Goal: Communication & Community: Answer question/provide support

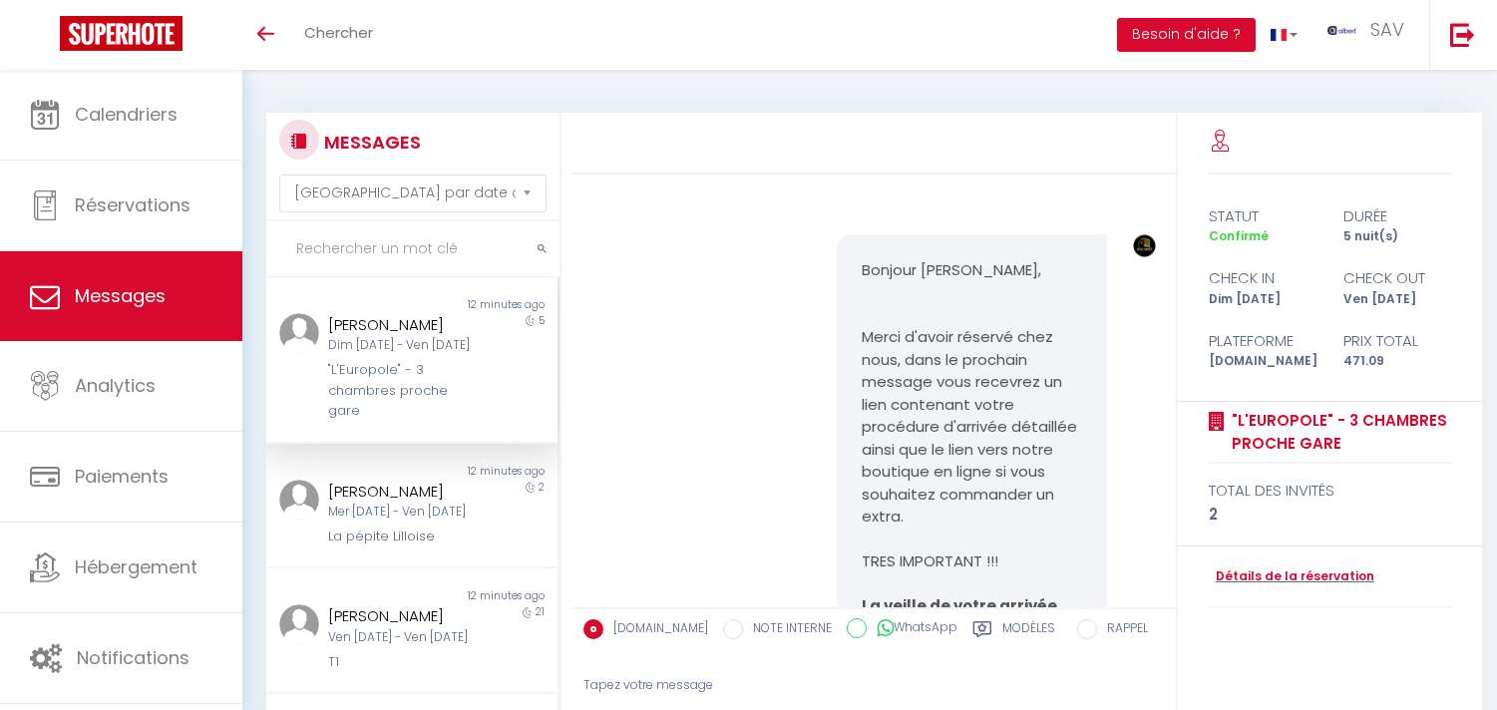
select select "message"
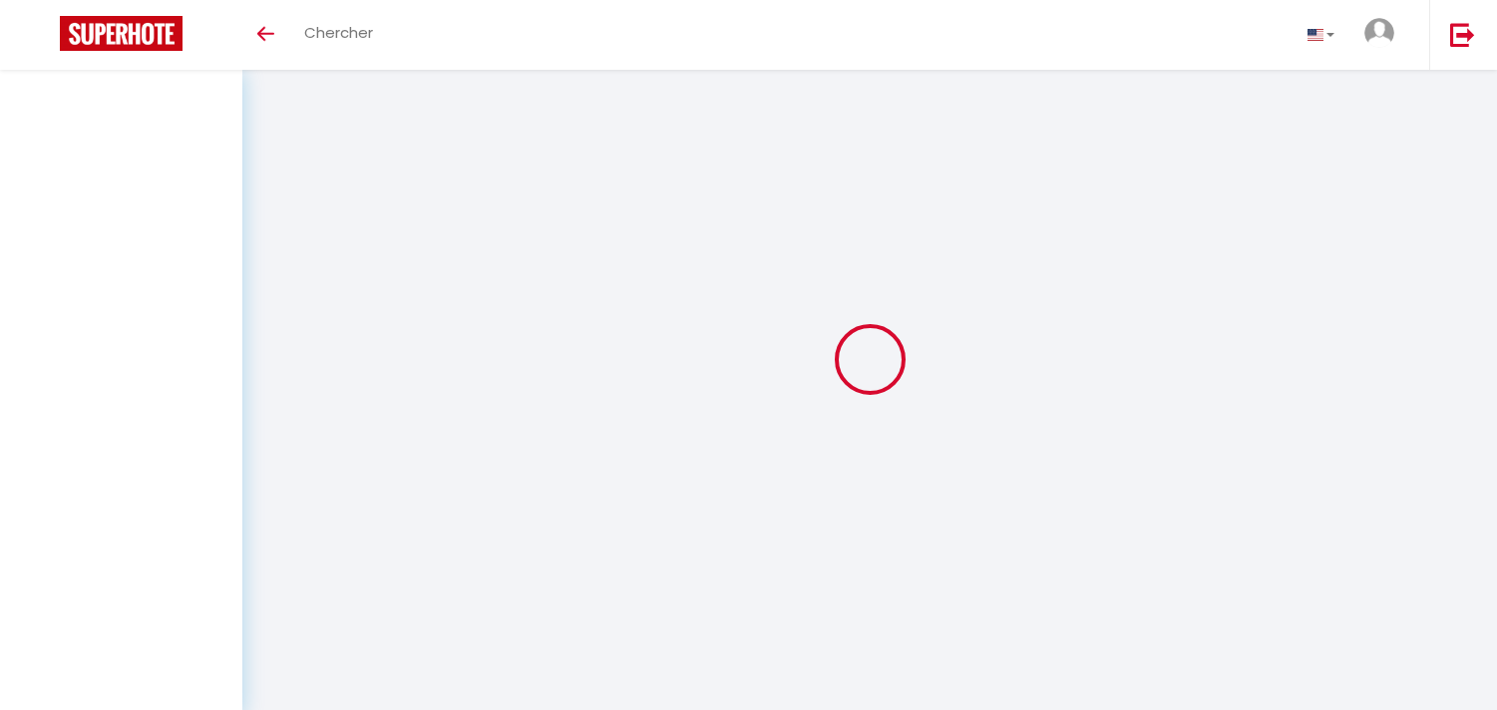
select select "message"
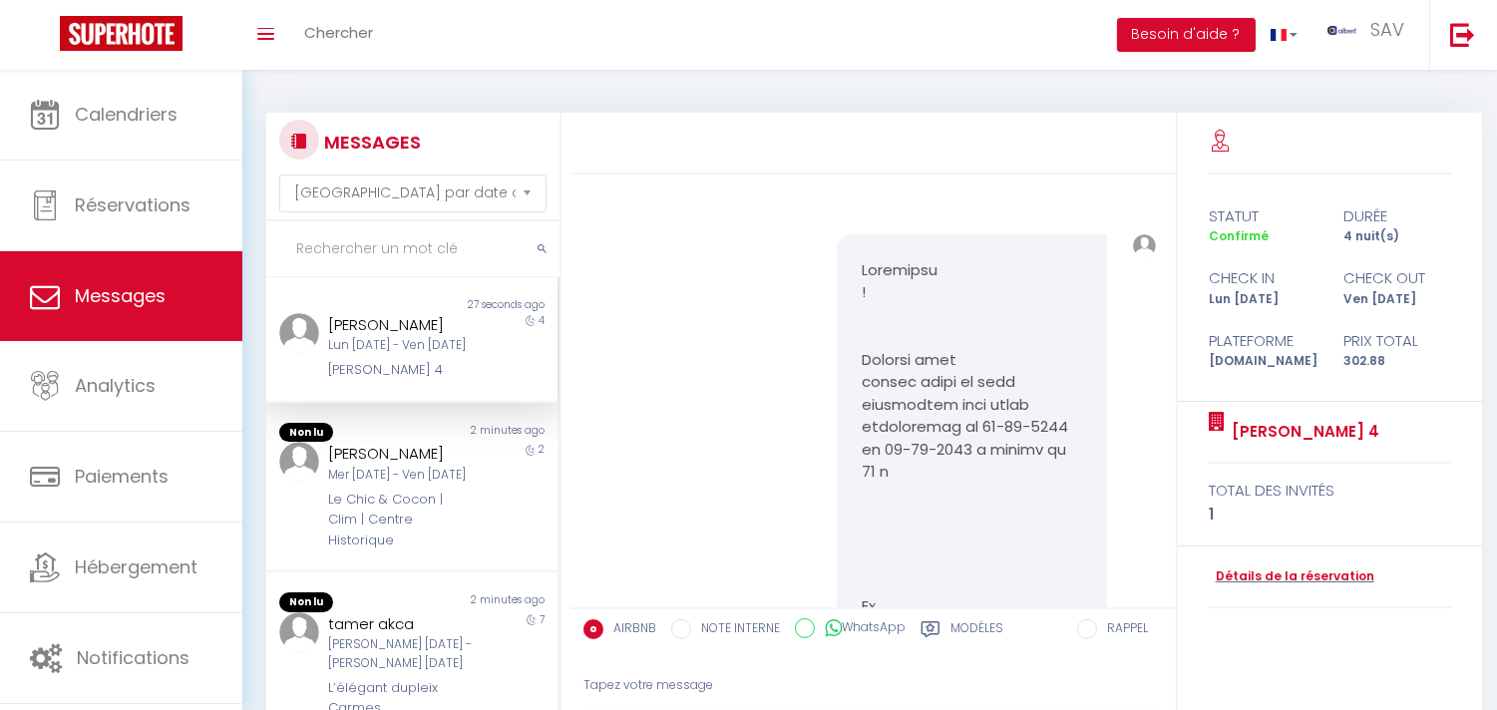
scroll to position [14329, 0]
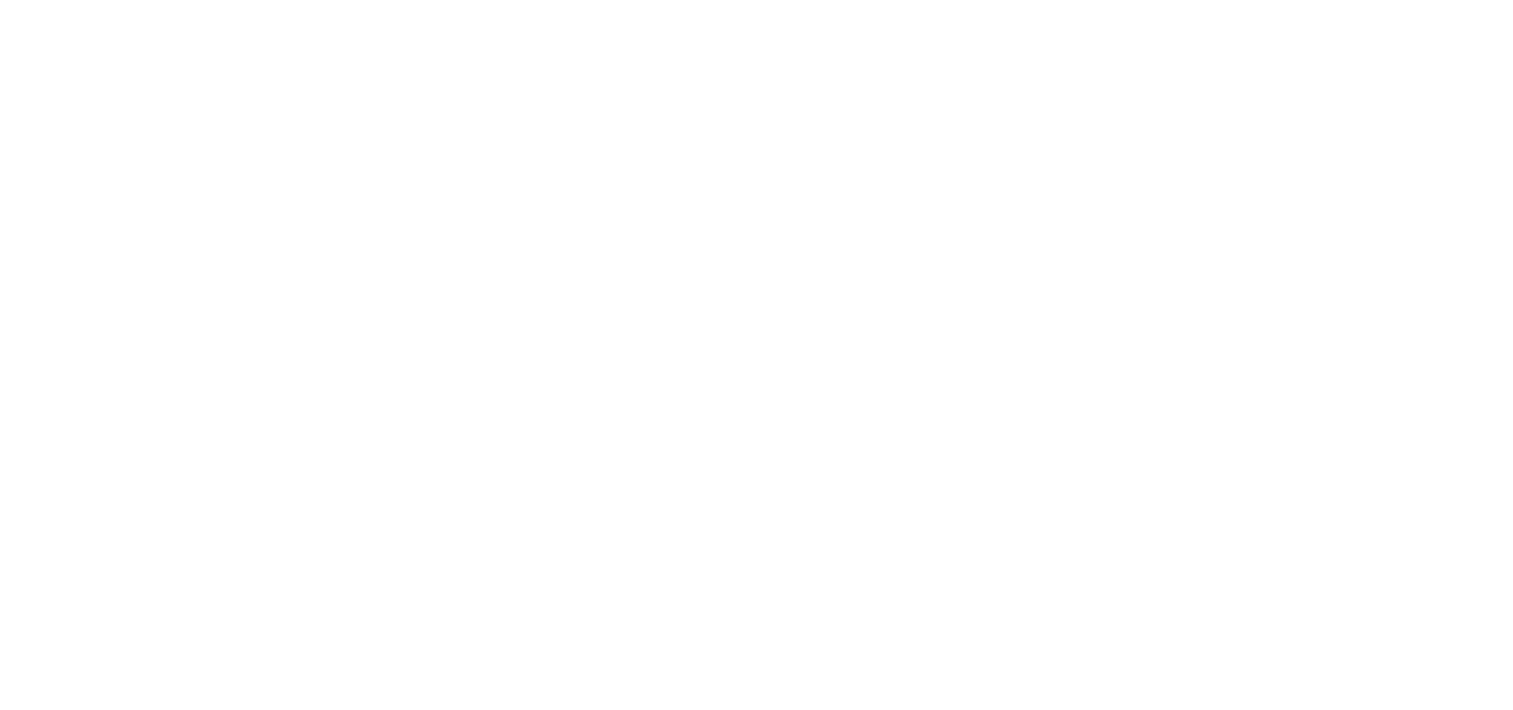
select select "message"
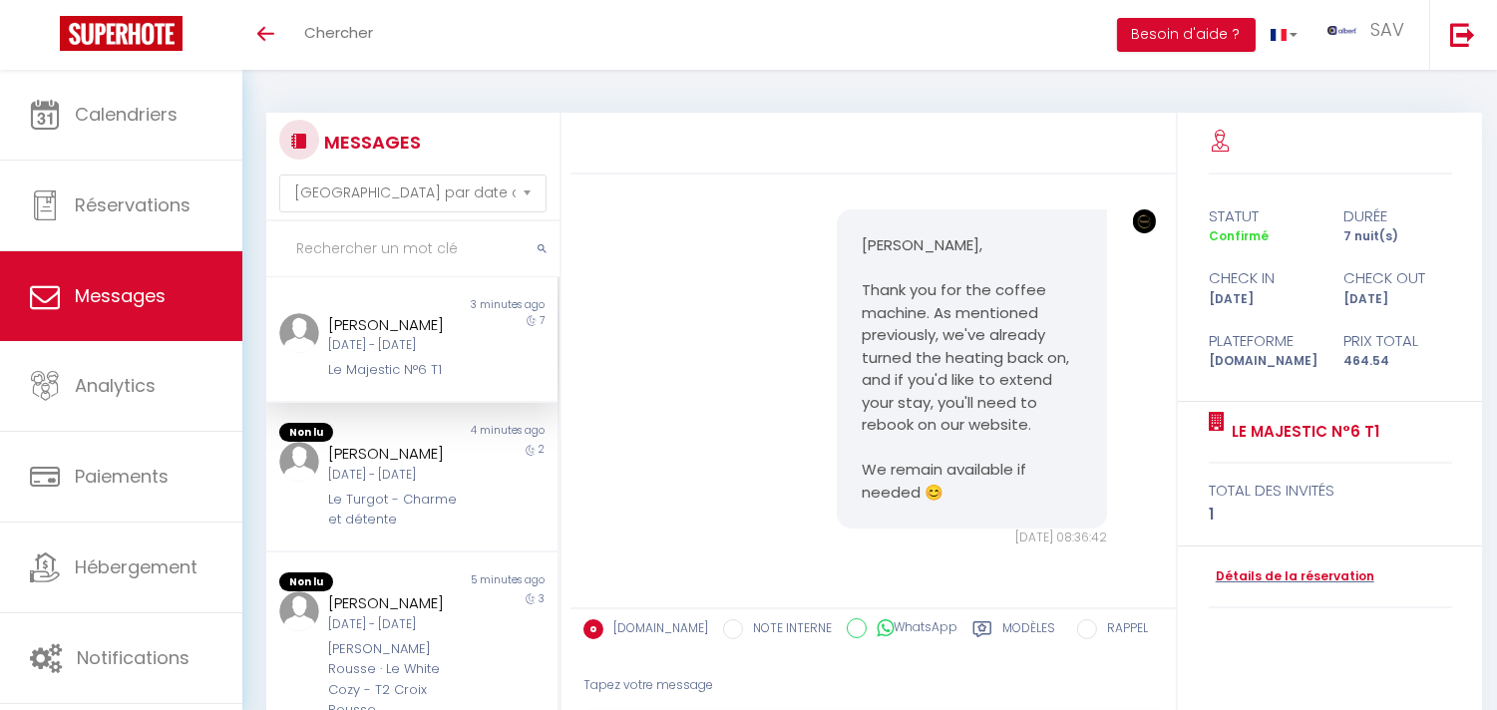
scroll to position [187, 0]
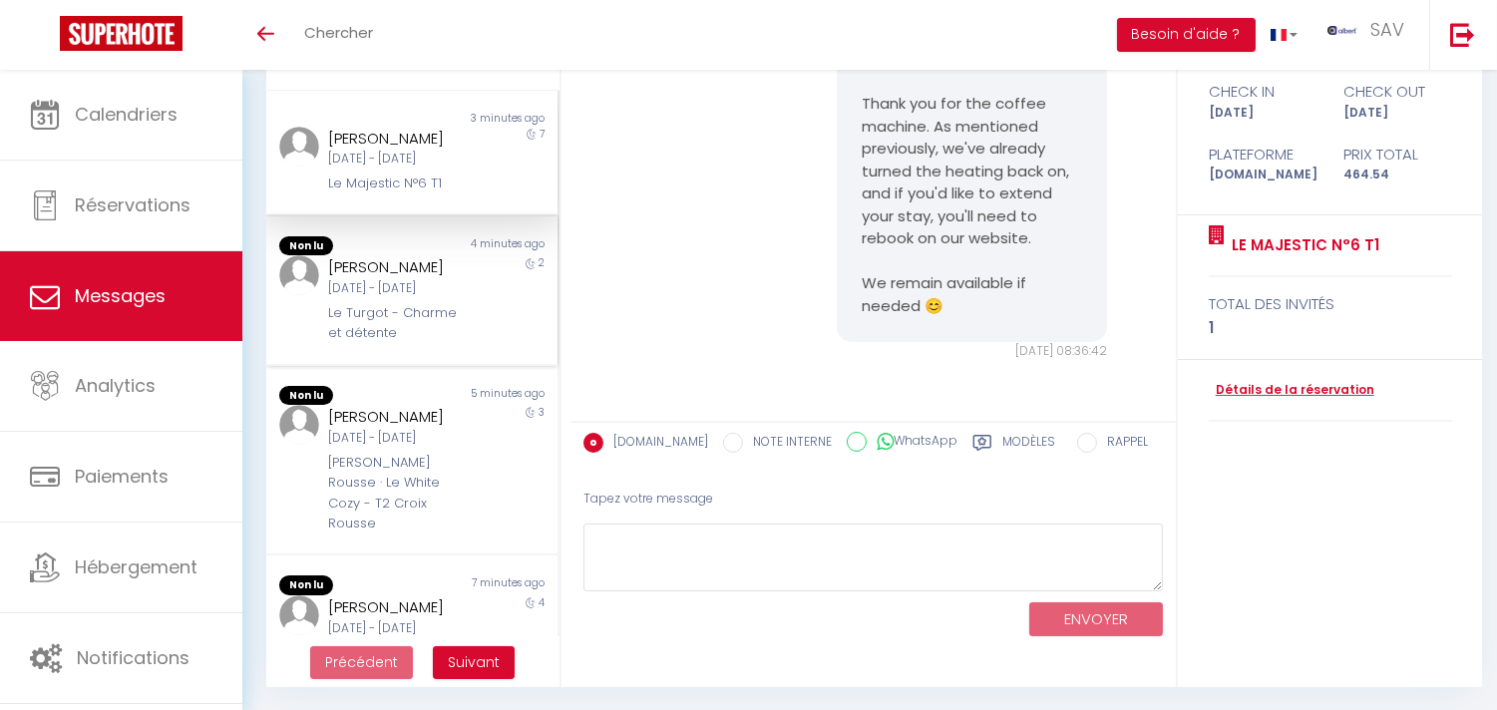
click at [485, 343] on div "2" at bounding box center [521, 299] width 73 height 88
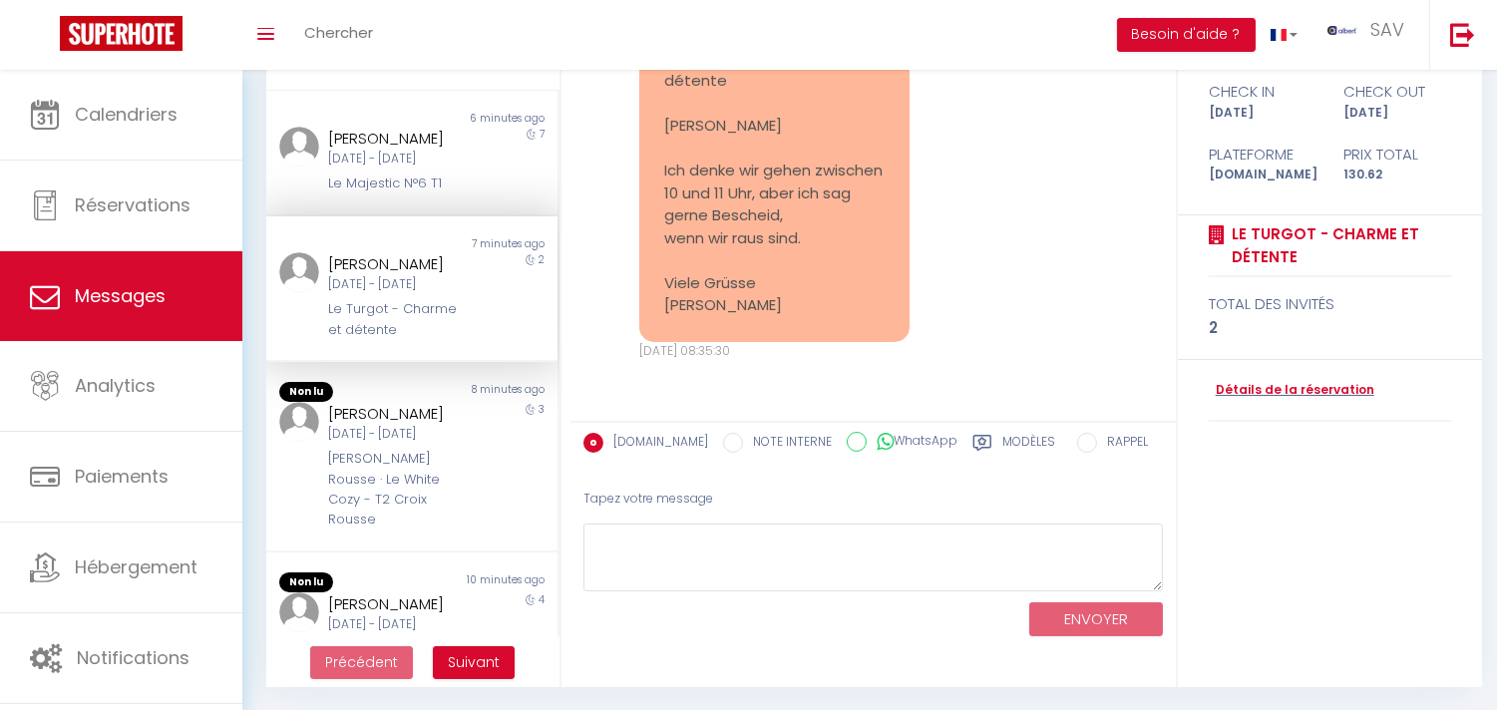
scroll to position [14669, 0]
copy pre "Hallo Jean Baptiste Ich denke wir gehen zwischen 10 und 11 Uhr, aber ich sag ge…"
drag, startPoint x: 661, startPoint y: 120, endPoint x: 780, endPoint y: 300, distance: 216.1
click at [780, 300] on div "Re: Sie haben eine Nachricht von Le Turgot - Charme et détente Hallo Jean Bapti…" at bounding box center [774, 171] width 270 height 342
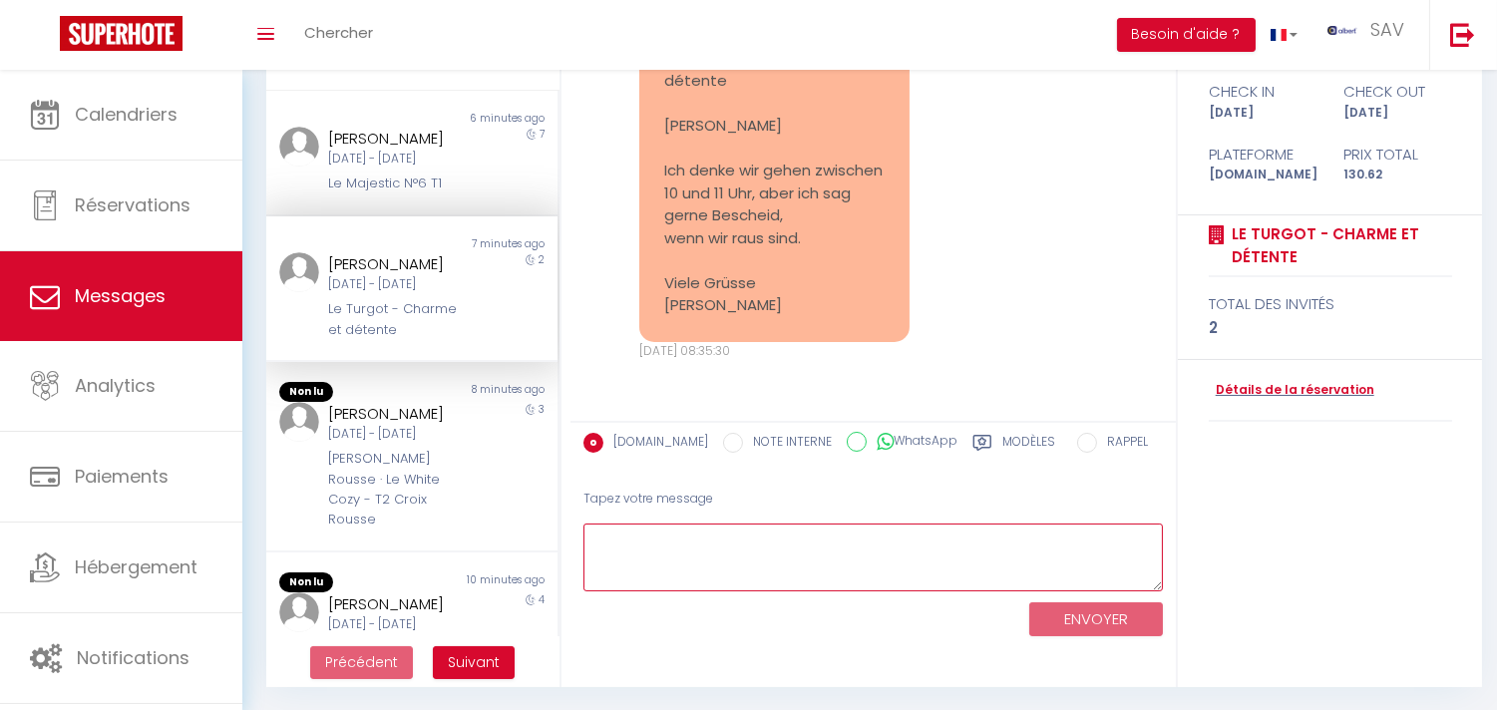
click at [814, 574] on textarea at bounding box center [874, 558] width 580 height 69
click at [594, 535] on textarea "😊" at bounding box center [874, 558] width 580 height 69
paste textarea "Hallo Josephine, Vielen Dank für Ihre Rückmeldung. Bitte kontaktieren Sie uns, …"
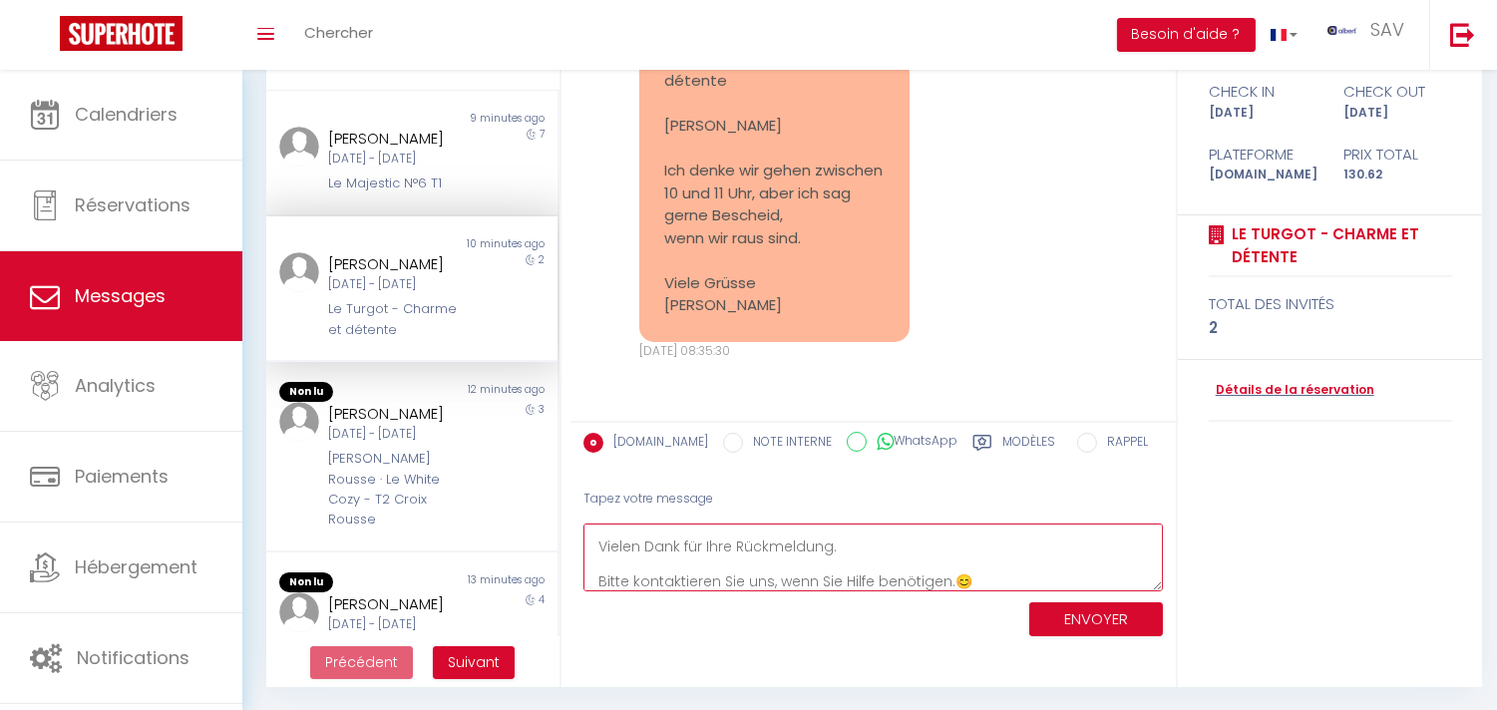
scroll to position [34, 0]
type textarea "Hallo Josephine, Vielen Dank für Ihre Rückmeldung. Bitte kontaktieren Sie uns, …"
click at [1072, 614] on button "ENVOYER" at bounding box center [1097, 620] width 134 height 35
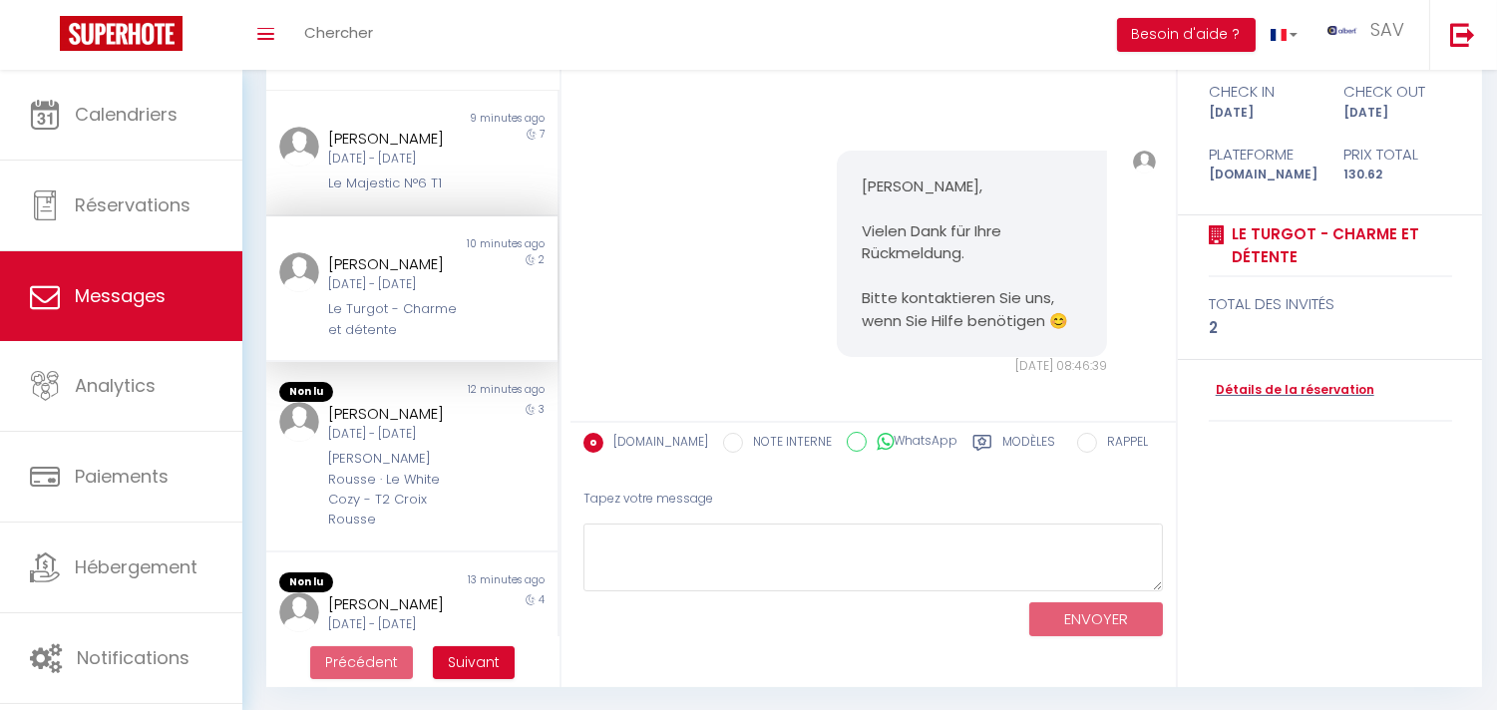
scroll to position [14975, 0]
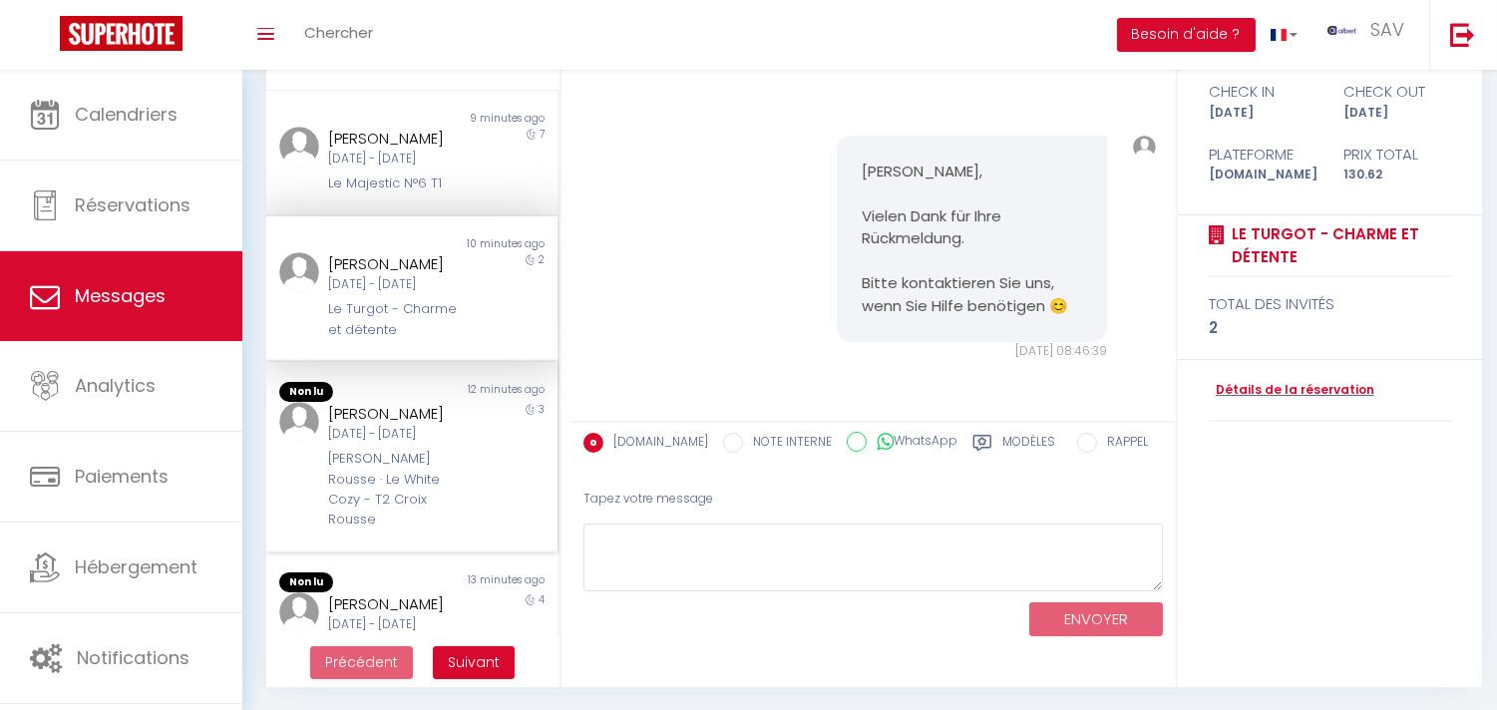
click at [429, 531] on div "WILLIAM - Croix Rousse · Le White Cozy - T2 Croix Rousse" at bounding box center [400, 490] width 144 height 82
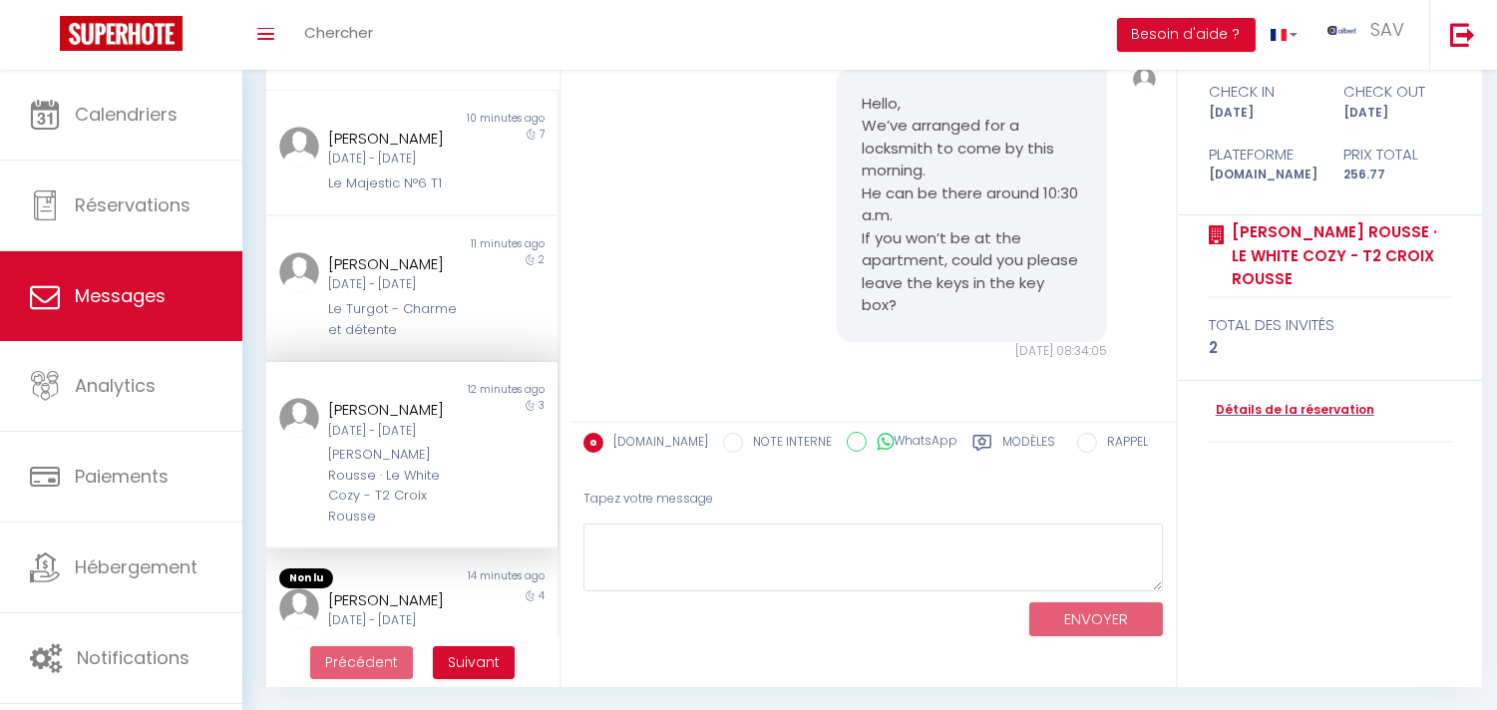
scroll to position [332, 0]
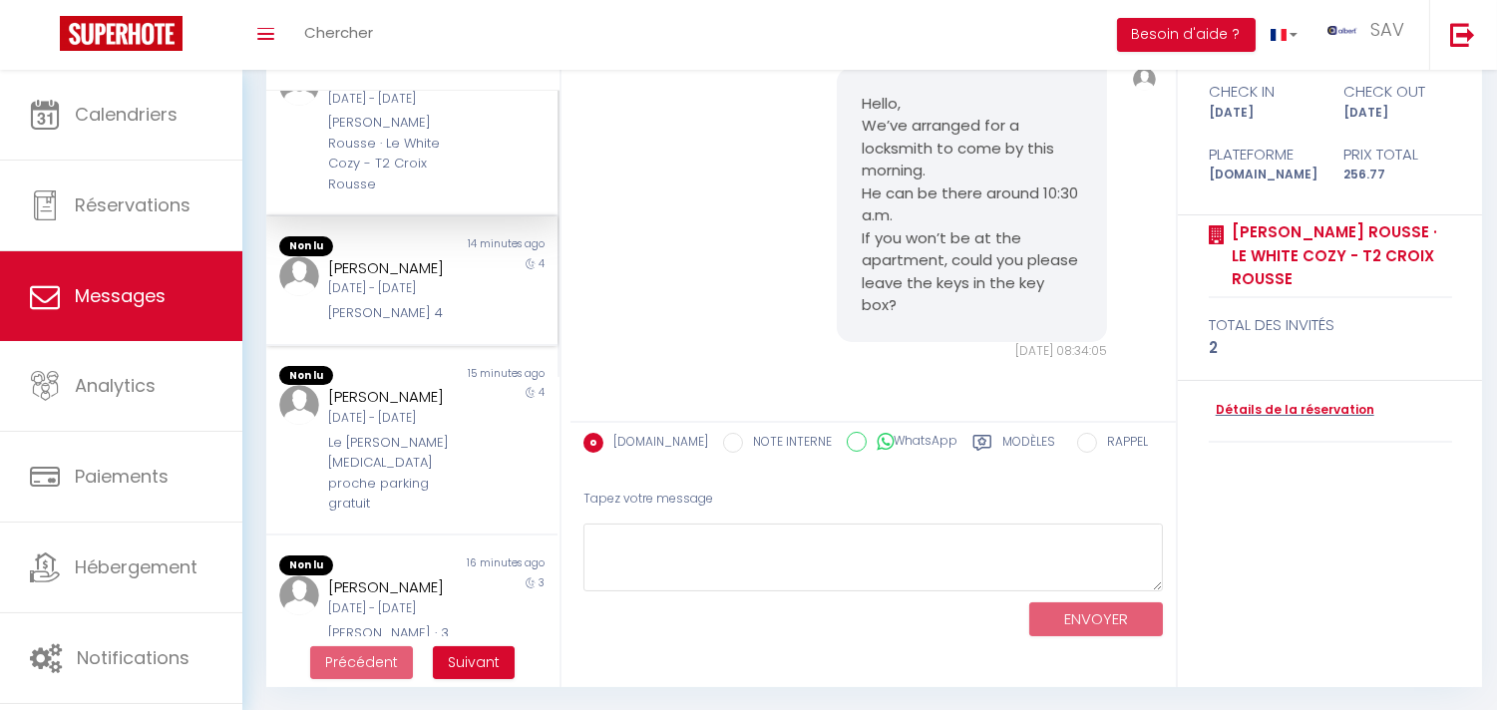
click at [420, 323] on div "Tanvol maisonnette 4" at bounding box center [400, 313] width 144 height 20
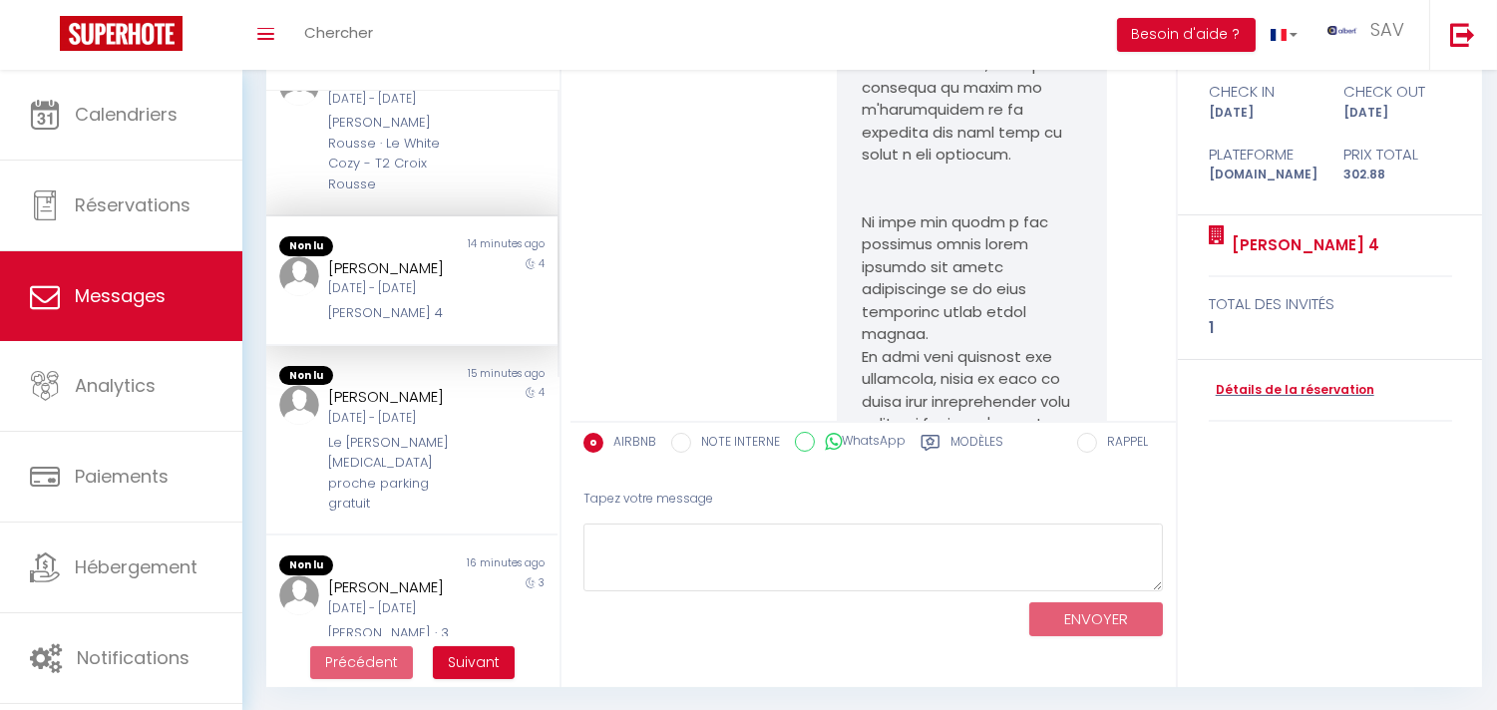
scroll to position [14770, 0]
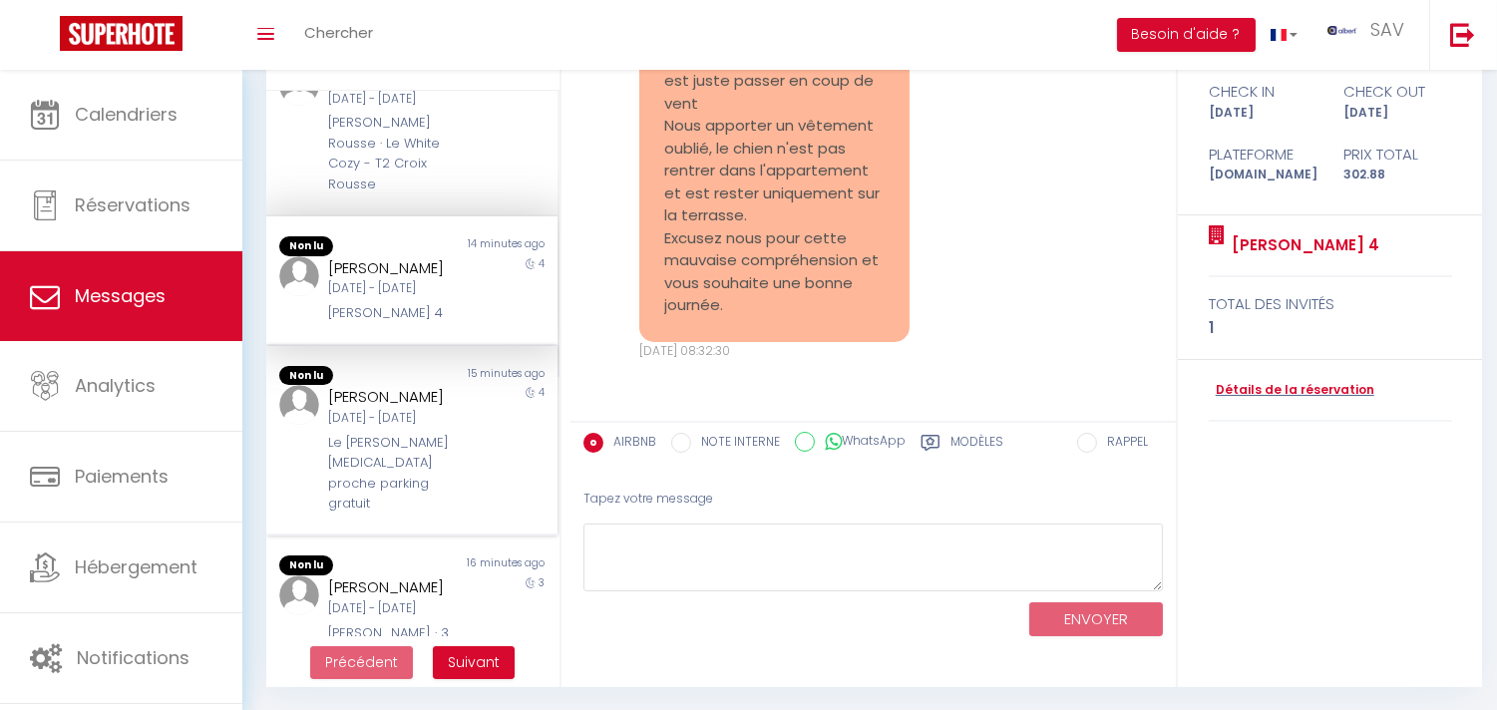
click at [406, 428] on div "Jeu 02 Oct - Lun 06 Oct" at bounding box center [400, 418] width 144 height 19
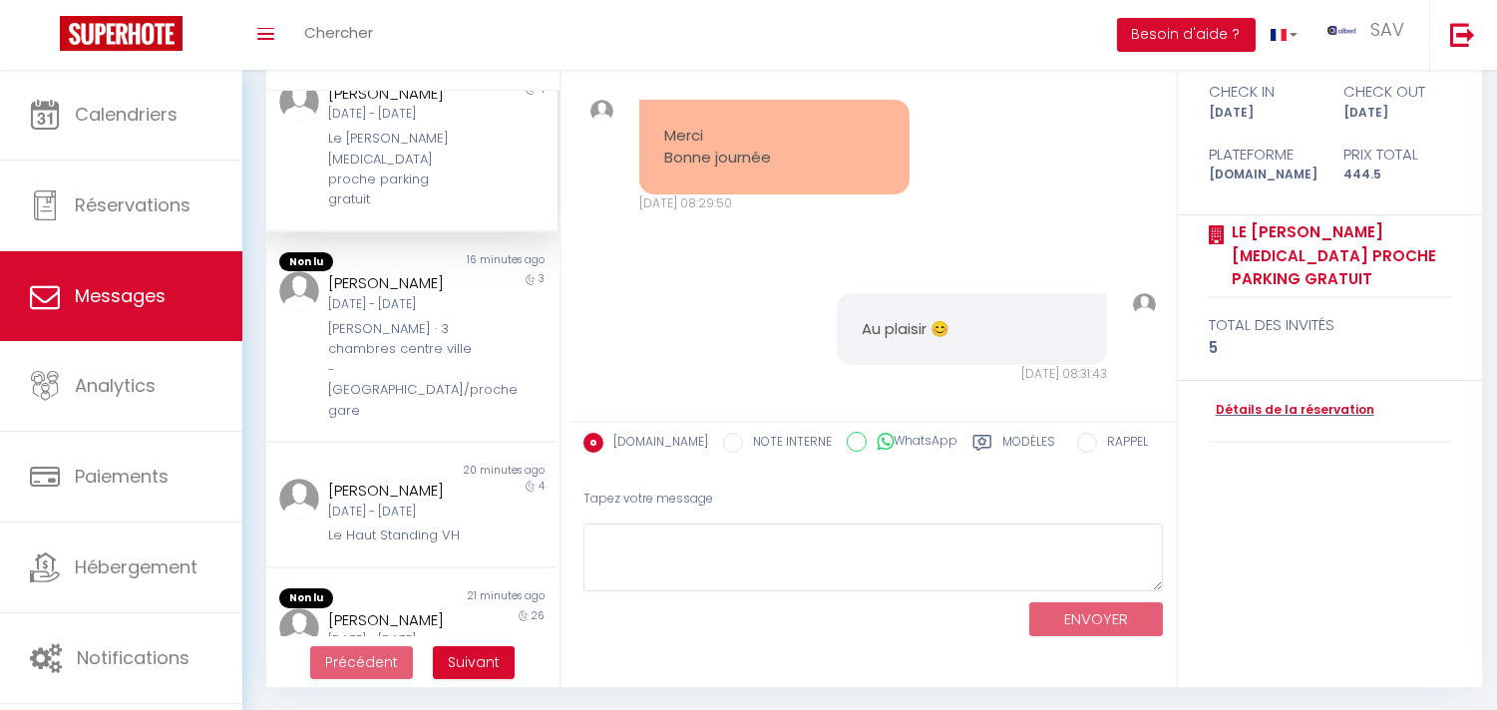
scroll to position [664, 0]
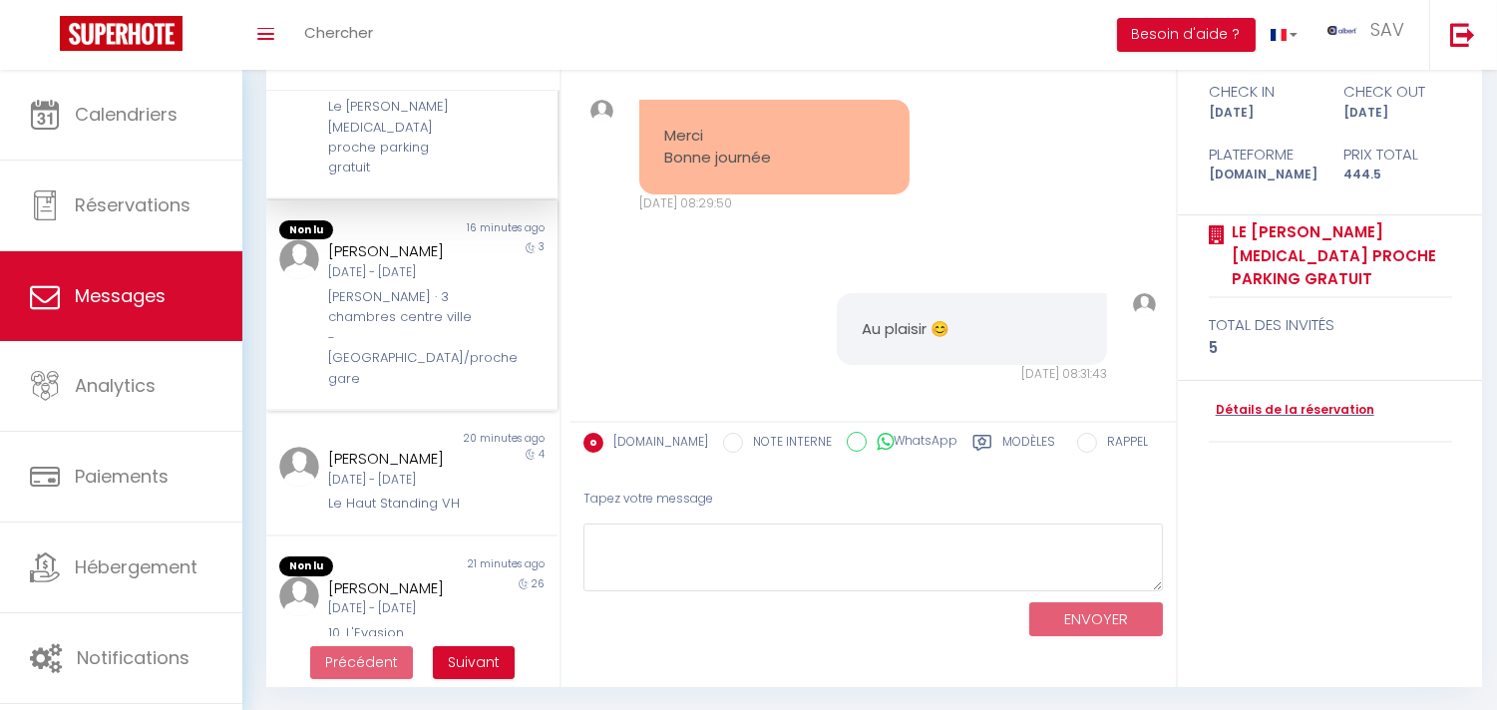
click at [409, 389] on div "Félix Viallet · 3 chambres centre ville - Clim/proche gare" at bounding box center [400, 338] width 144 height 102
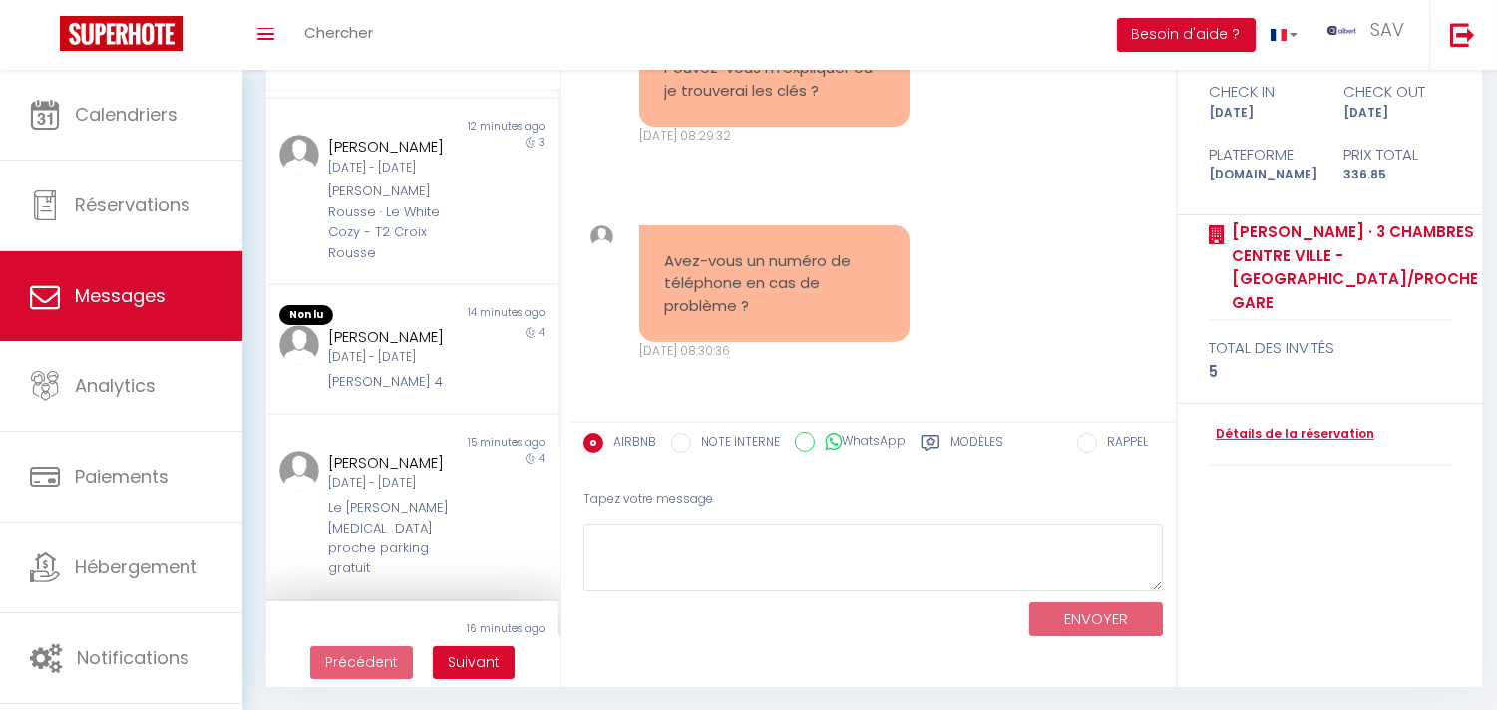
scroll to position [332, 0]
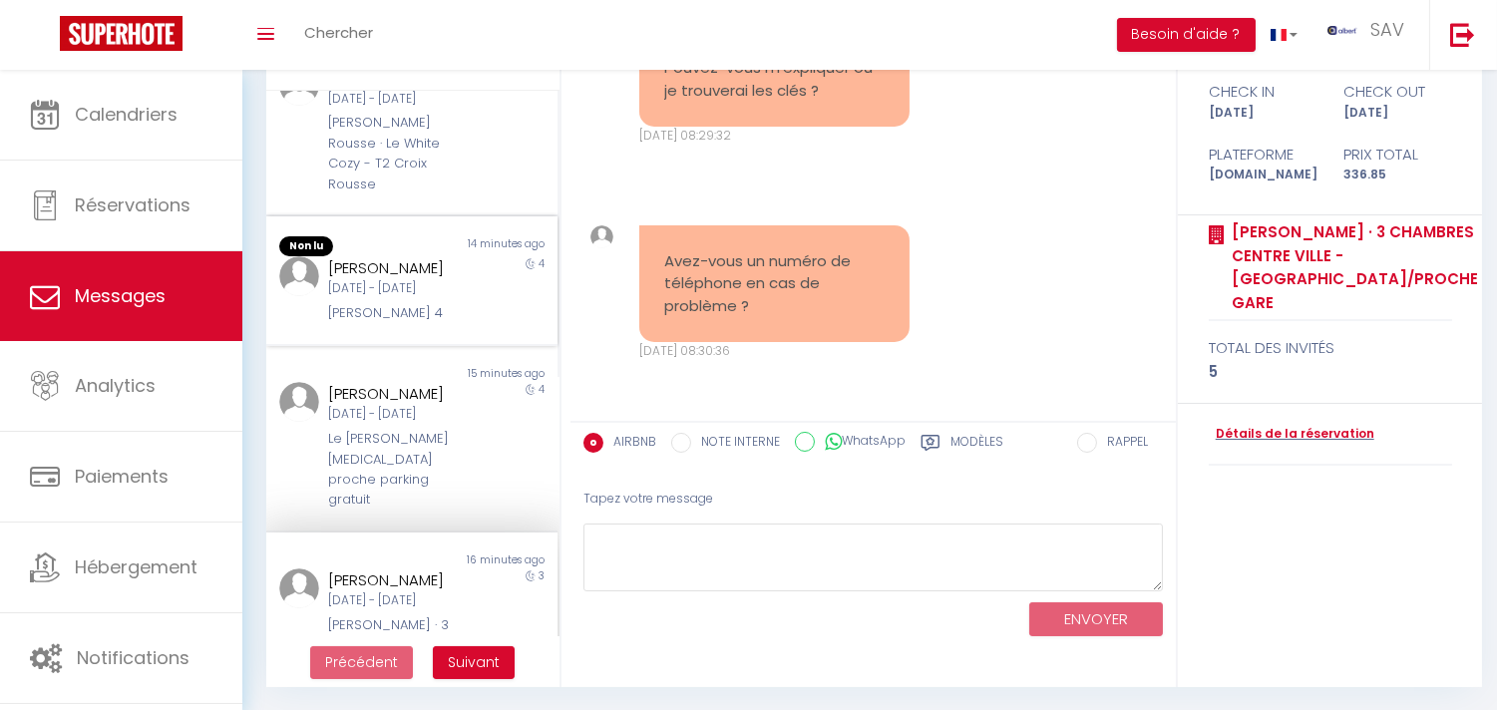
click at [409, 323] on div "Tanvol maisonnette 4" at bounding box center [400, 313] width 144 height 20
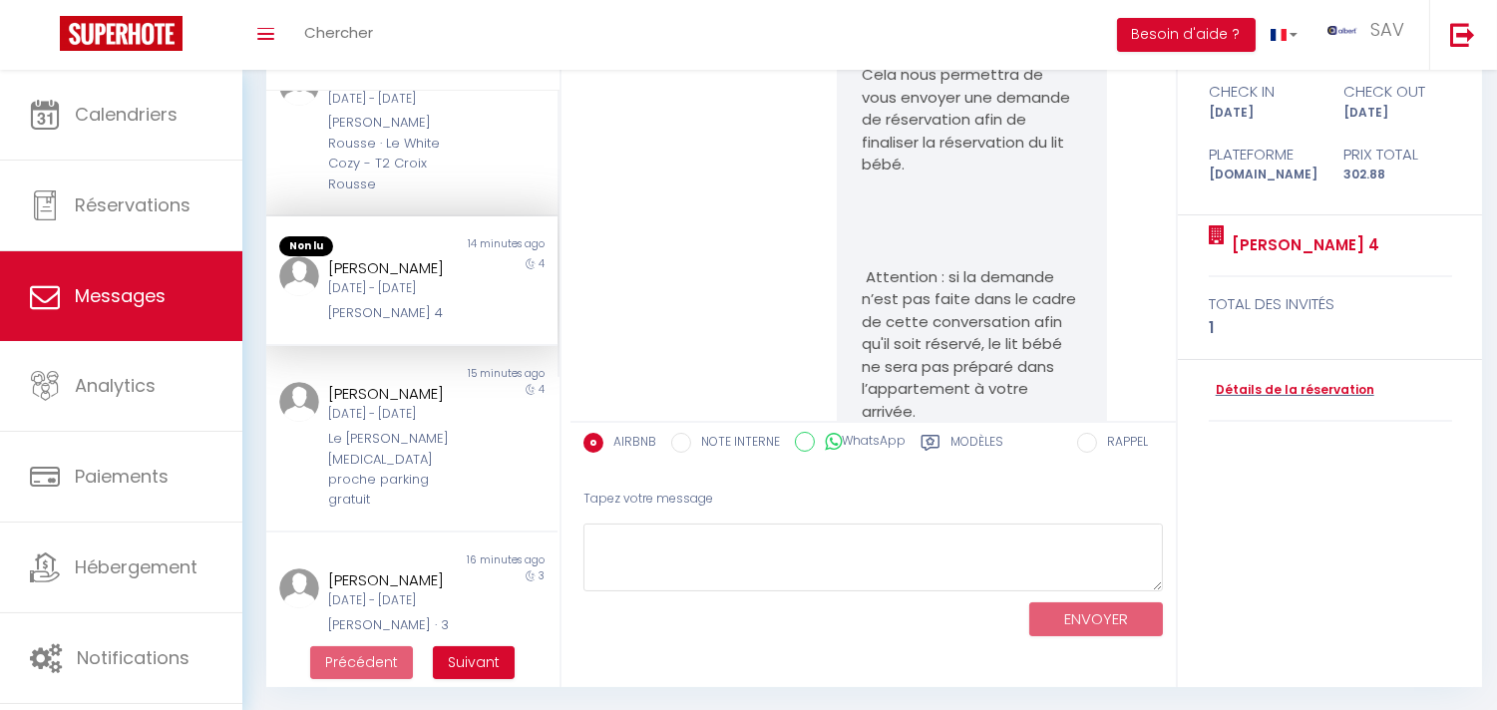
scroll to position [14770, 0]
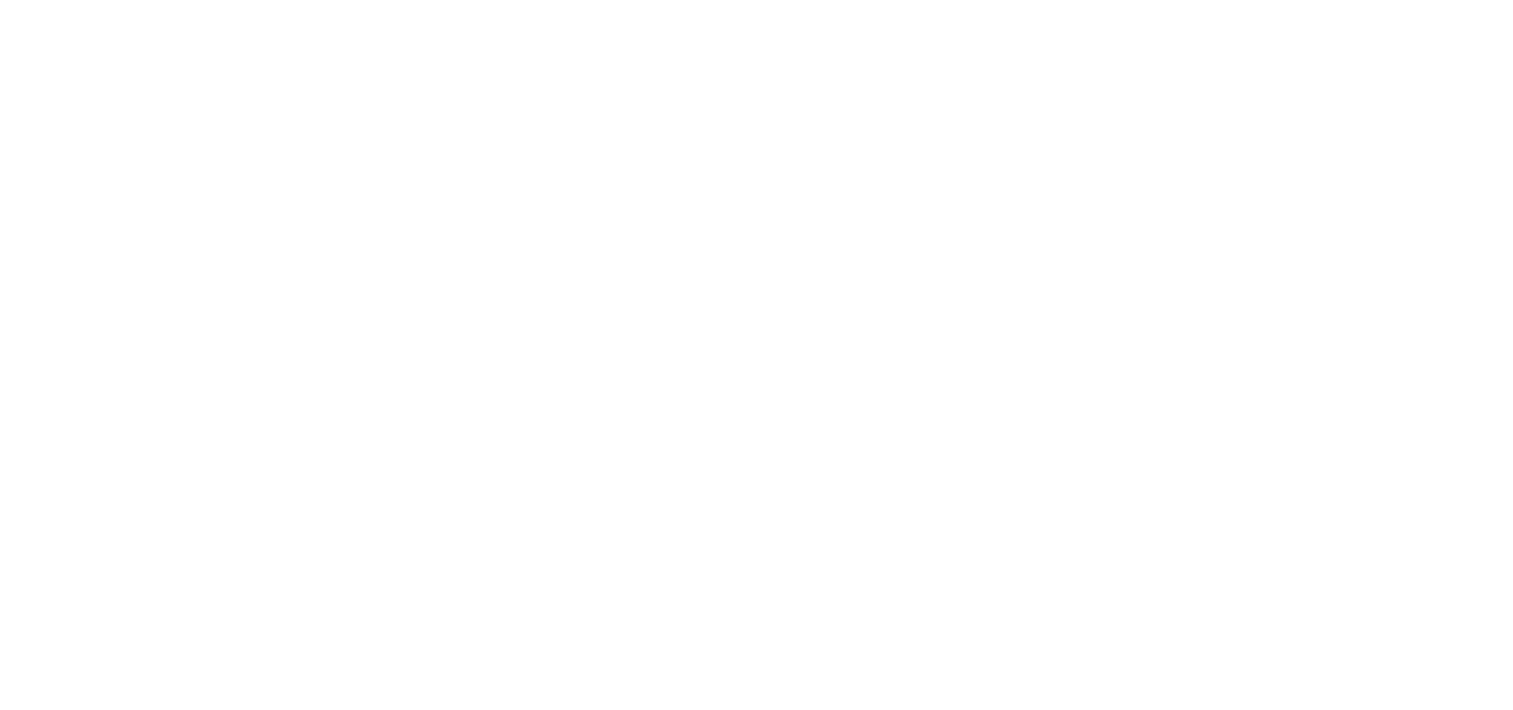
select select "message"
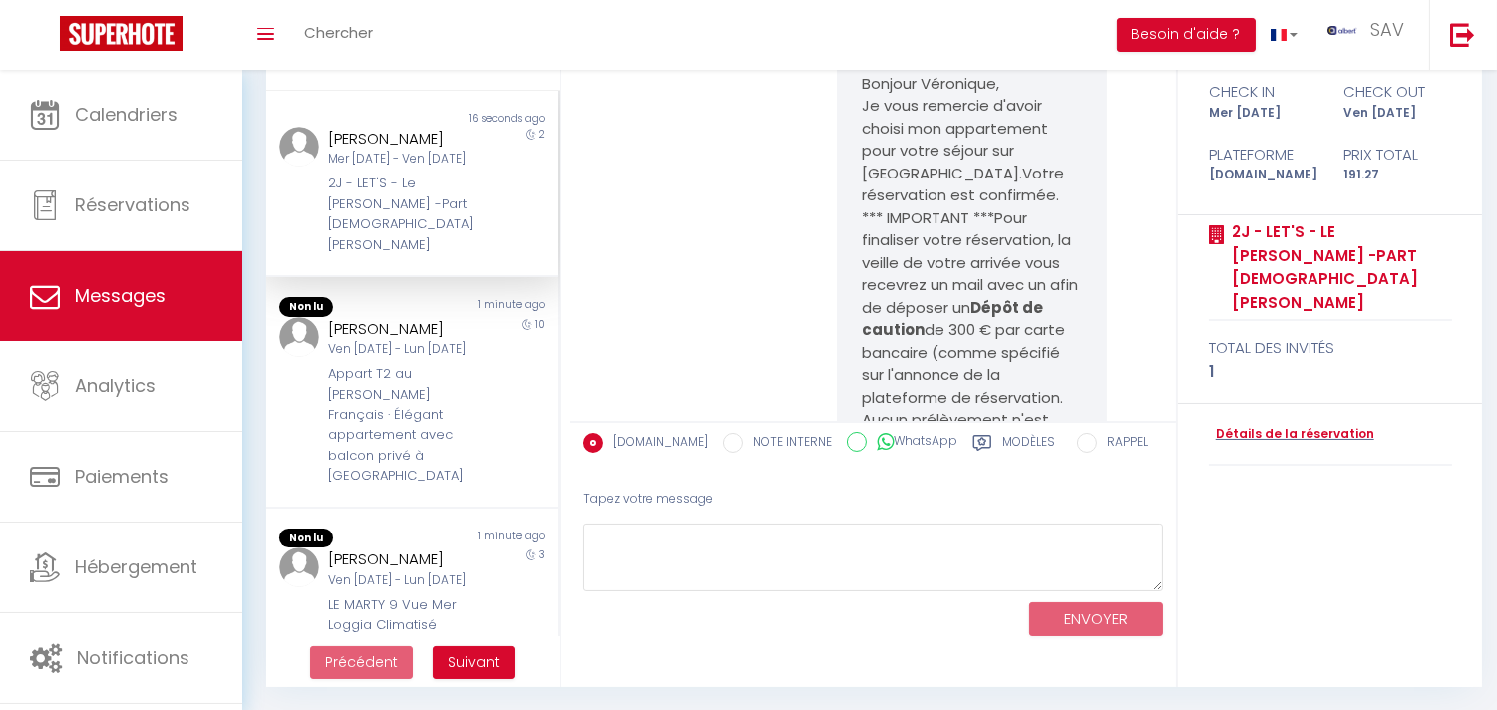
scroll to position [11151, 0]
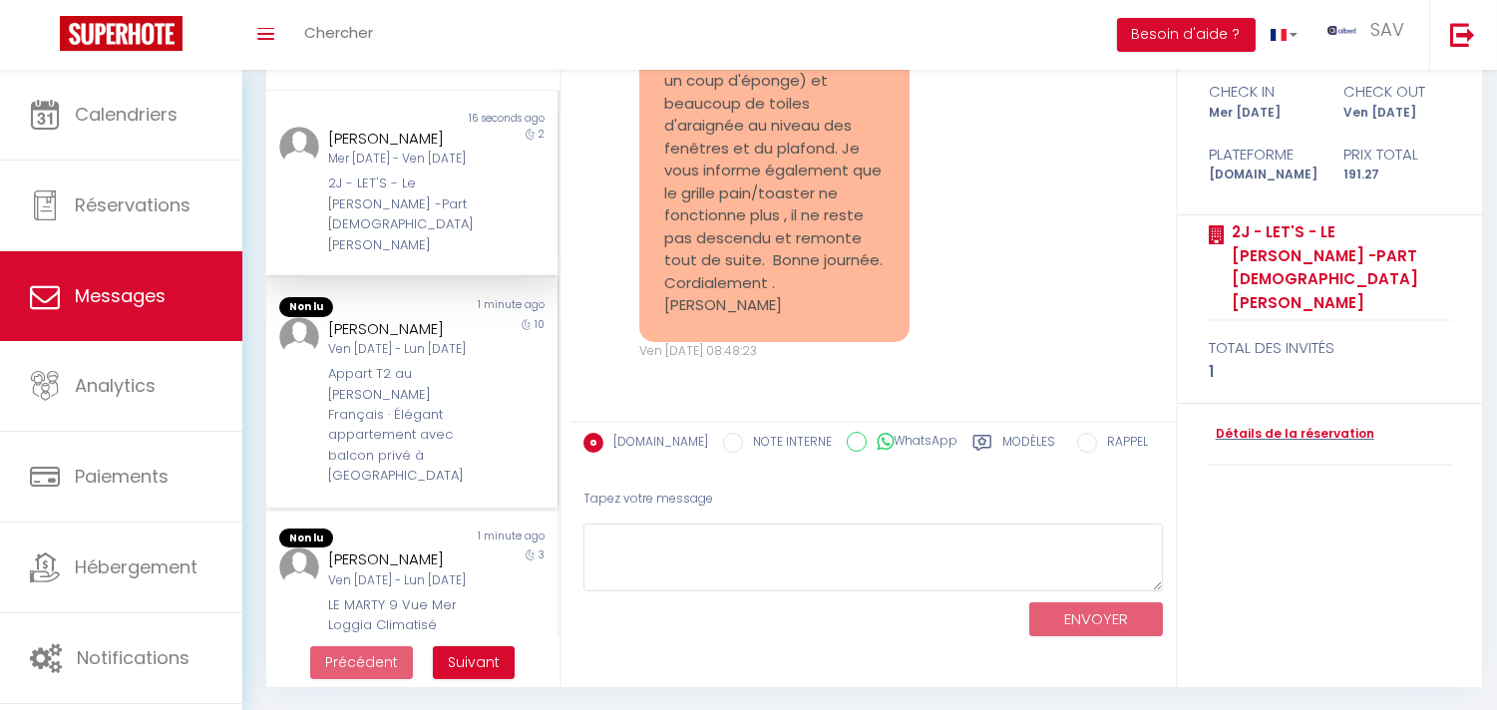
click at [441, 426] on div "Appart T2 au Chevalier Français · Élégant appartement avec balcon privé à Lille" at bounding box center [400, 425] width 144 height 123
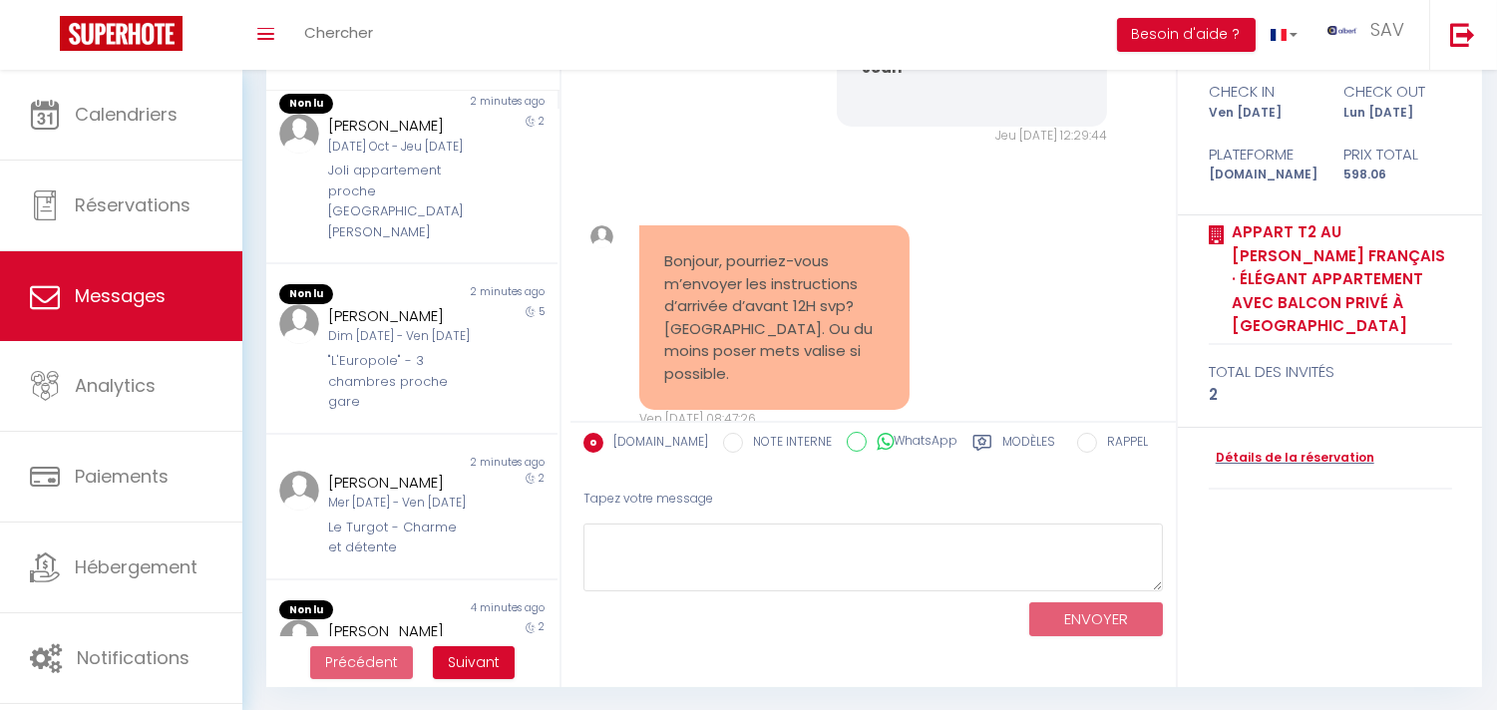
scroll to position [664, 0]
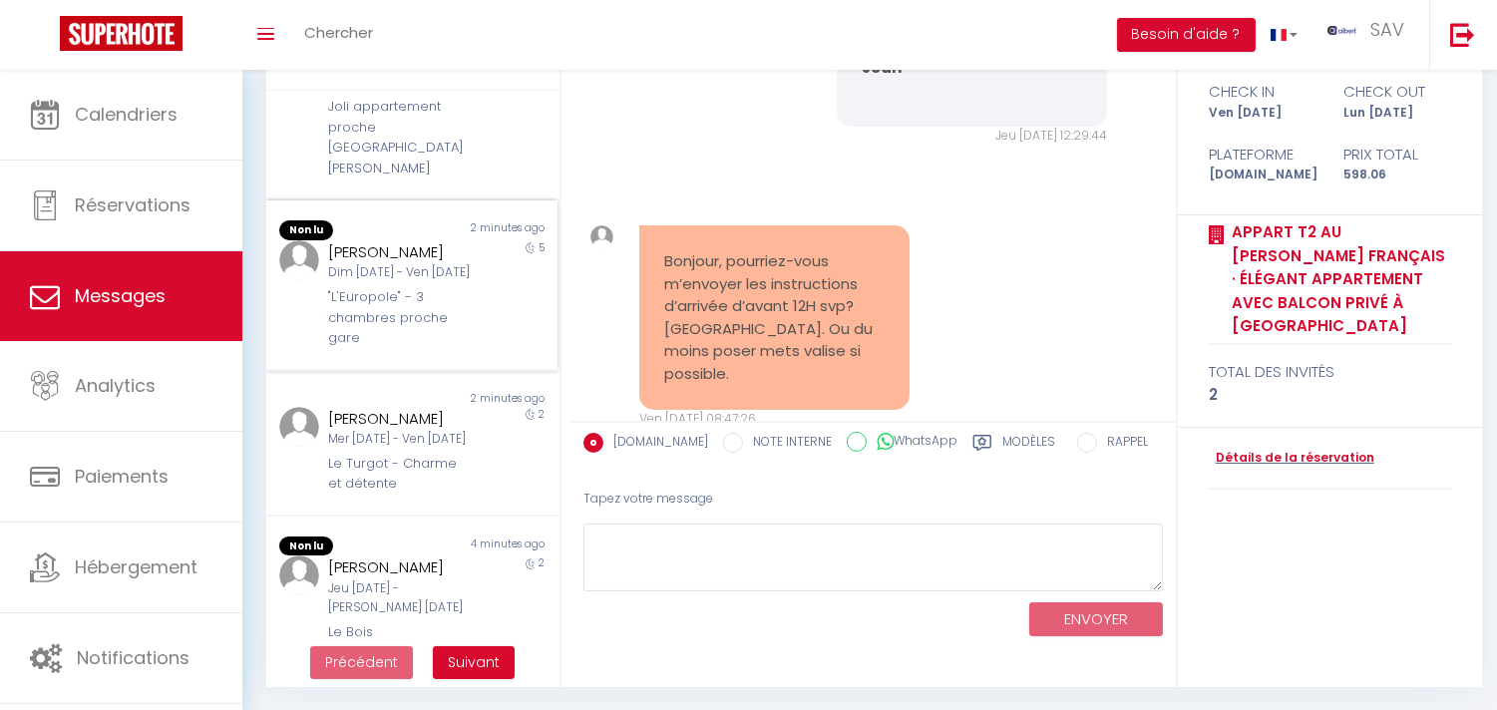
click at [439, 287] on div ""L'Europole" - 3 chambres proche gare" at bounding box center [400, 317] width 144 height 61
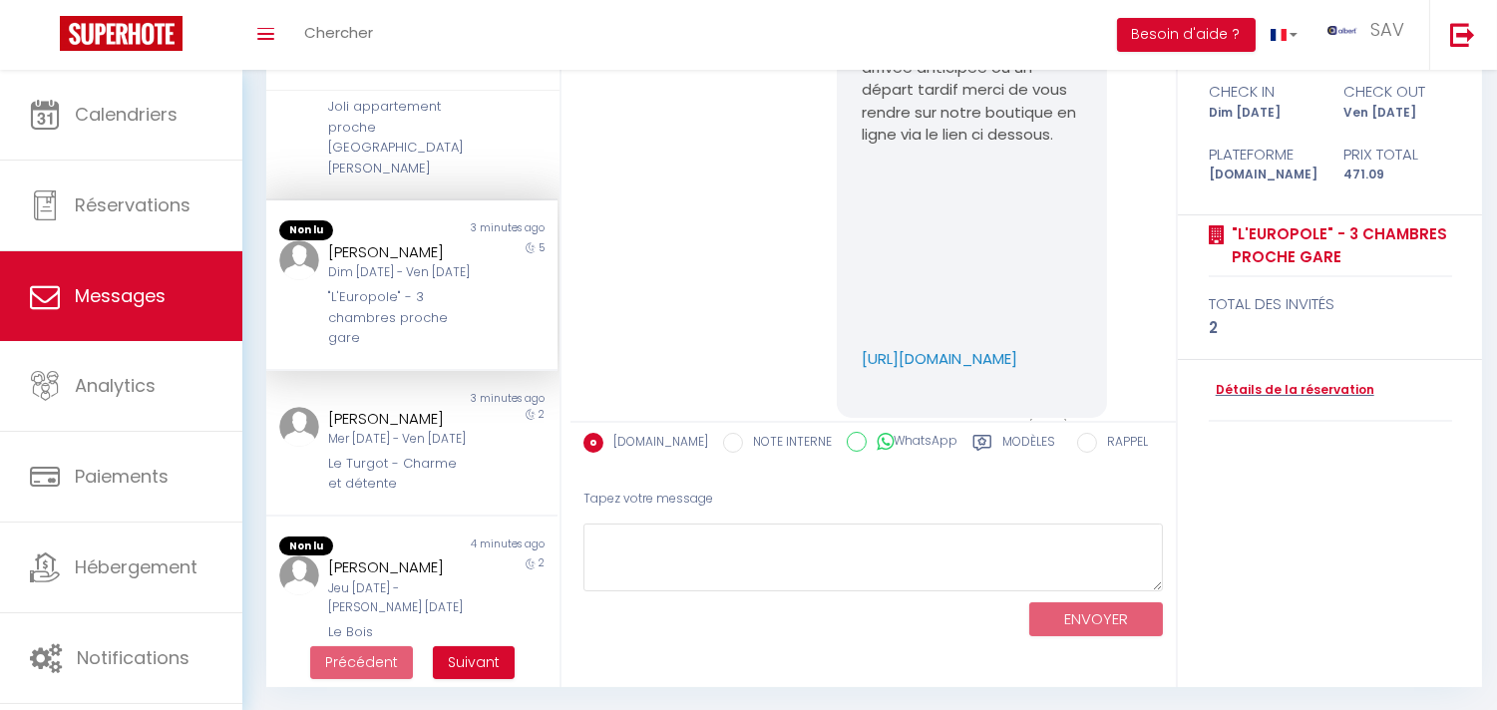
scroll to position [4812, 0]
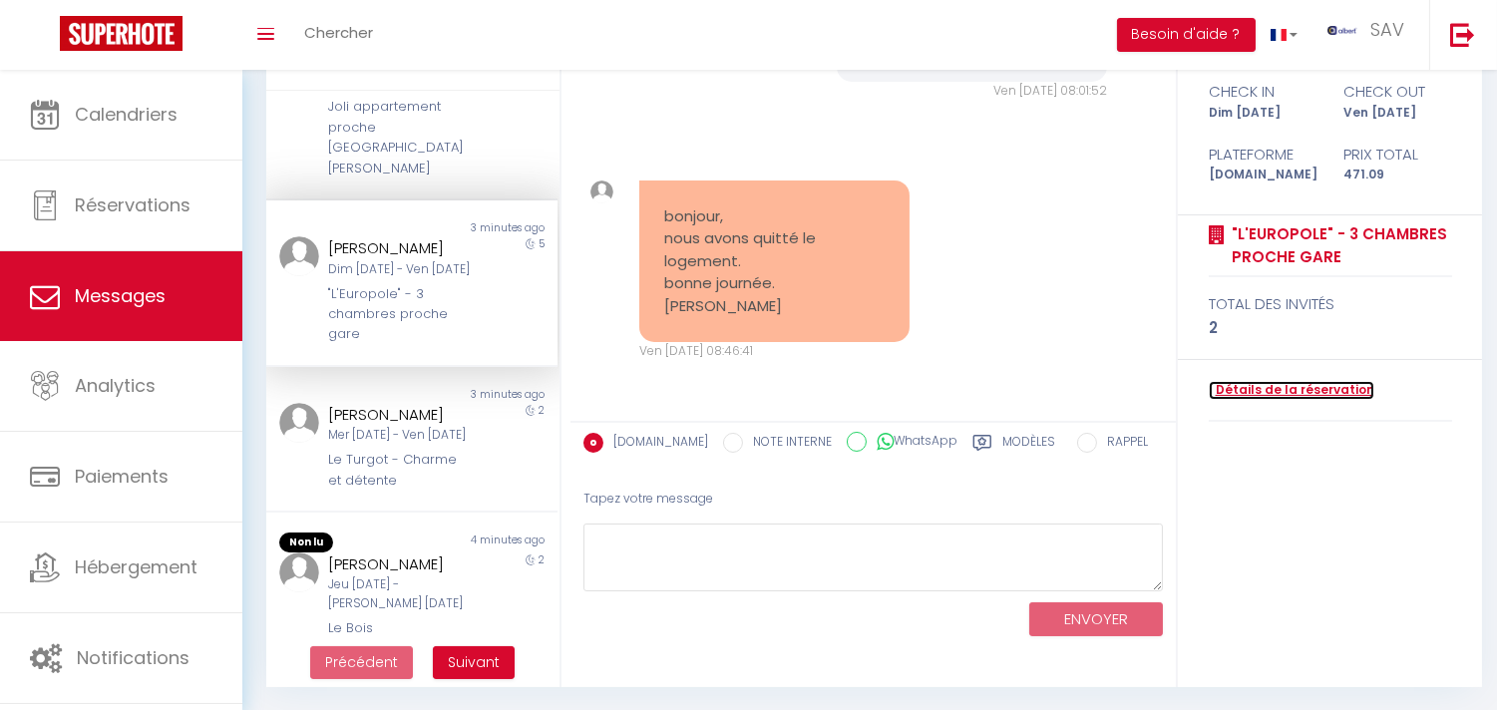
click at [1214, 381] on link "Détails de la réservation" at bounding box center [1292, 390] width 166 height 19
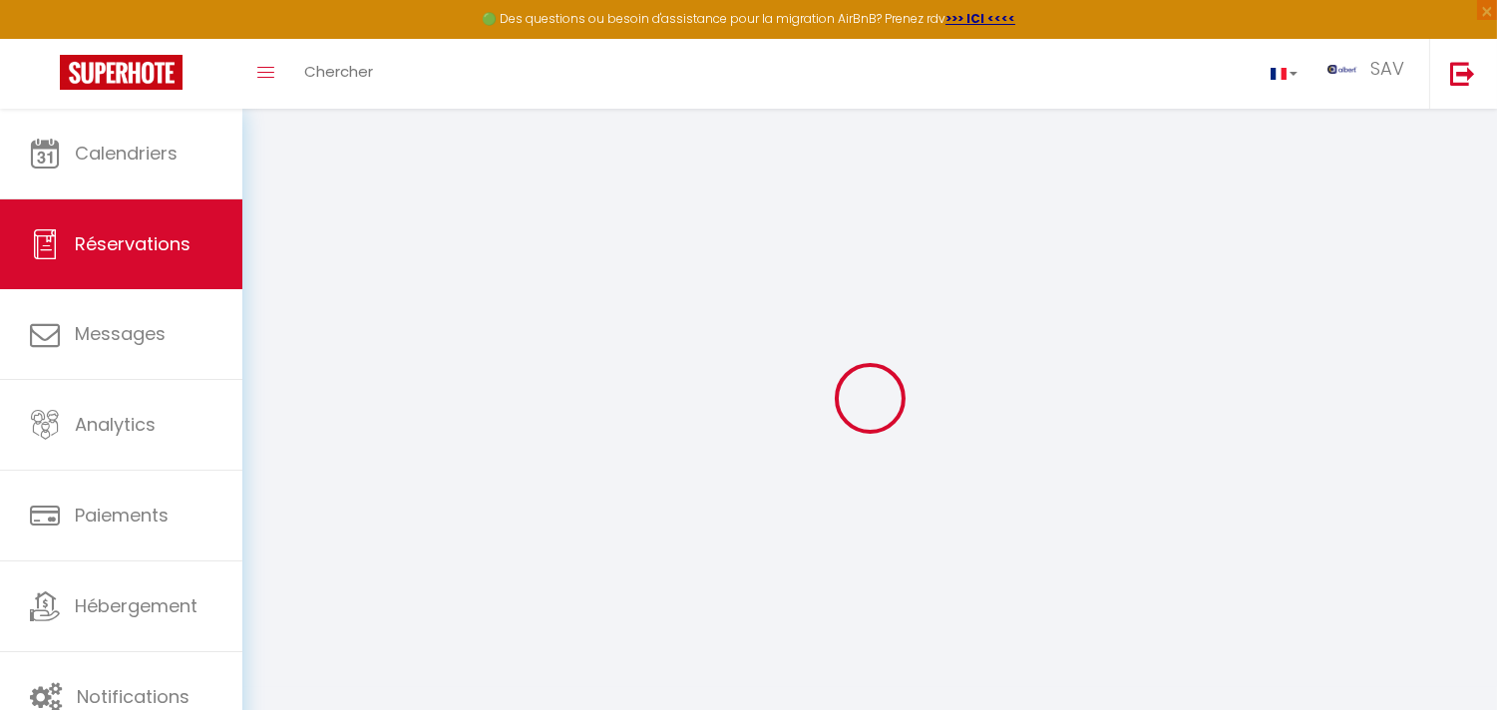
select select
checkbox input "false"
select select
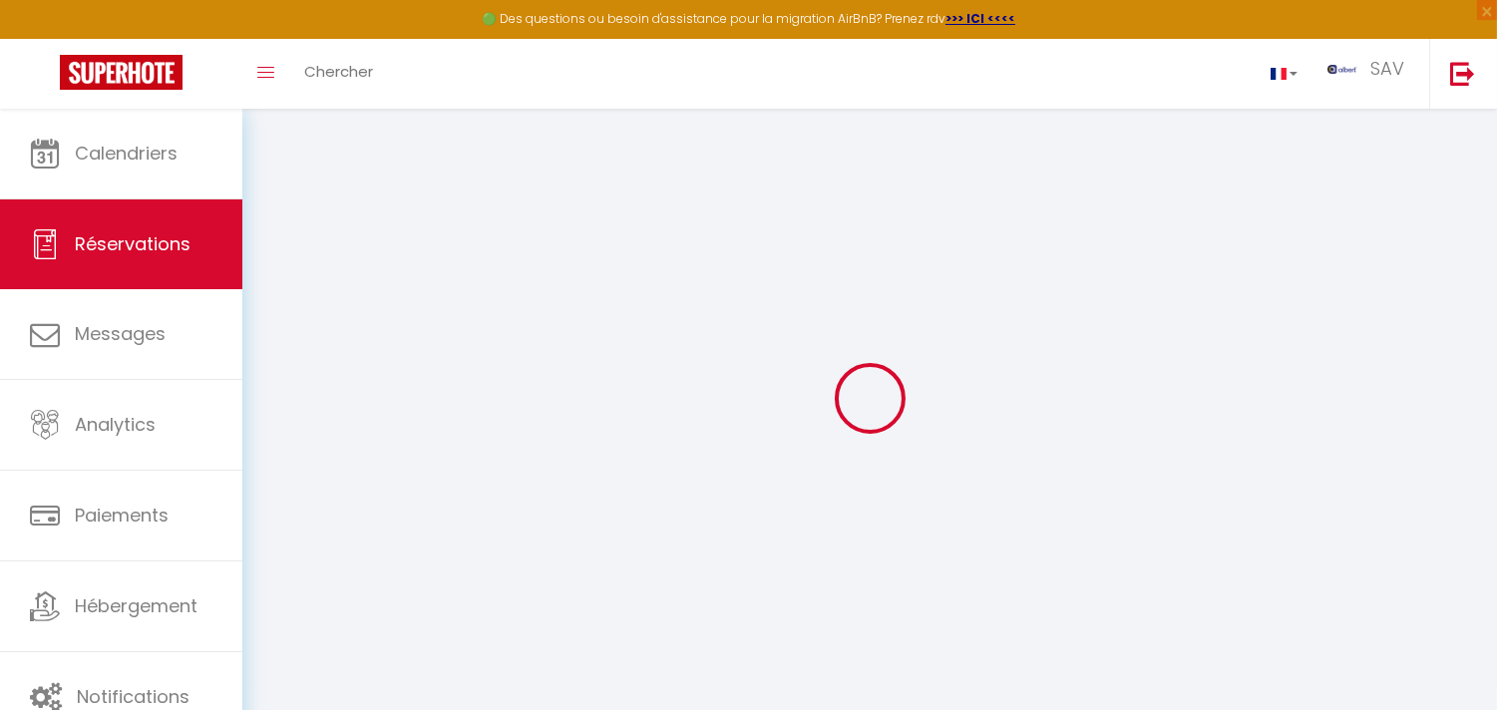
checkbox input "false"
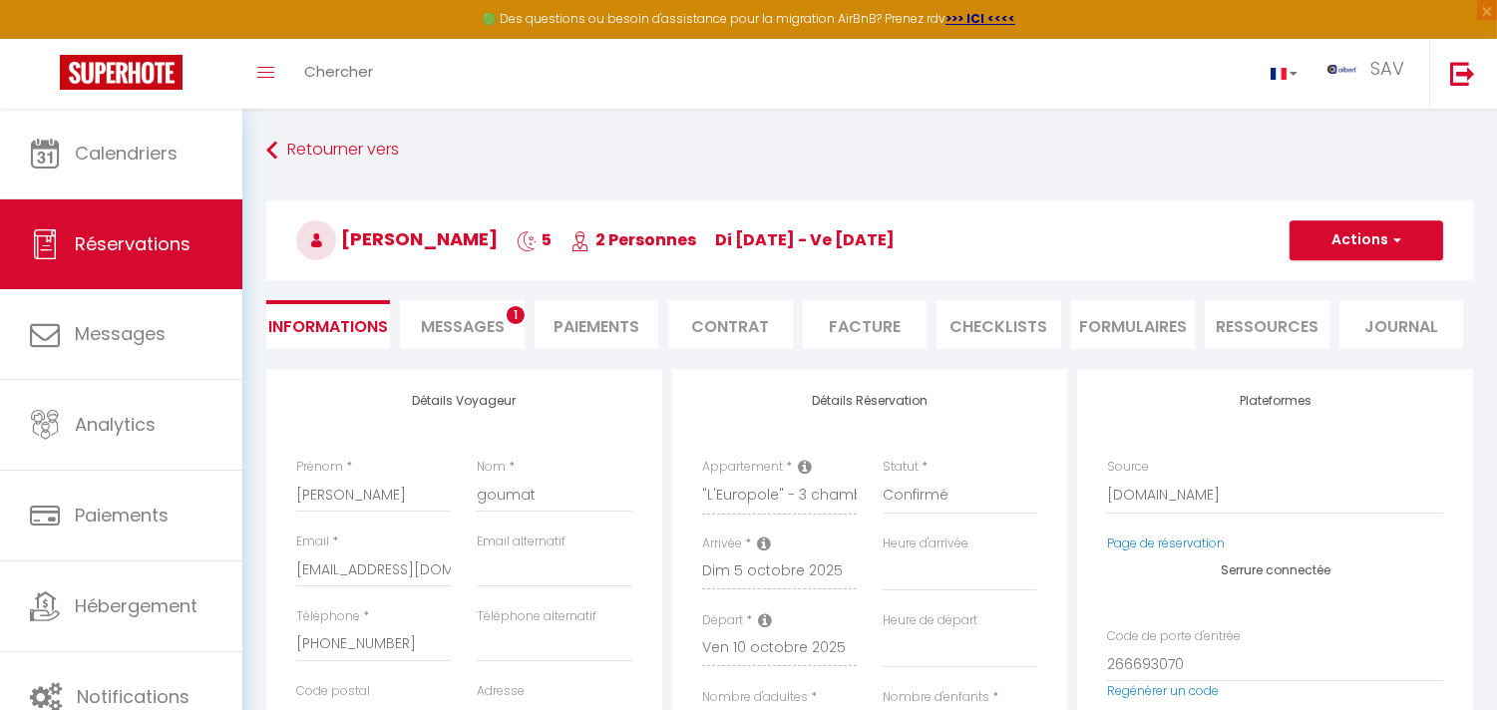
select select
checkbox input "false"
type textarea "** THIS RESERVATION HAS BEEN PRE-PAID ** BOOKING NOTE : Payment charge is EUR 6…"
type input "50"
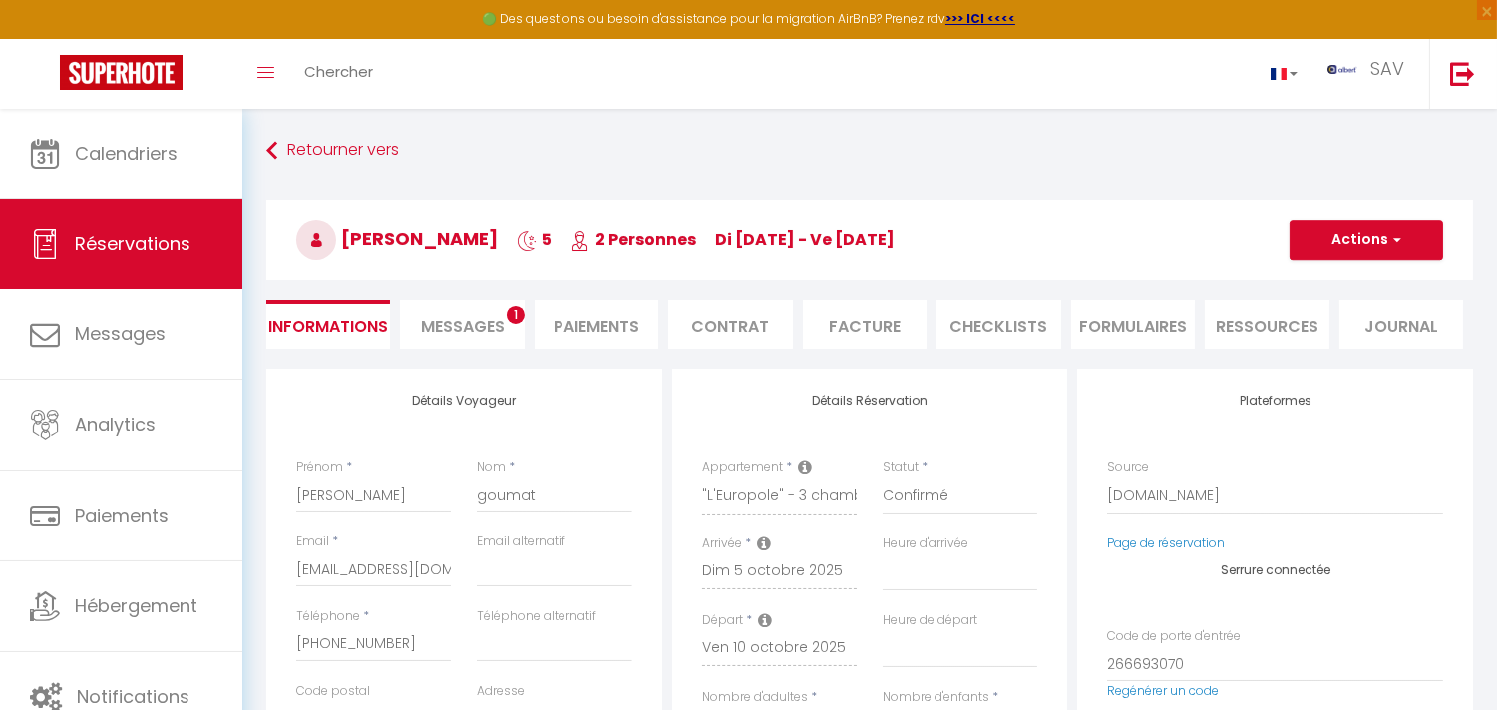
type input "19.81"
select select
checkbox input "false"
select select
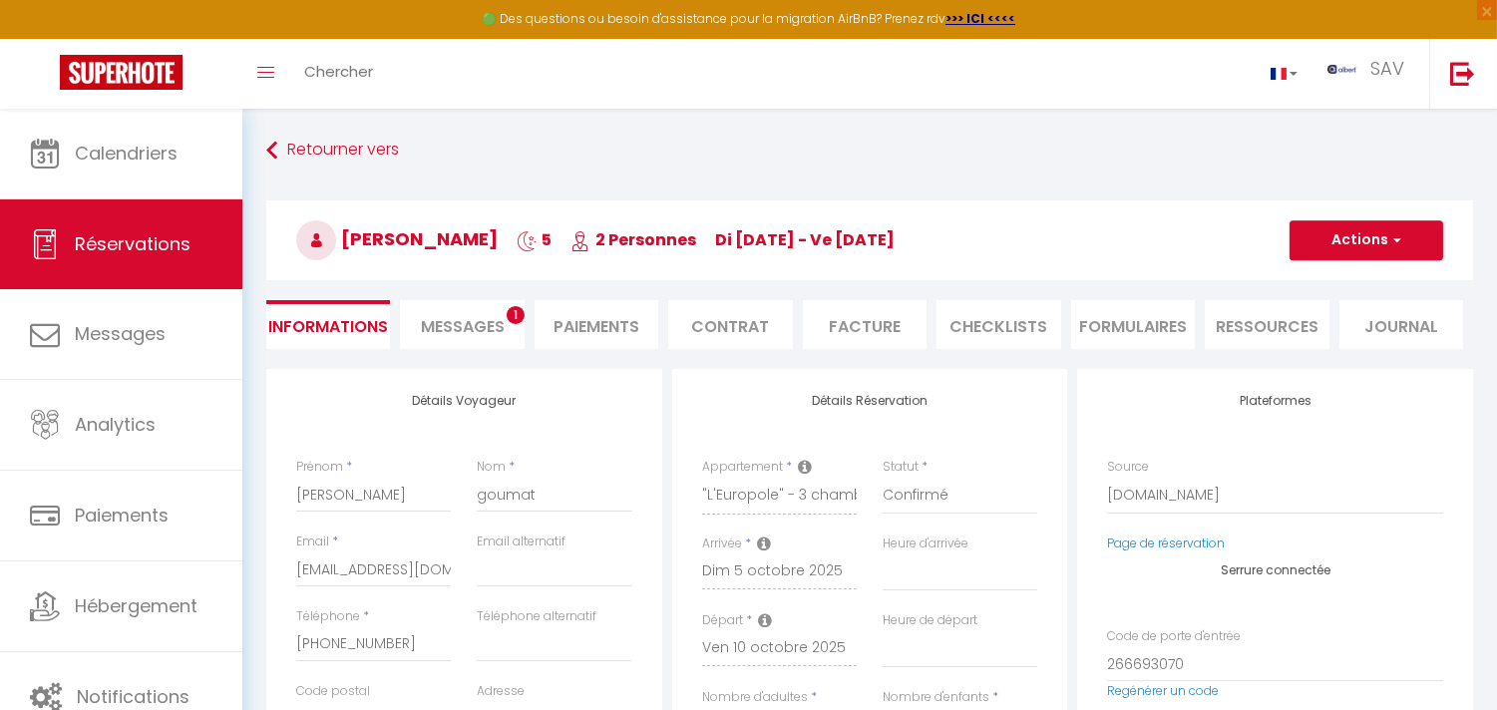
select select
click at [875, 322] on li "Facture" at bounding box center [865, 324] width 124 height 49
select select
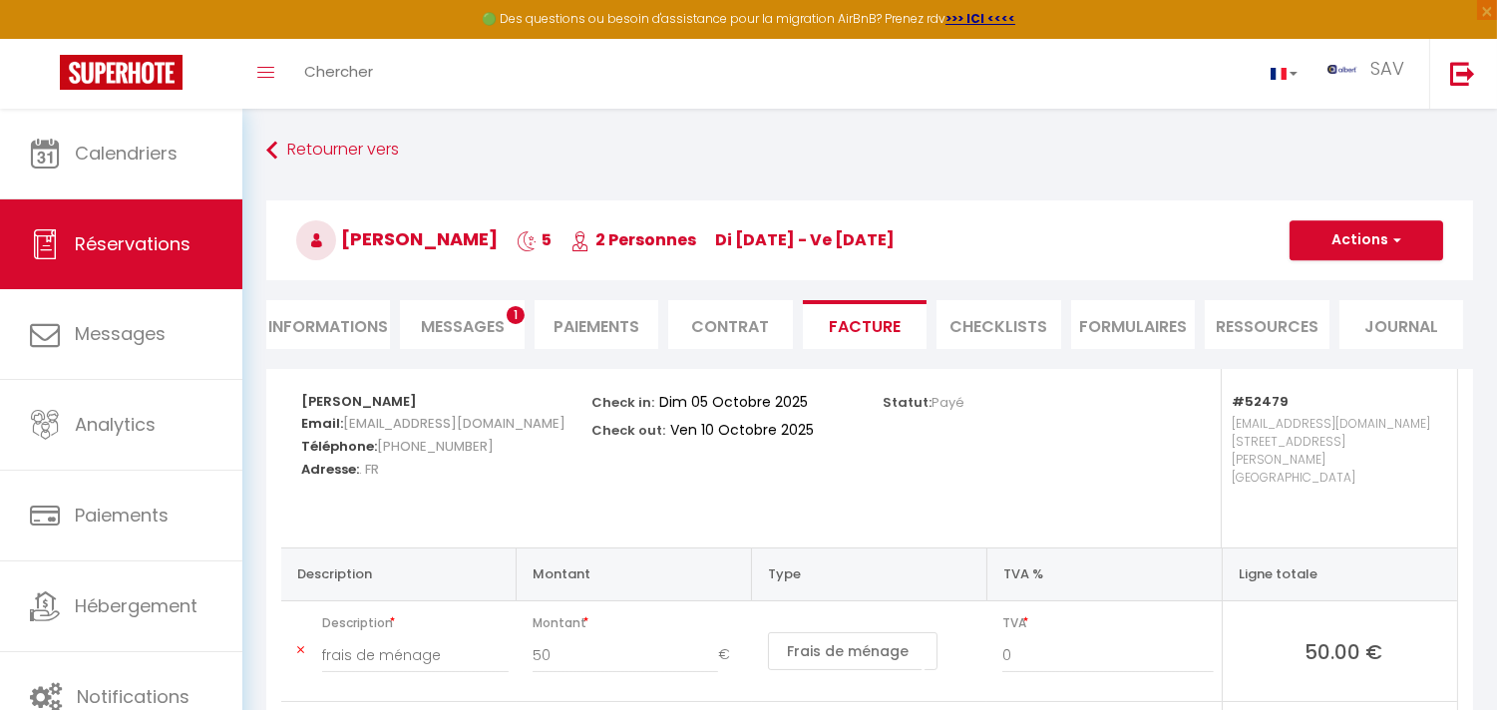
click at [331, 317] on li "Informations" at bounding box center [328, 324] width 124 height 49
select select
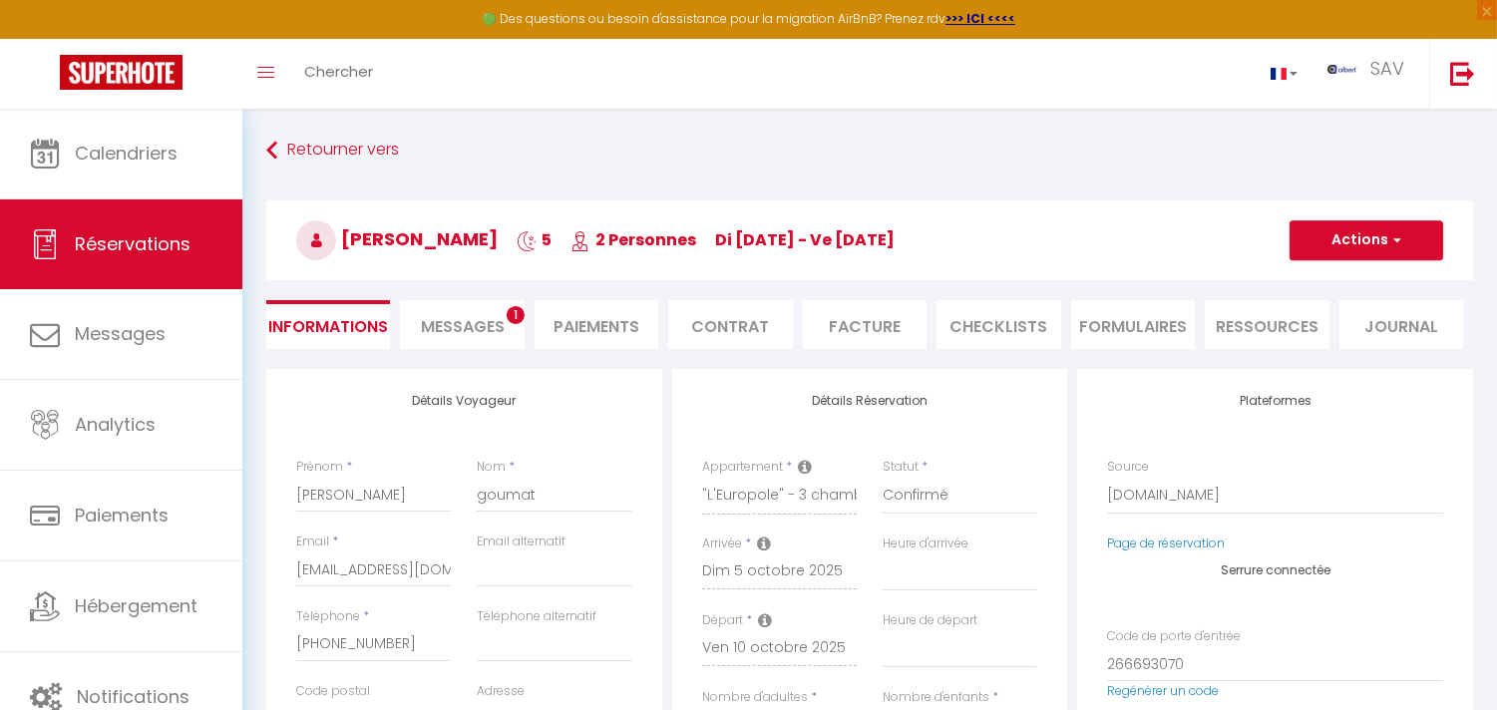
click at [868, 312] on li "Facture" at bounding box center [865, 324] width 124 height 49
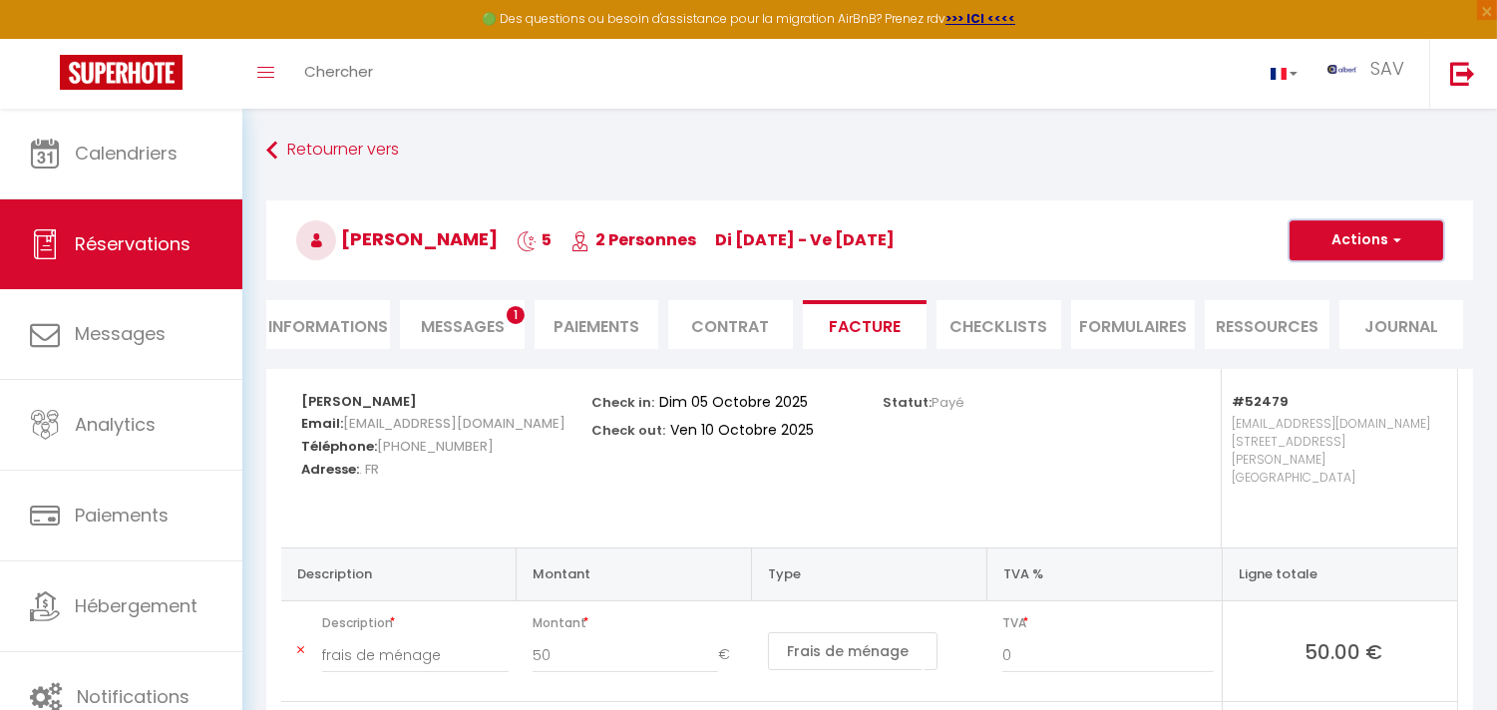
click at [1432, 245] on button "Actions" at bounding box center [1367, 240] width 154 height 40
click at [1390, 331] on link "Envoyer la facture" at bounding box center [1352, 336] width 168 height 26
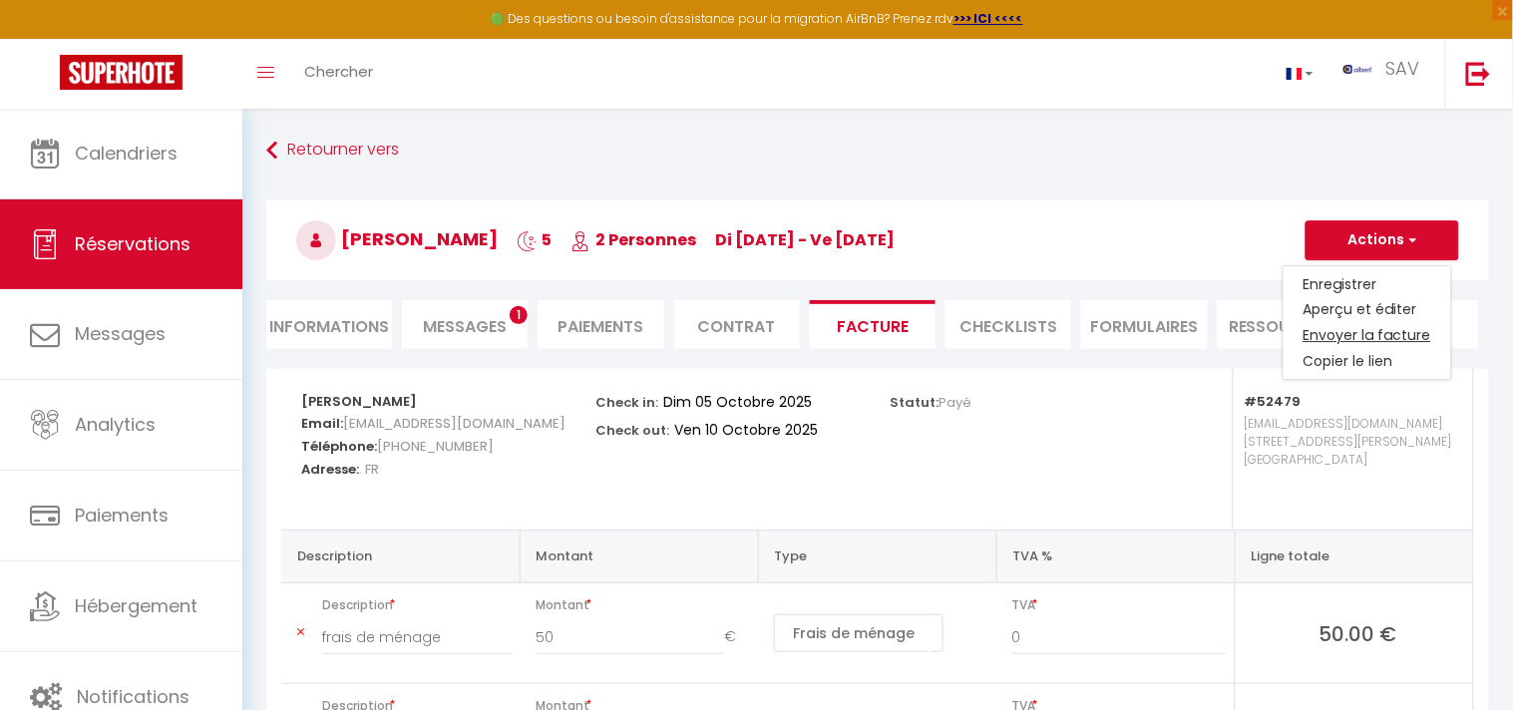
type input "mgouma.663327@guest.booking.com"
select select "fr"
type input "Votre facture 6815473 - "L'Europole" - 3 chambres proche gare"
type textarea "Bonjour, Voici le lien pour télécharger votre facture : https://superhote.com/a…"
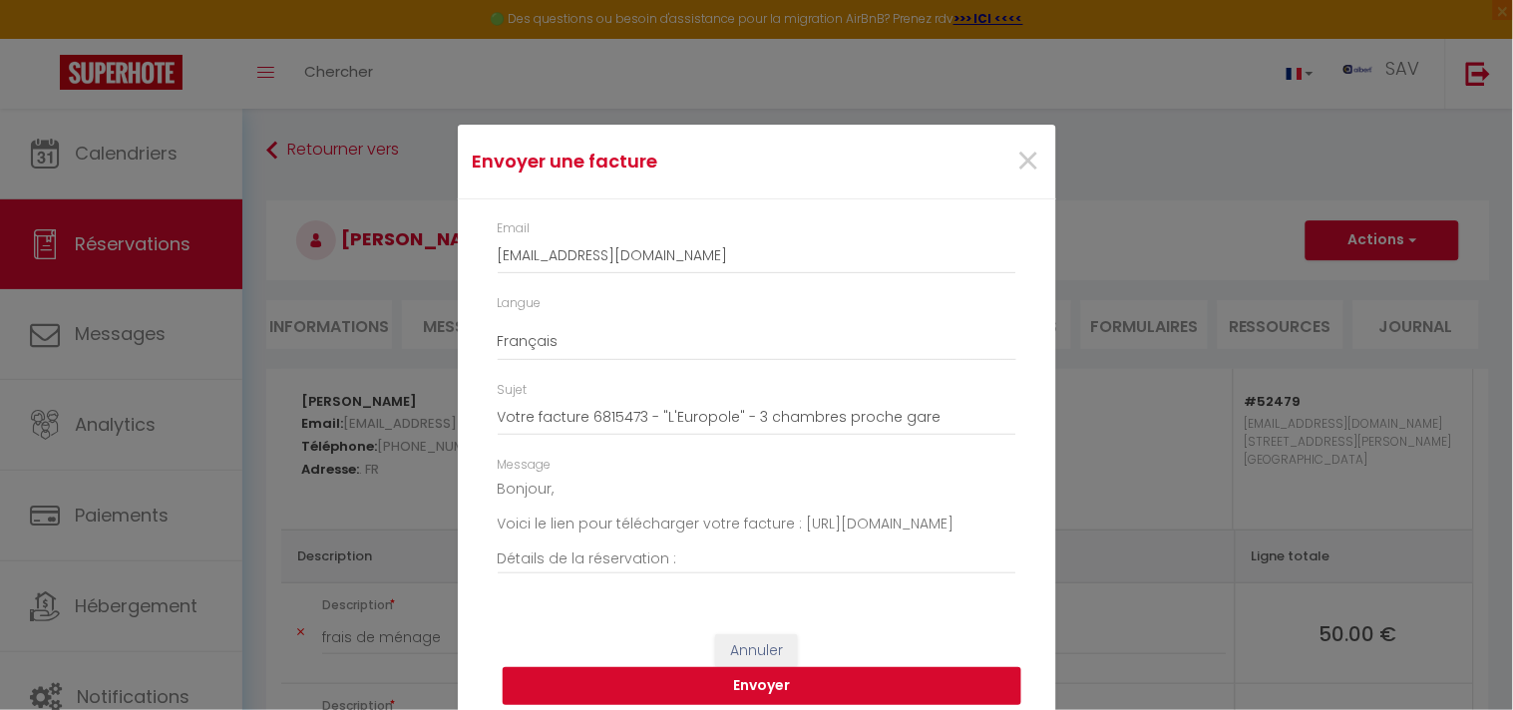
click at [862, 683] on button "Envoyer" at bounding box center [762, 686] width 519 height 38
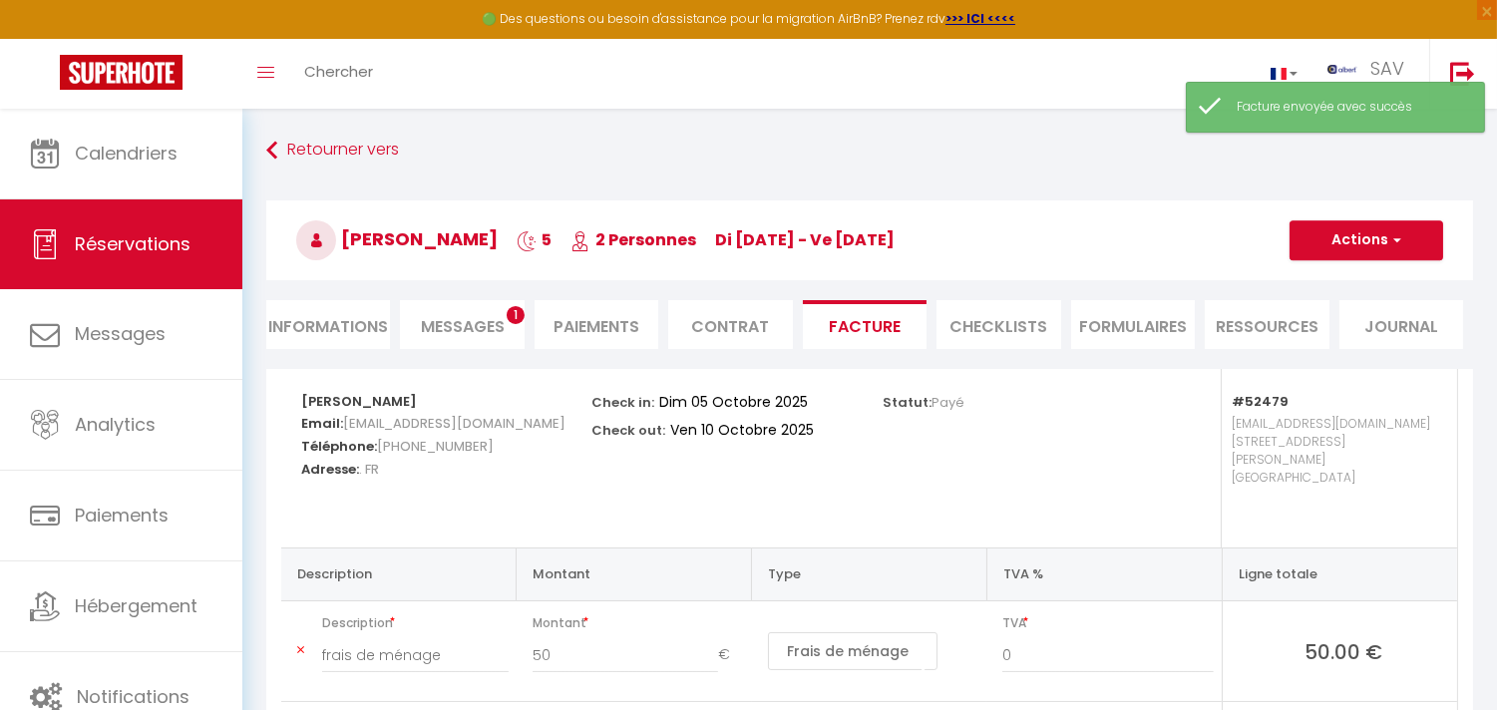
click at [463, 317] on span "Messages" at bounding box center [463, 326] width 84 height 23
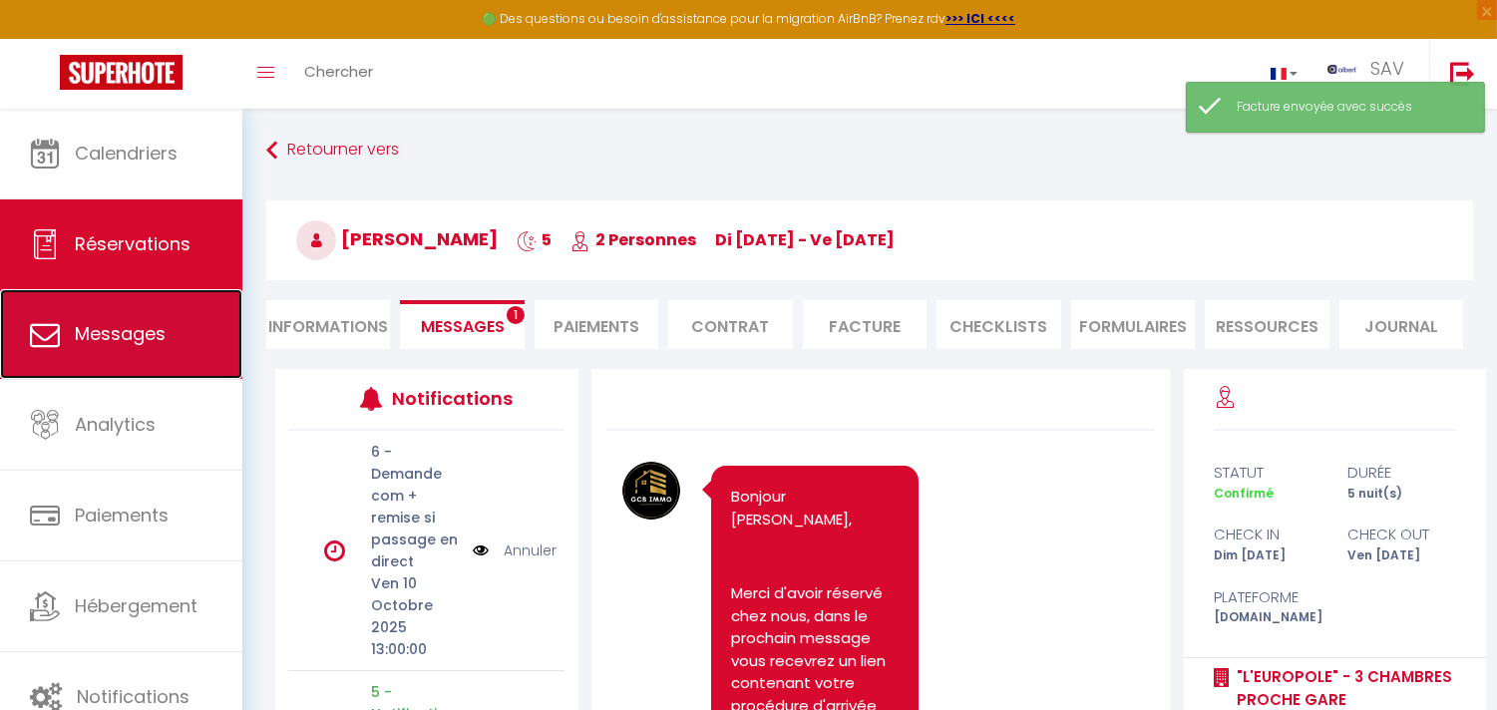
click at [182, 349] on link "Messages" at bounding box center [121, 334] width 242 height 90
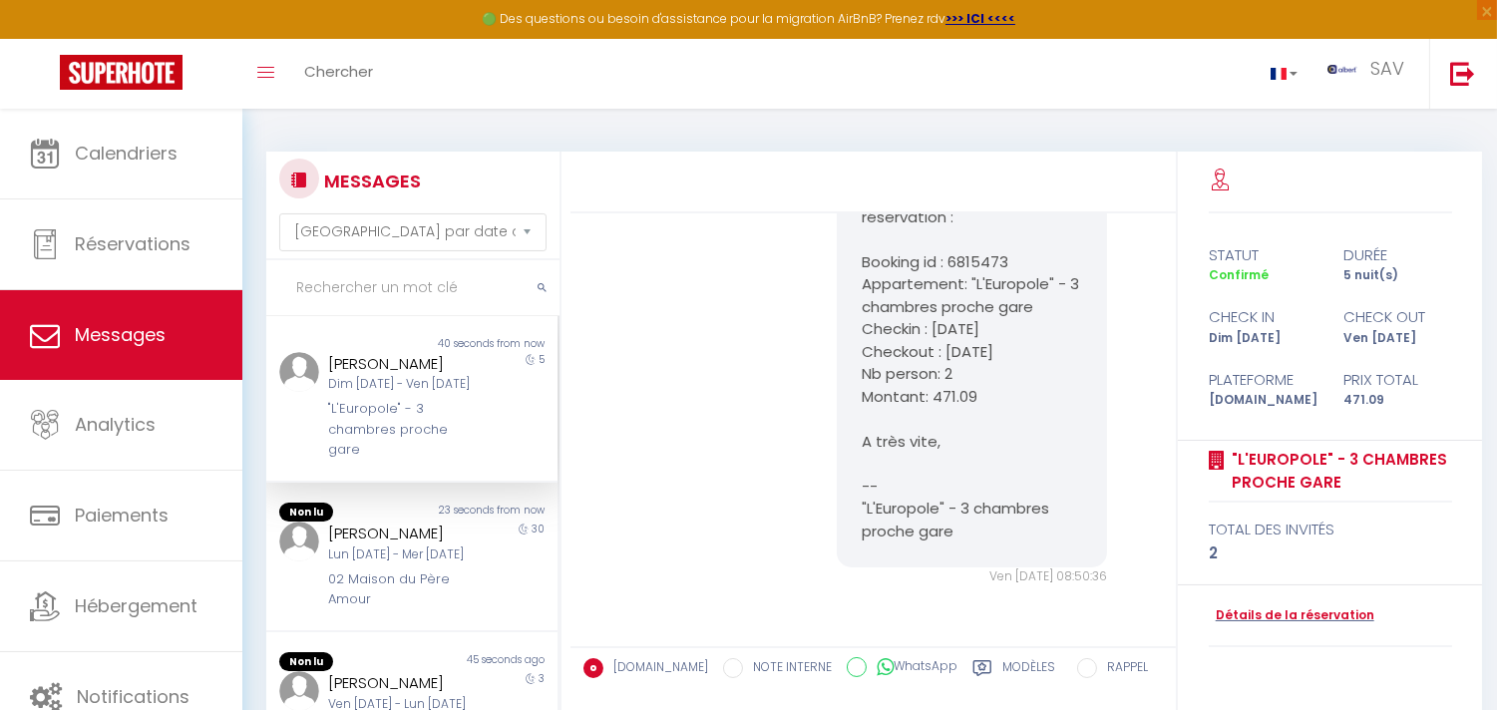
click at [413, 287] on input "text" at bounding box center [412, 288] width 293 height 56
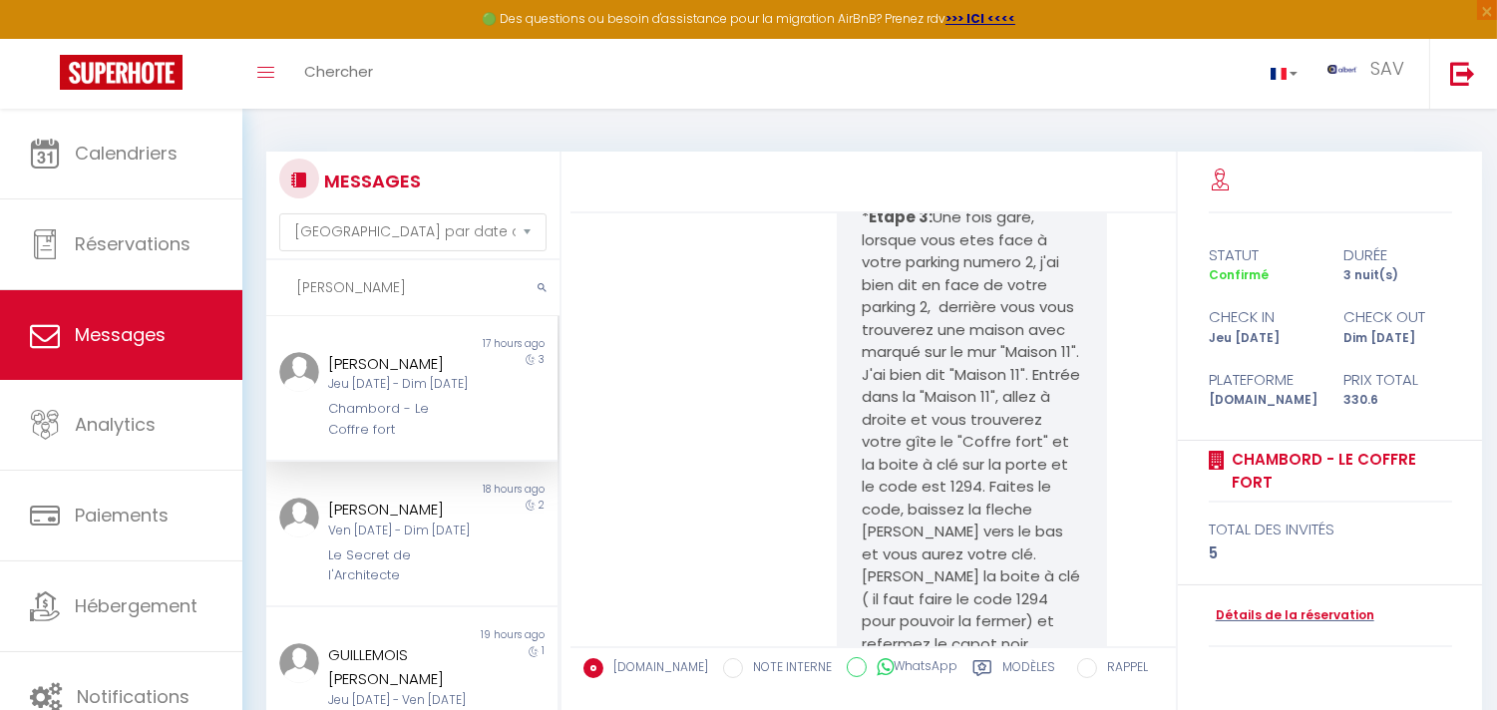
scroll to position [7536, 0]
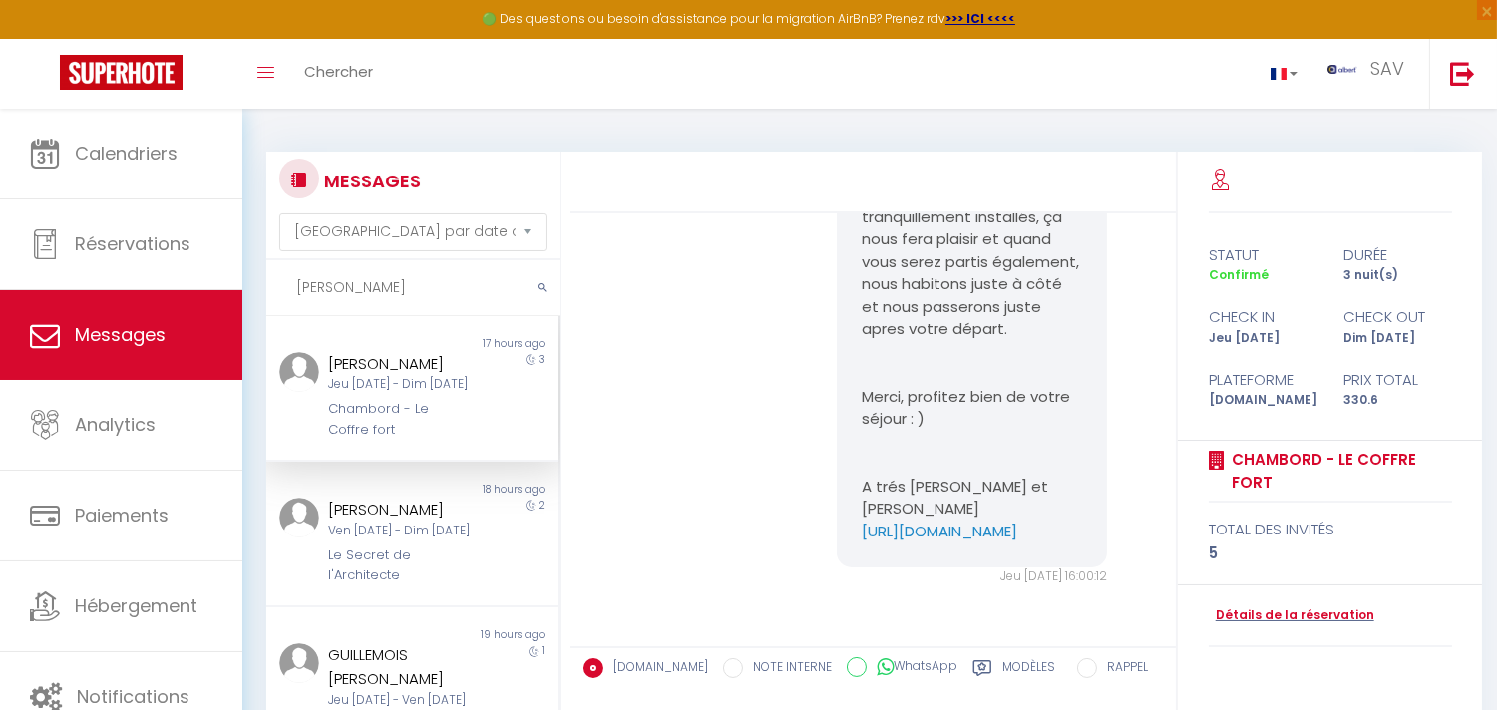
drag, startPoint x: 360, startPoint y: 291, endPoint x: 269, endPoint y: 276, distance: 92.0
click at [269, 276] on input "emilie" at bounding box center [412, 288] width 293 height 56
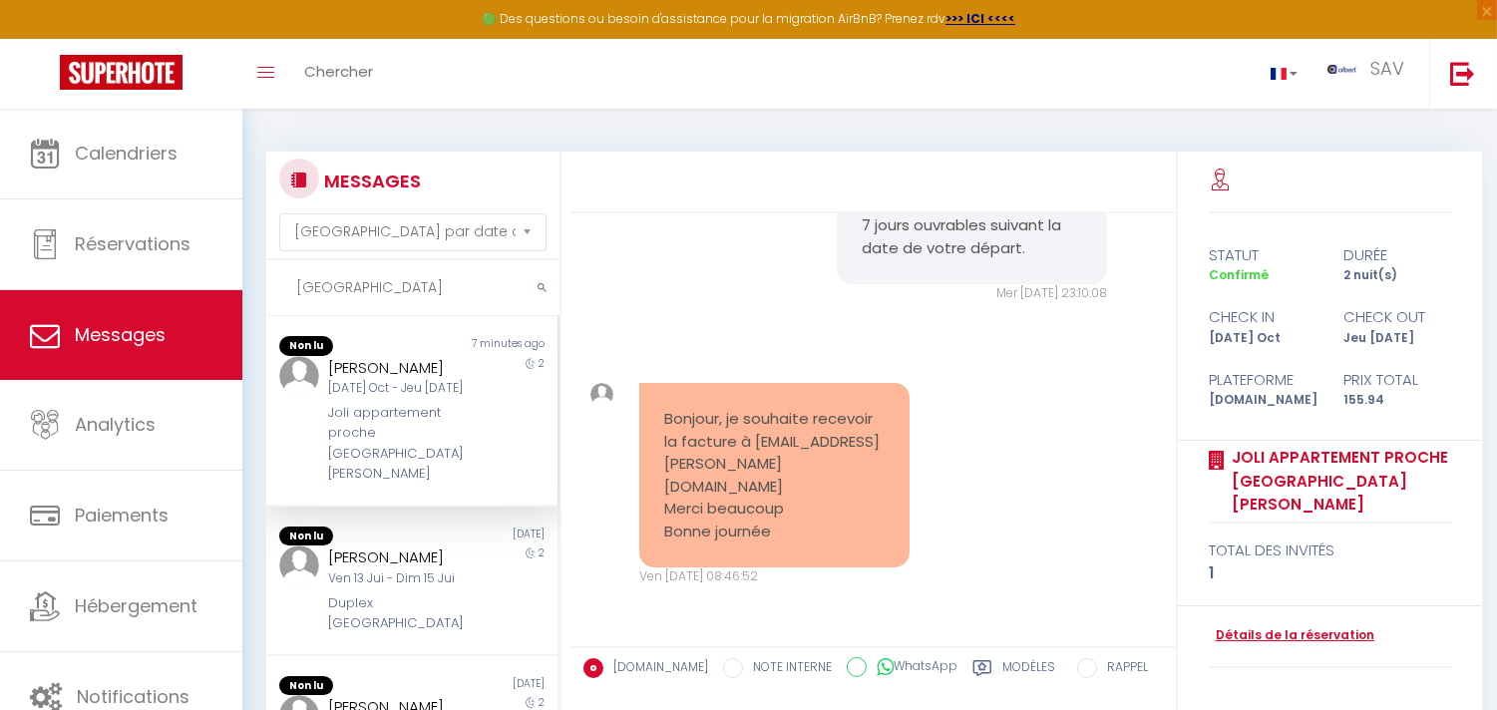
type input "salerno"
click at [1279, 627] on link "Détails de la réservation" at bounding box center [1292, 636] width 166 height 19
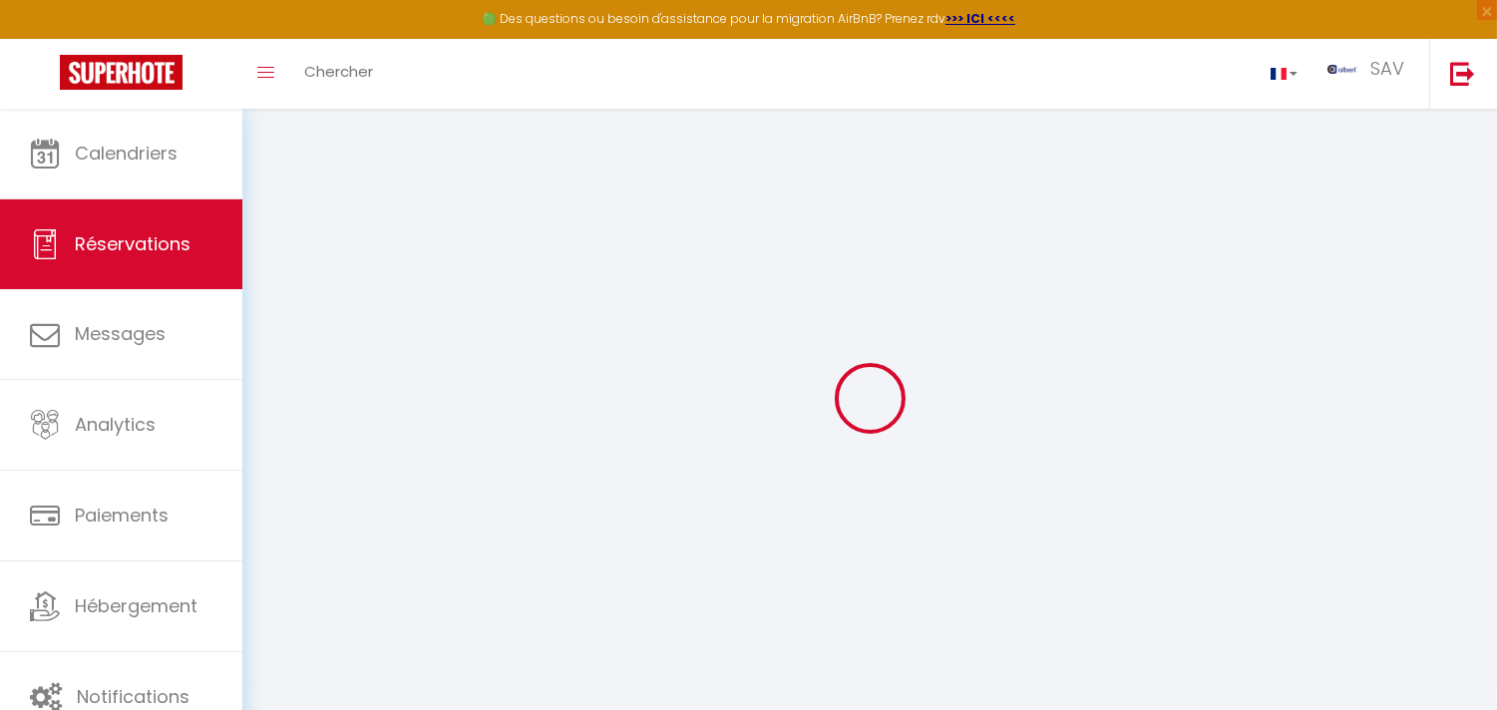
type input "Emilie"
type input "Salerno"
type input "esaler.132400@guest.booking.com"
type input "+33763180280"
type input "58640"
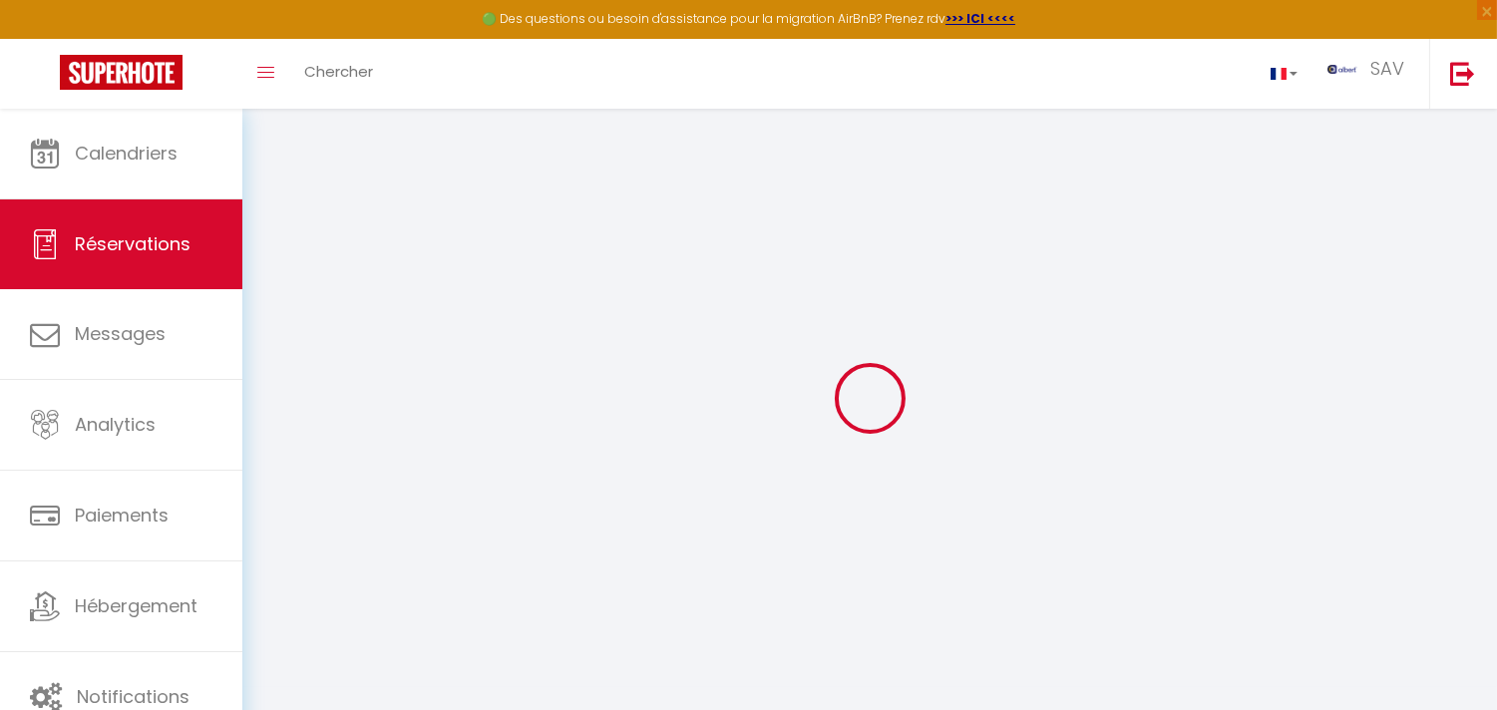
type input "28 RUE LOUISE MICHEL"
type input "VARENNES VAUZELLES"
select select "FR"
type input "25.5"
type input "2.18"
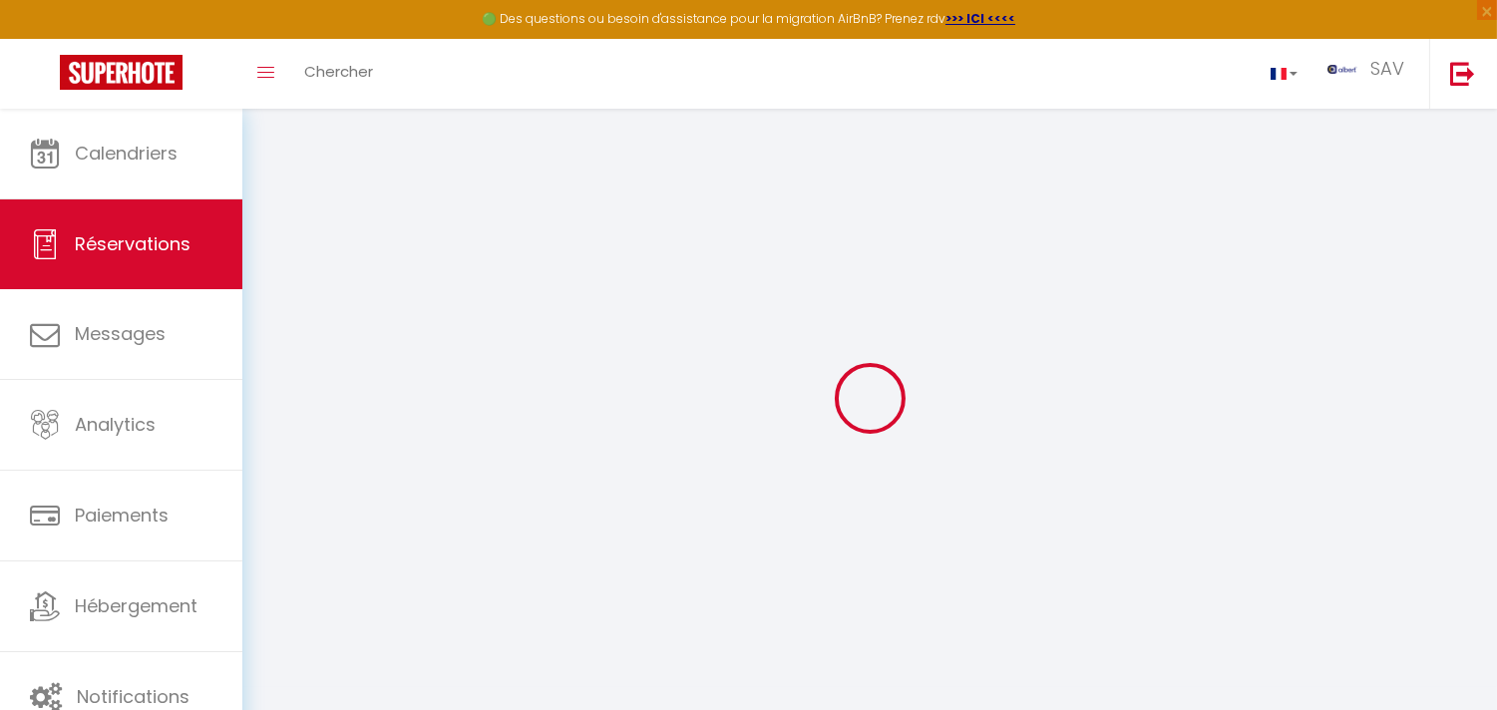
select select "76124"
select select "1"
select select
type input "1"
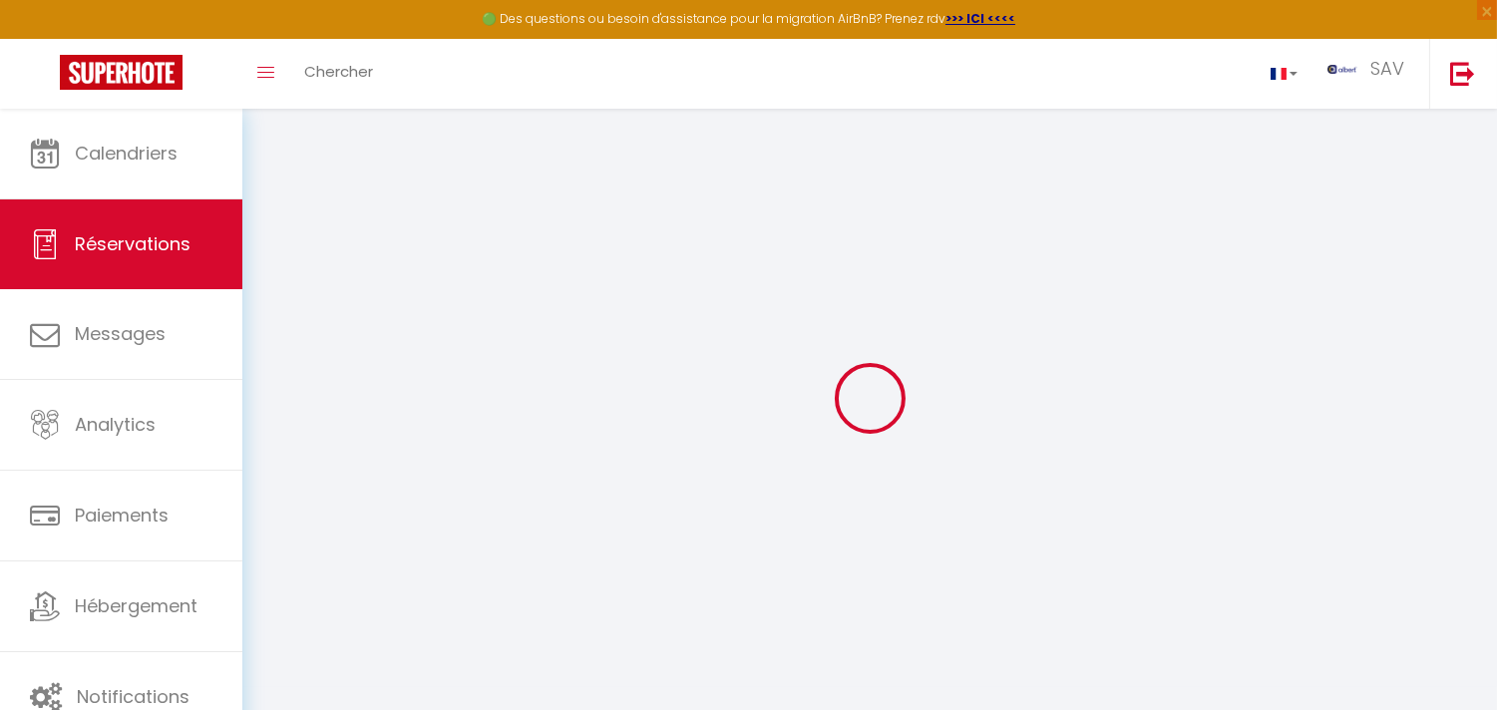
select select "12"
select select "15"
type input "108"
checkbox input "false"
select select "2"
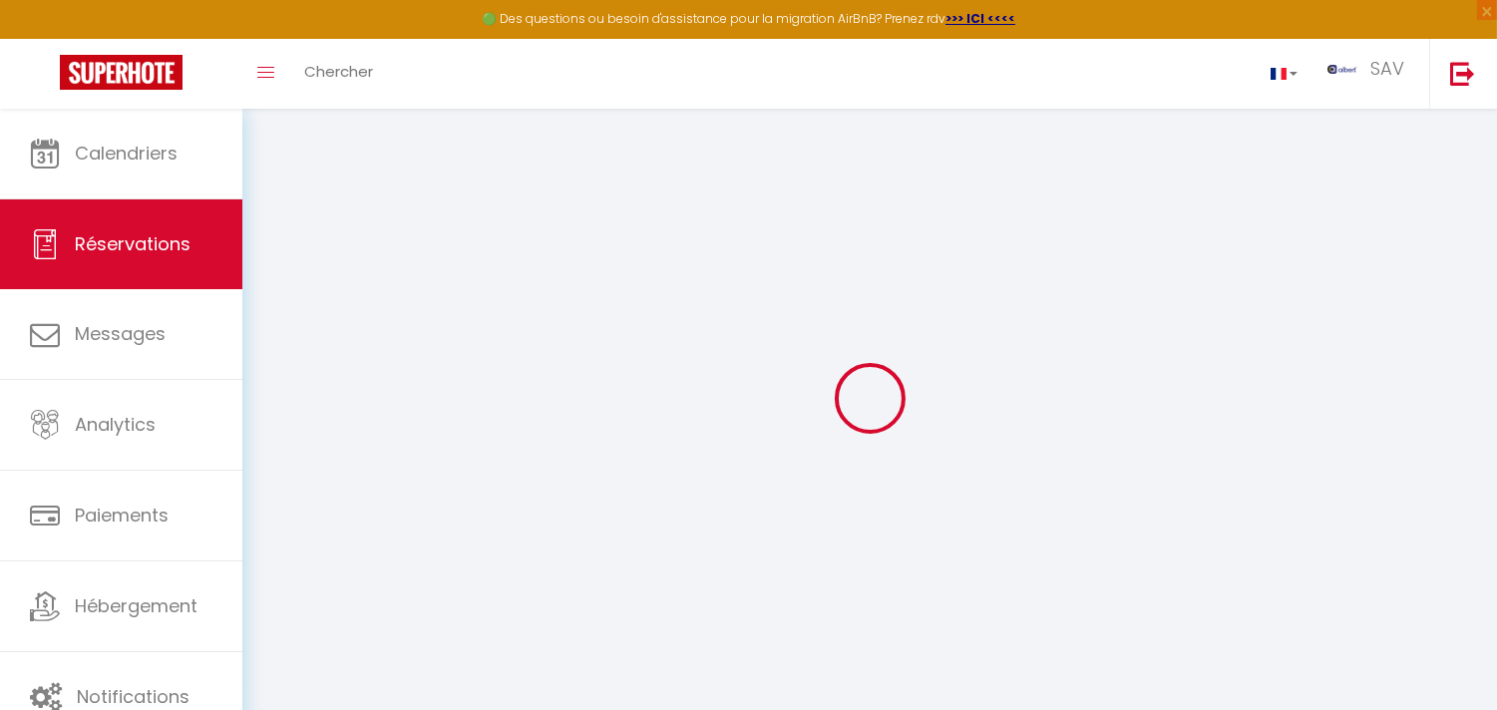
type input "0"
select select
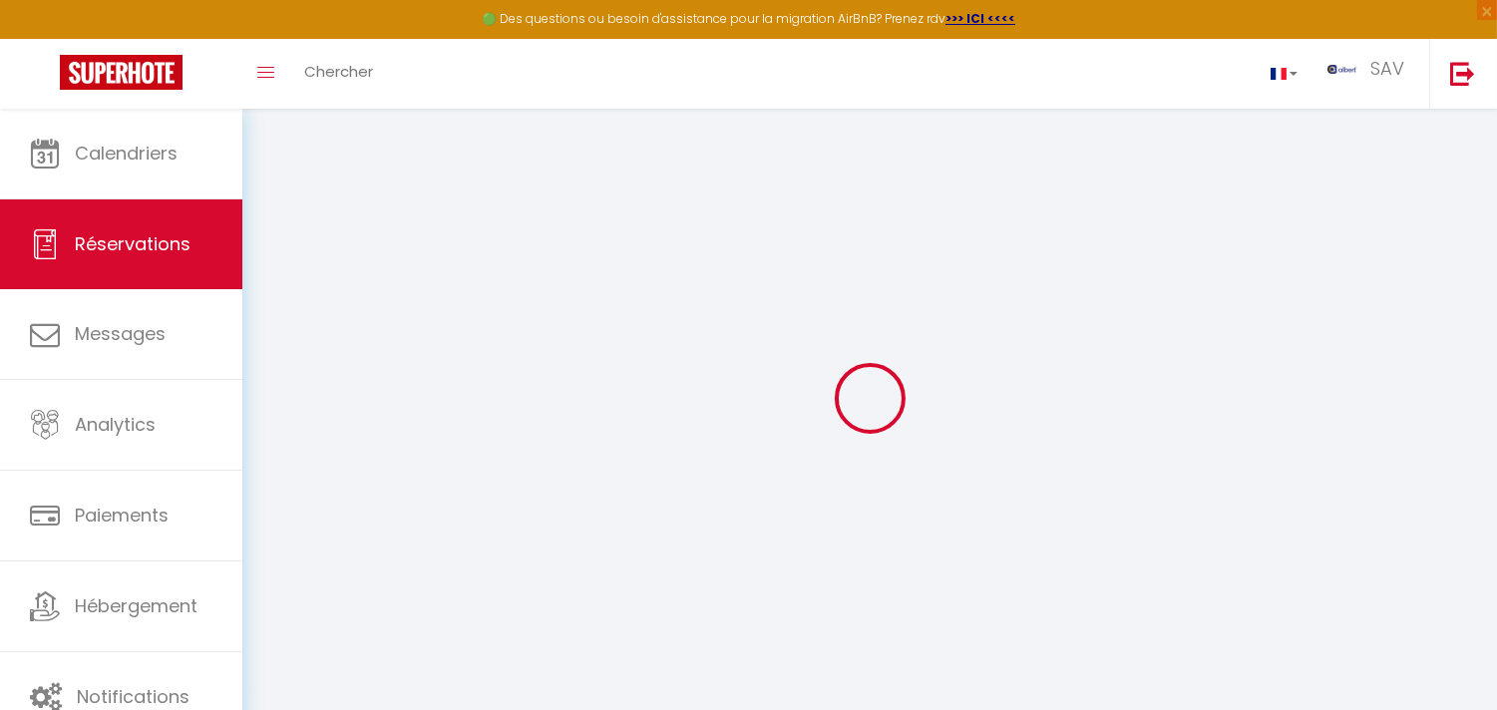
checkbox input "false"
select select
checkbox input "false"
select select
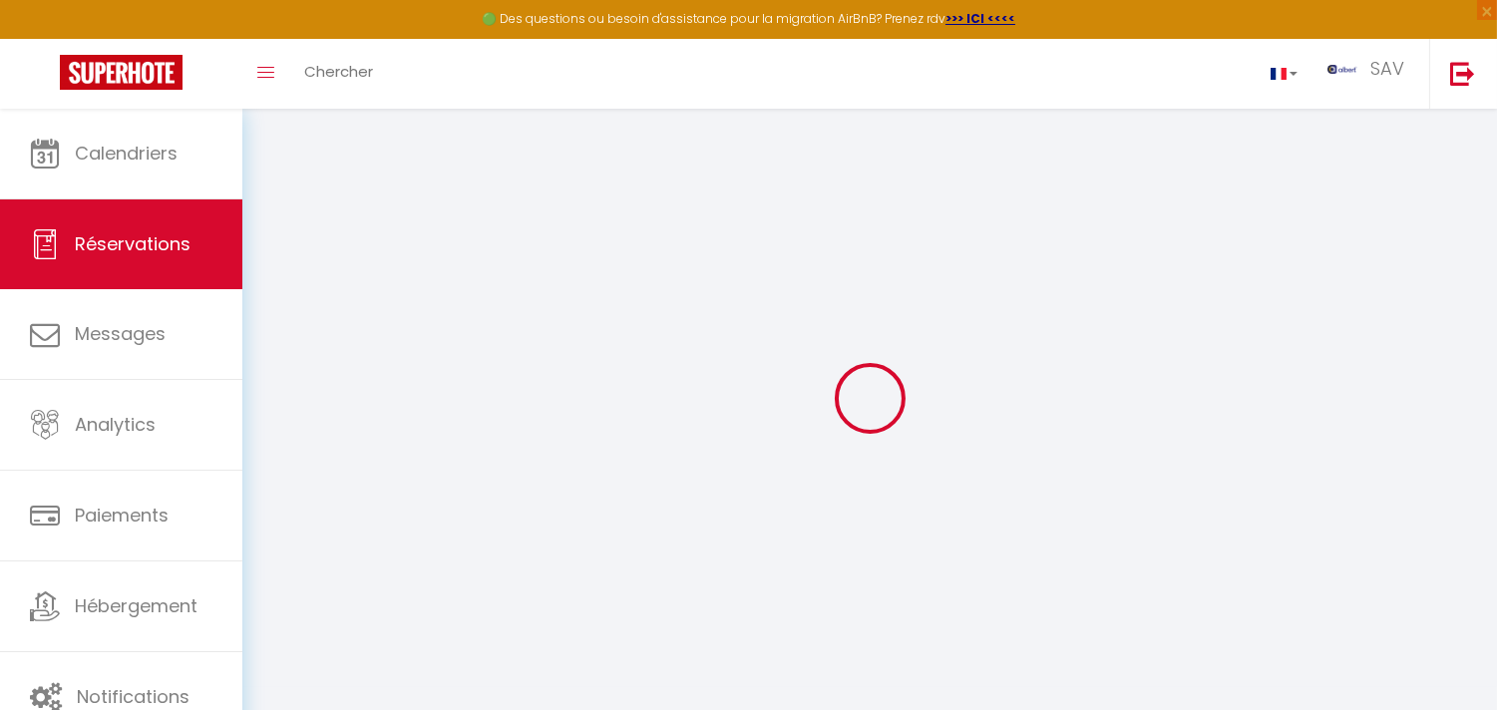
select select
checkbox input "false"
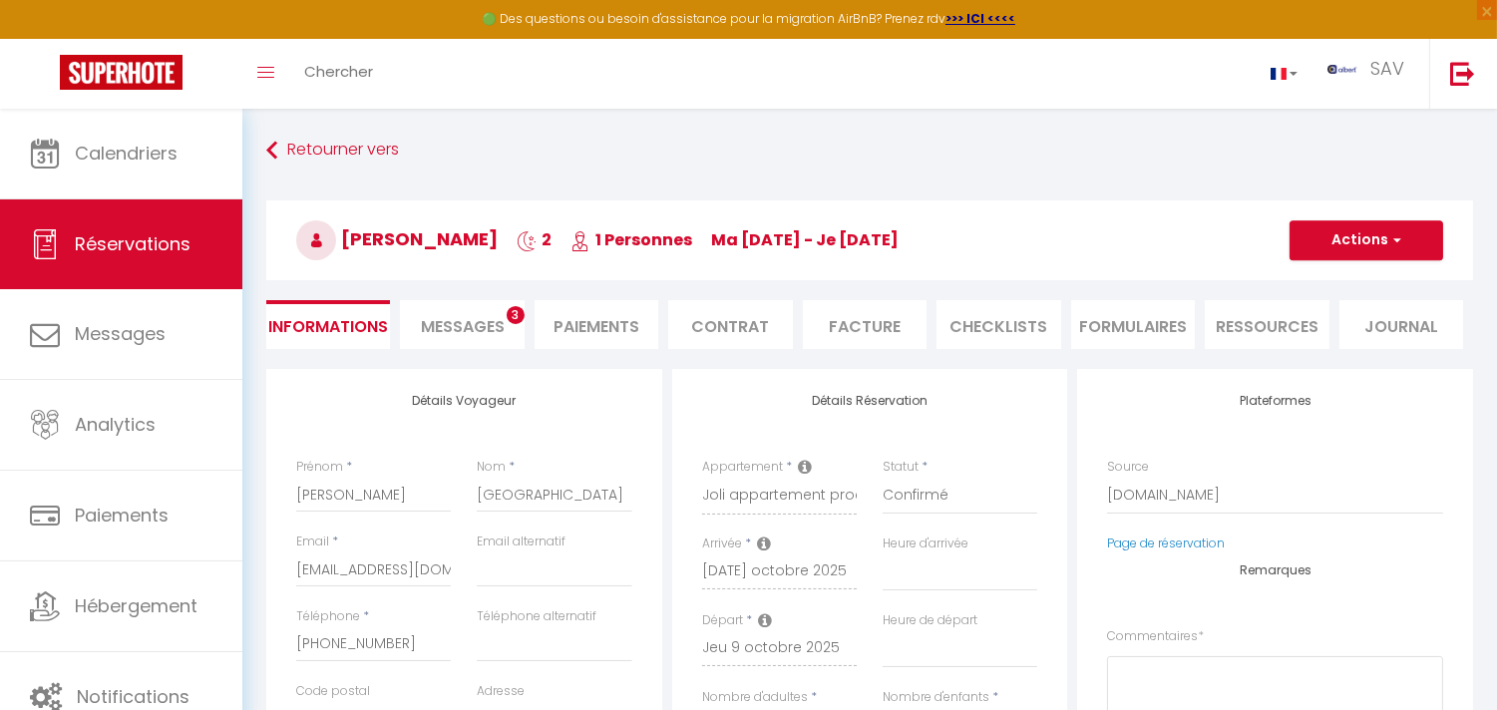
select select
checkbox input "false"
type textarea "** THIS RESERVATION HAS BEEN PRE-PAID ** BOOKING NOTE : Payment charge is EUR 2…"
type input "42"
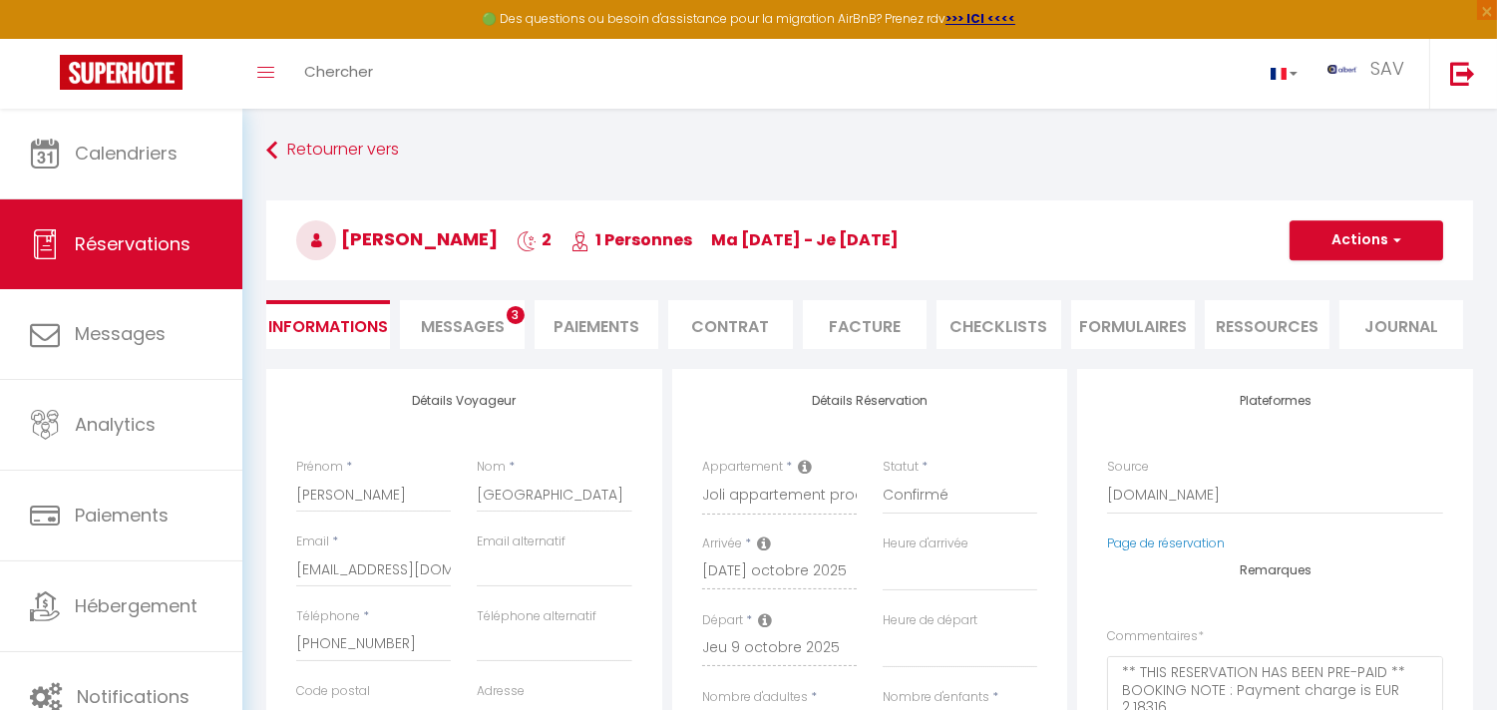
type input "5.94"
select select
checkbox input "false"
select select
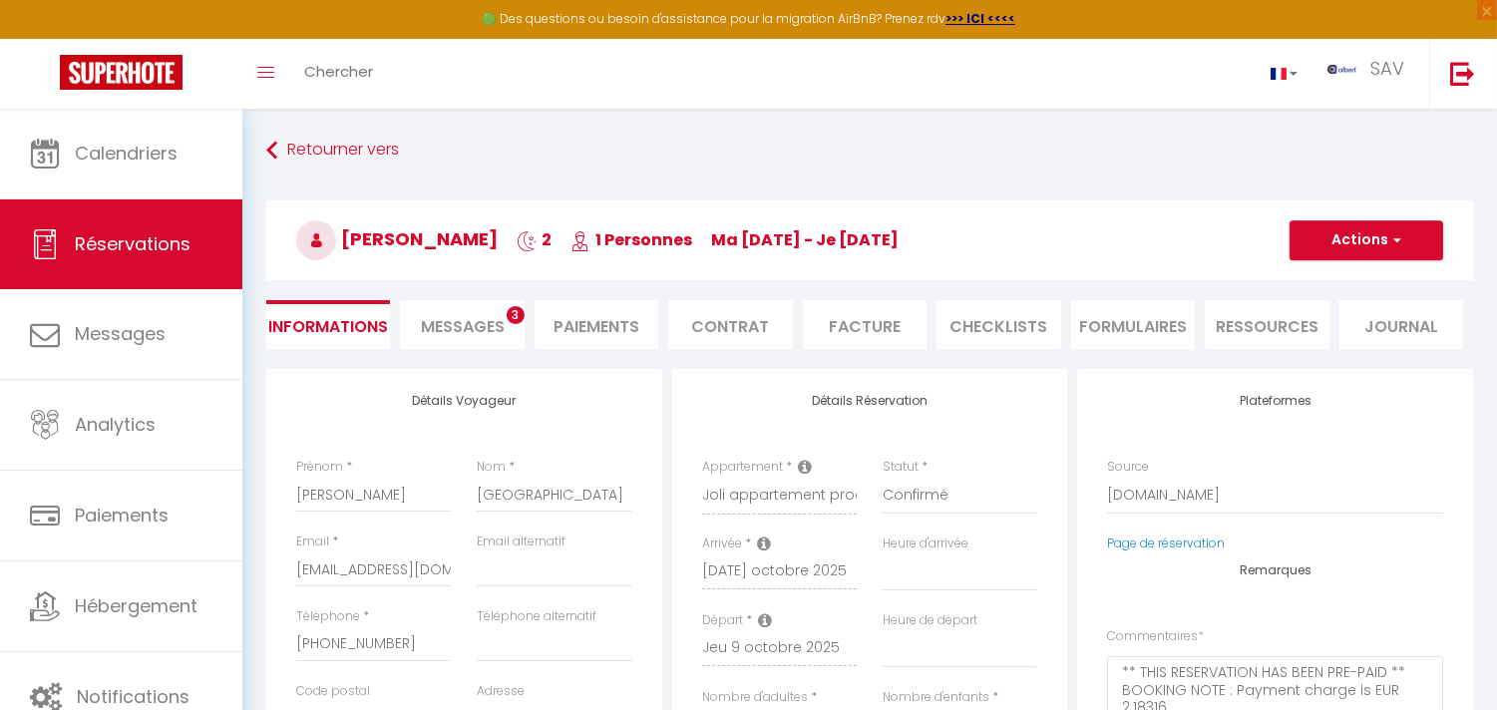
select select
click at [453, 303] on li "Messages 3" at bounding box center [462, 324] width 124 height 49
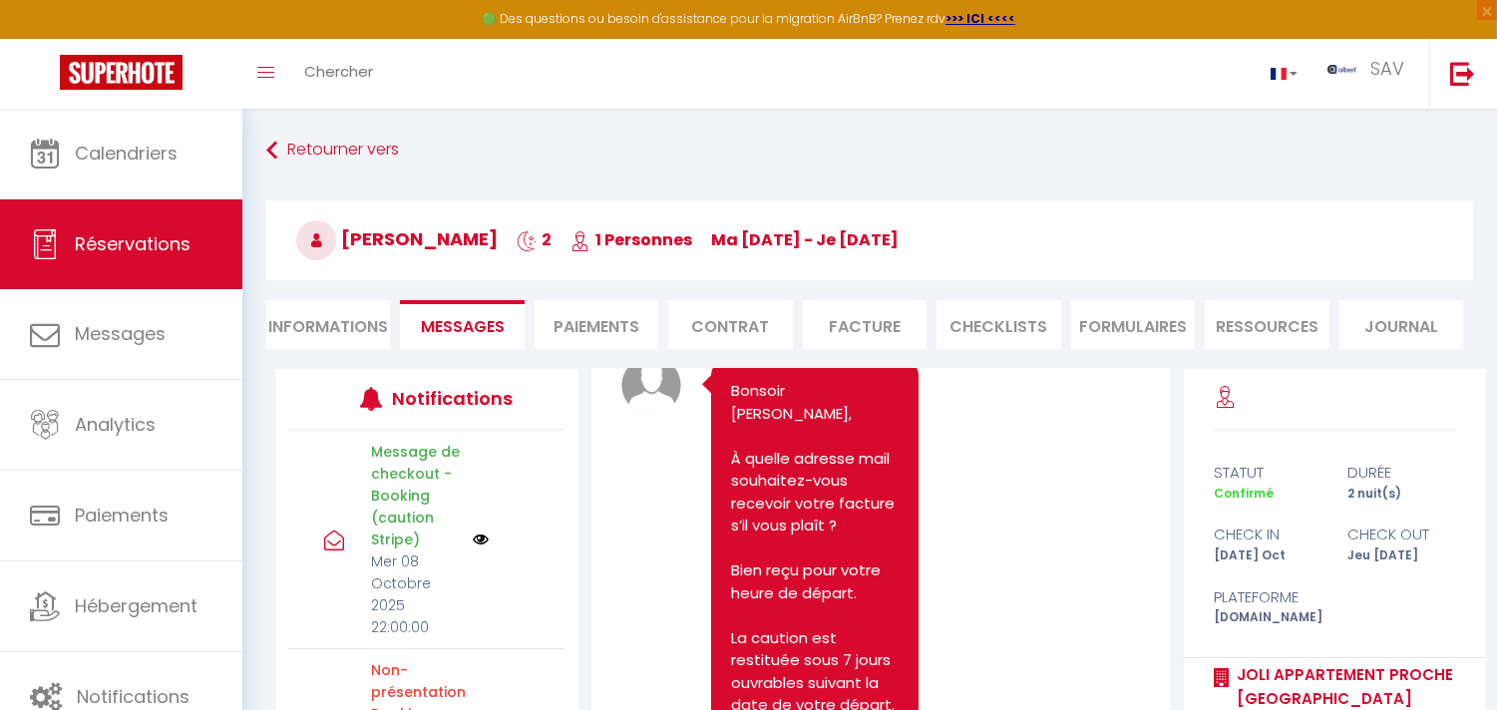
scroll to position [9263, 0]
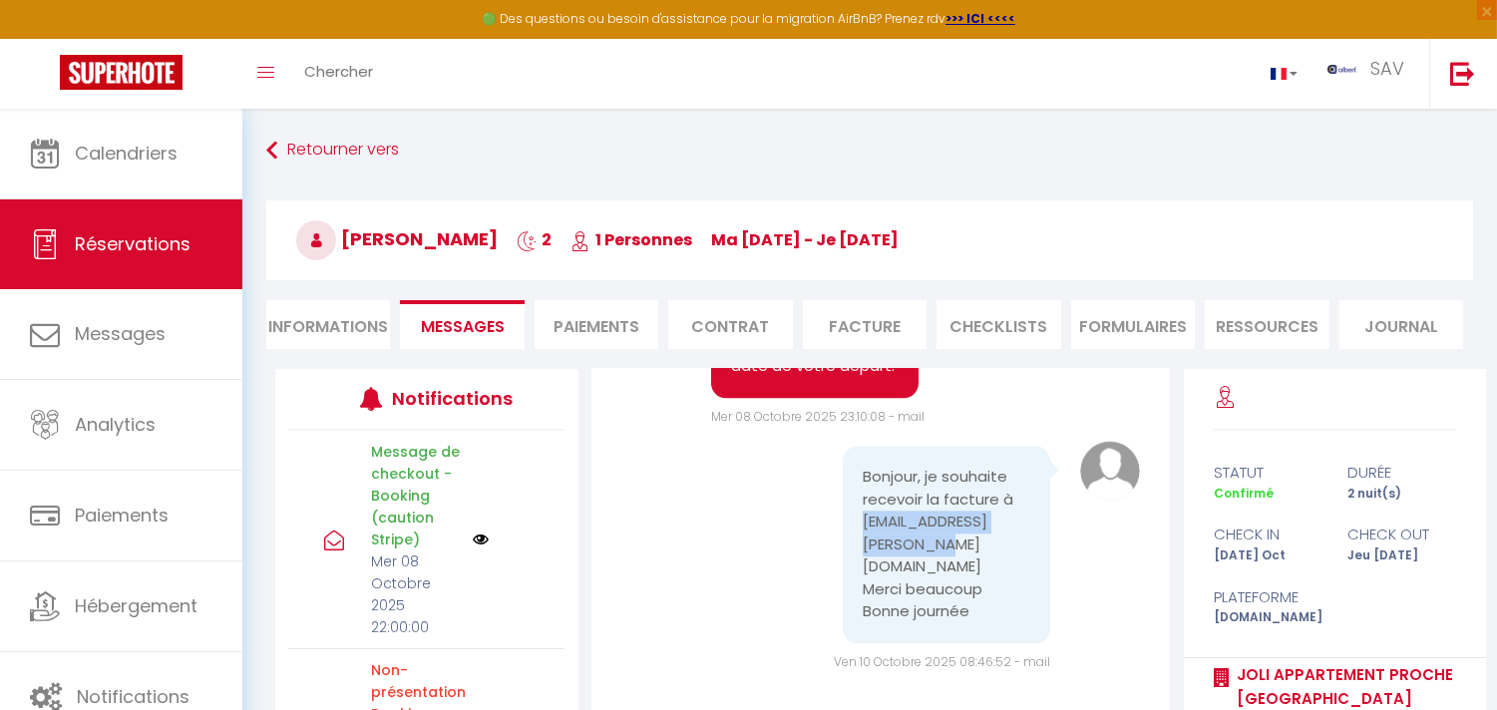
drag, startPoint x: 840, startPoint y: 547, endPoint x: 849, endPoint y: 542, distance: 10.3
click at [849, 542] on div "Bonjour, je souhaite recevoir la facture à emilie.salerno@gmail.com Merci beauc…" at bounding box center [947, 545] width 208 height 198
click at [872, 344] on li "Facture" at bounding box center [865, 324] width 124 height 49
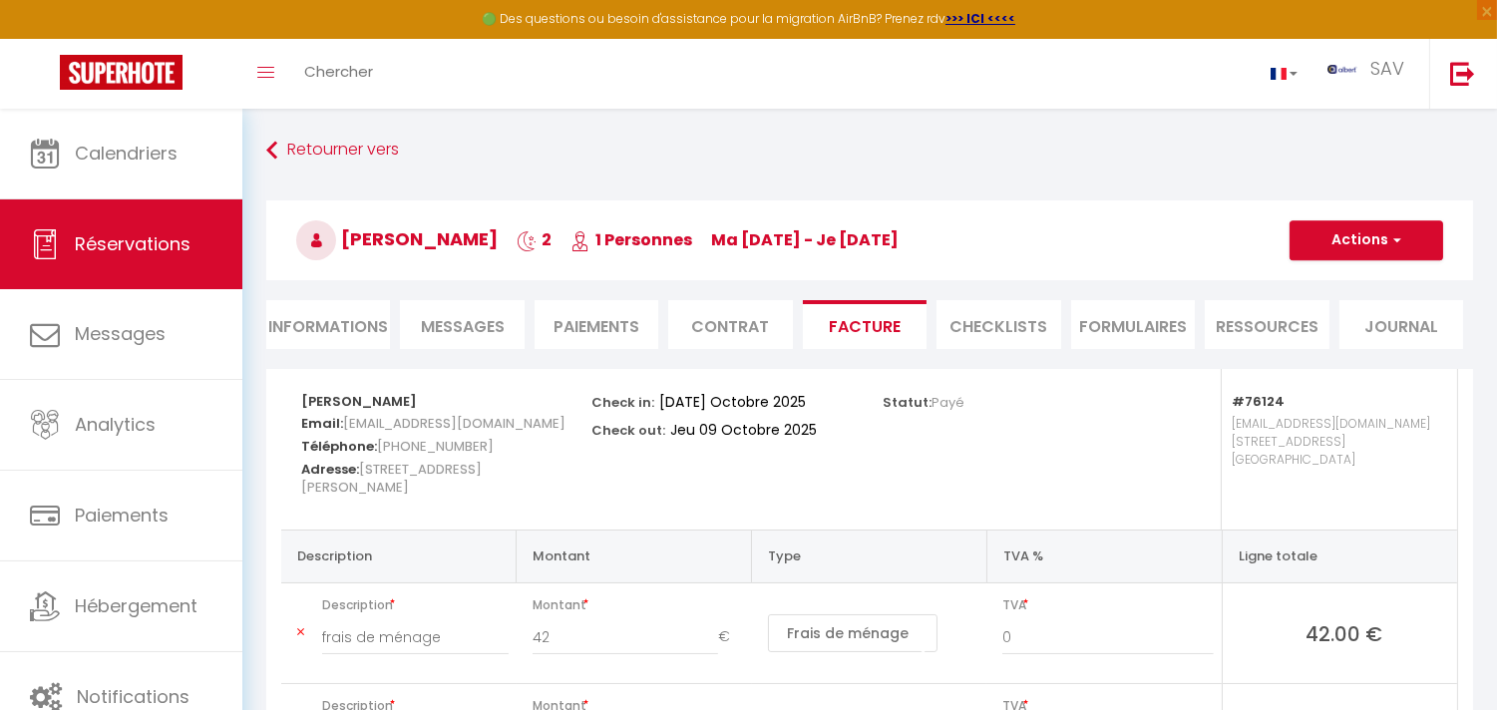
click at [878, 340] on li "Facture" at bounding box center [865, 324] width 124 height 49
click at [1394, 230] on button "Actions" at bounding box center [1367, 240] width 154 height 40
click at [1364, 330] on link "Envoyer la facture" at bounding box center [1352, 336] width 168 height 26
type input "esaler.132400@guest.booking.com"
select select "fr"
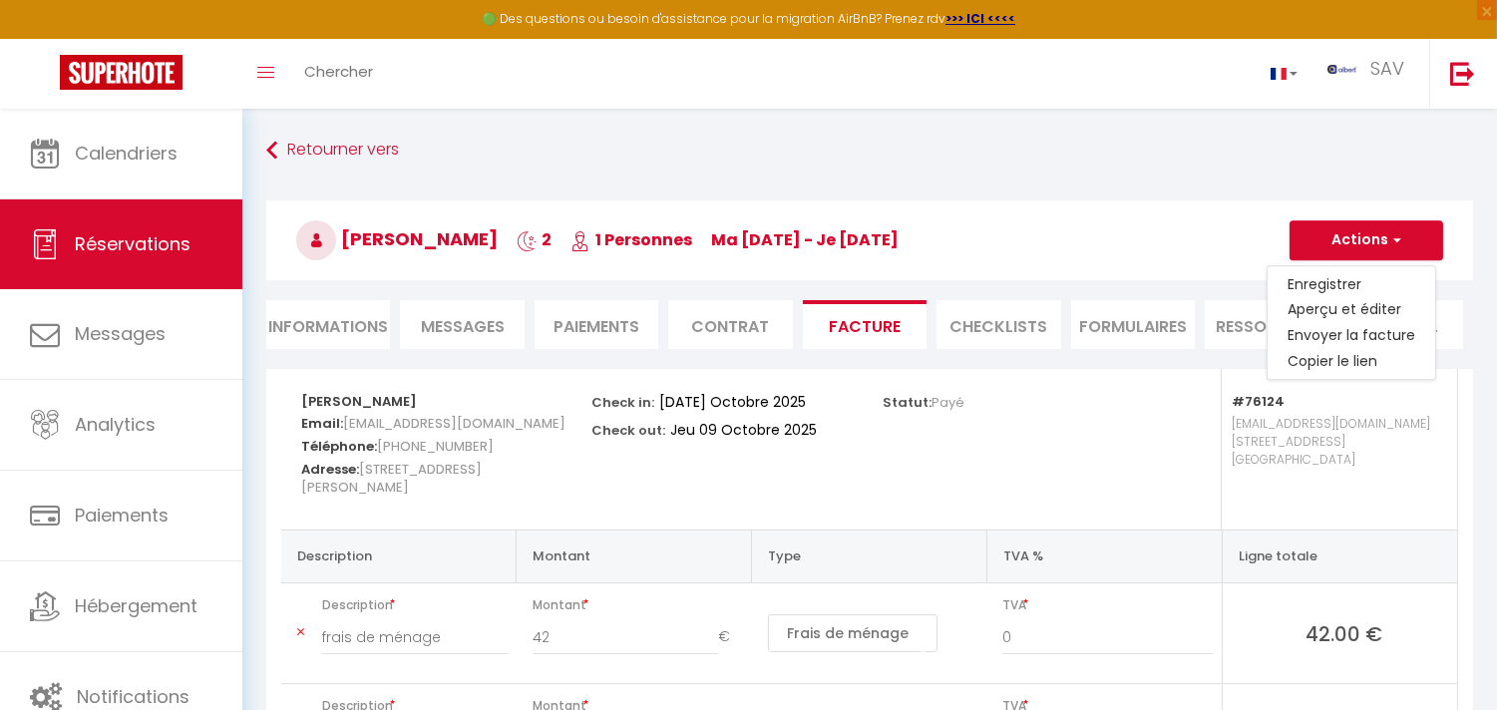
type input "Votre facture 6906124 - Joli appartement proche place Wilson - centre"
type textarea "Bonjour, Voici le lien pour télécharger votre facture : https://superhote.com/a…"
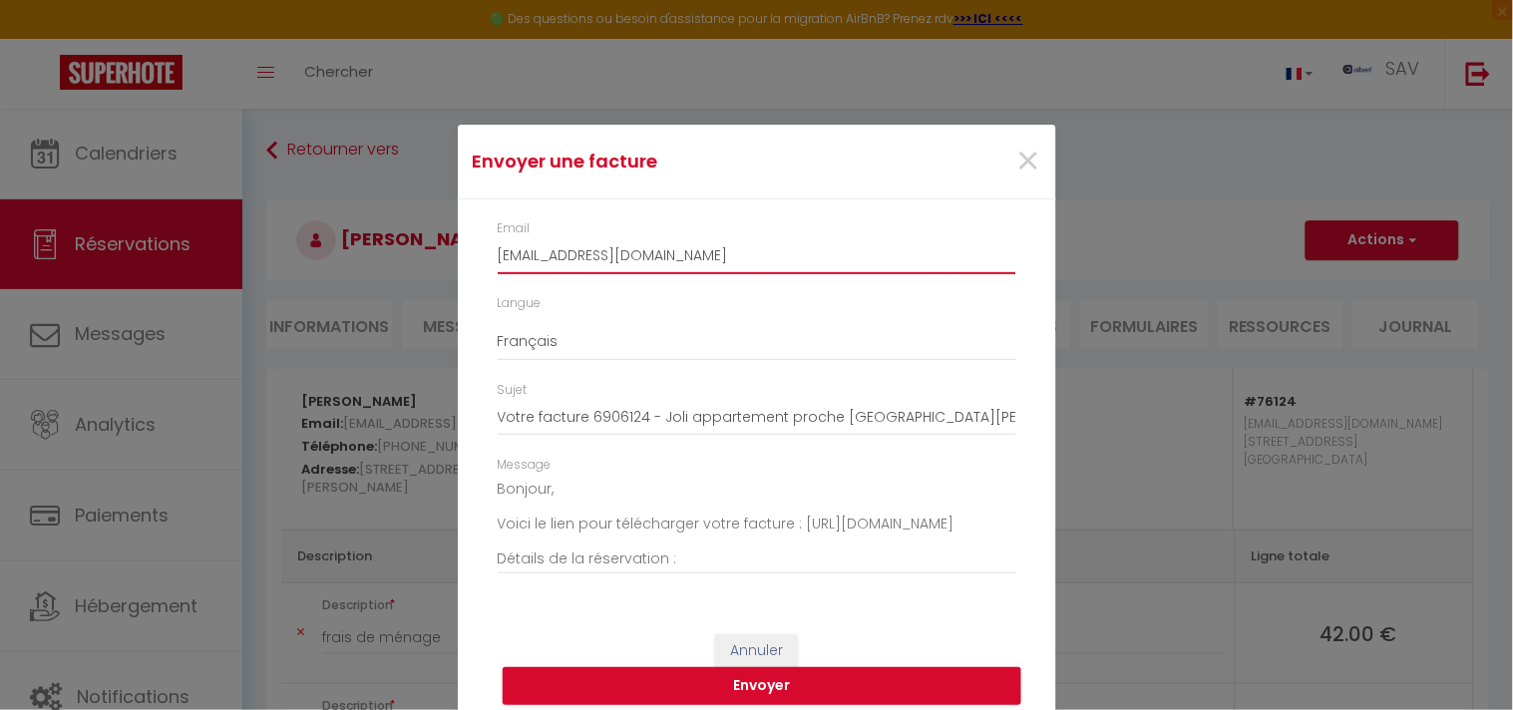
click at [611, 255] on input "esaler.132400@guest.booking.com" at bounding box center [757, 256] width 519 height 36
paste input "milie.salerno@gmail"
type input "emilie.salerno@gmail.com"
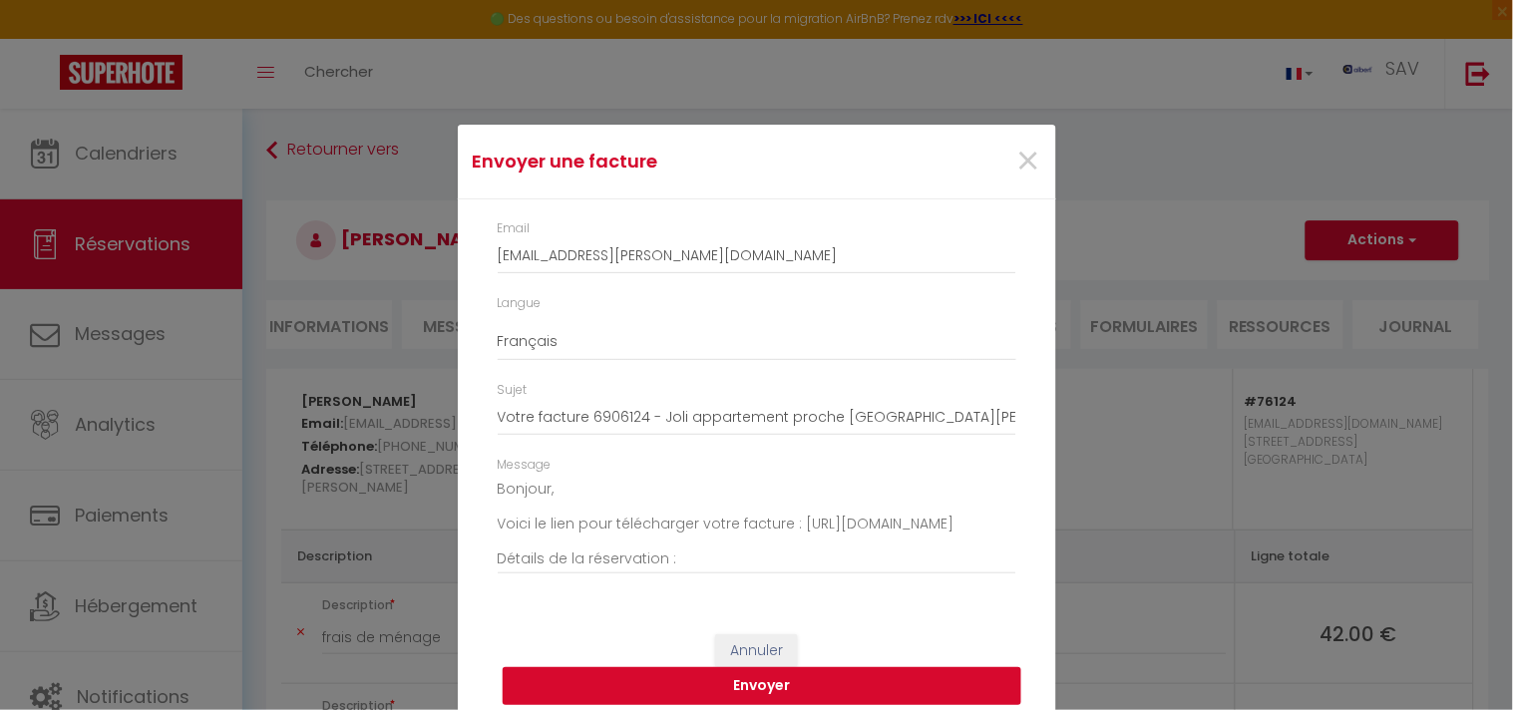
click at [682, 685] on button "Envoyer" at bounding box center [762, 686] width 519 height 38
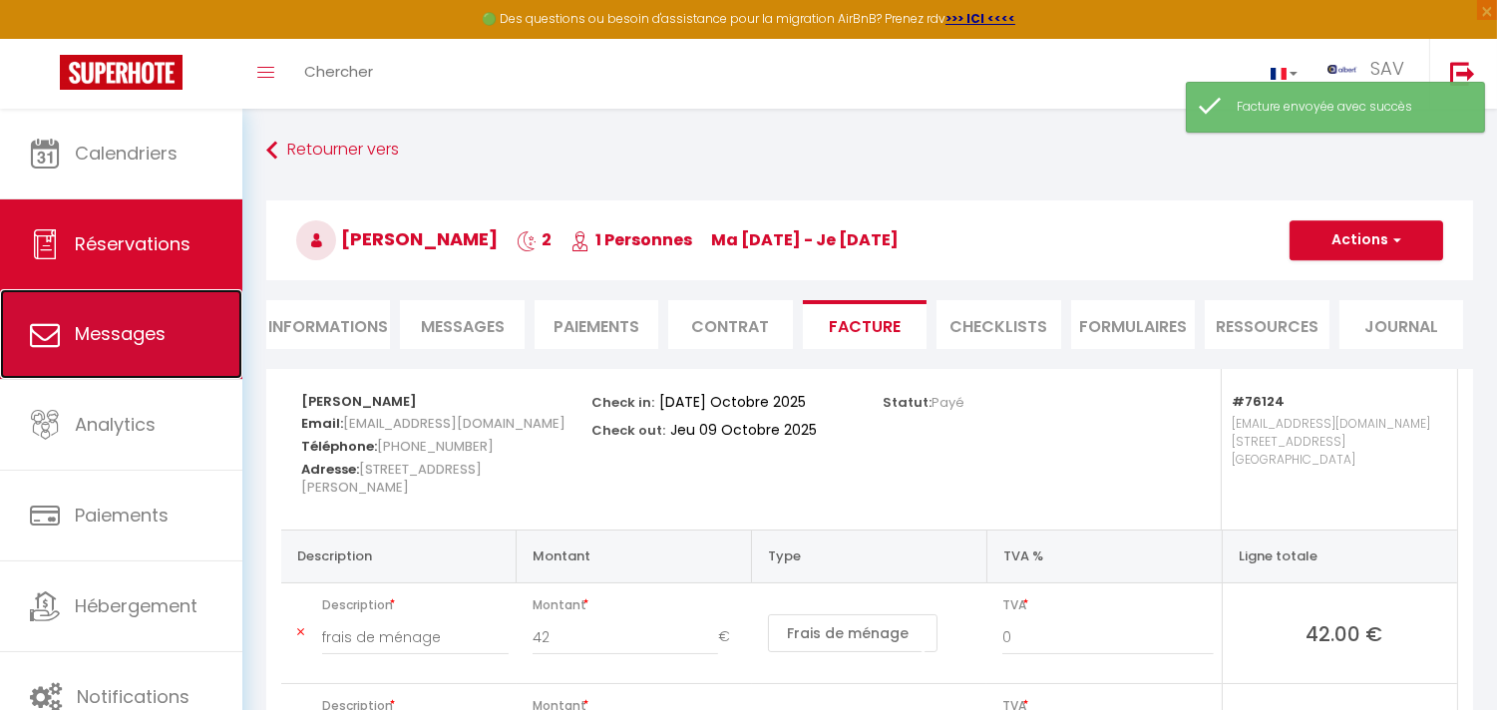
click at [180, 345] on link "Messages" at bounding box center [121, 334] width 242 height 90
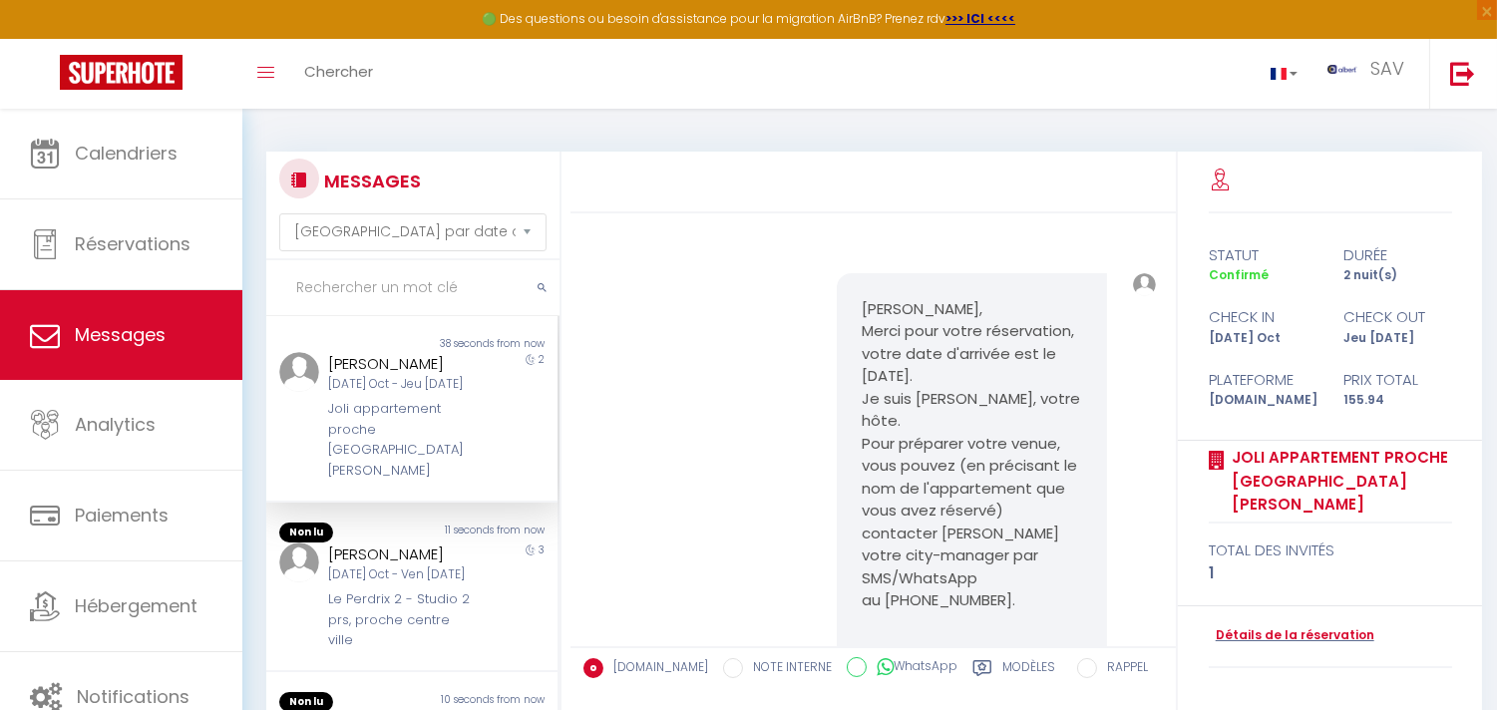
scroll to position [8327, 0]
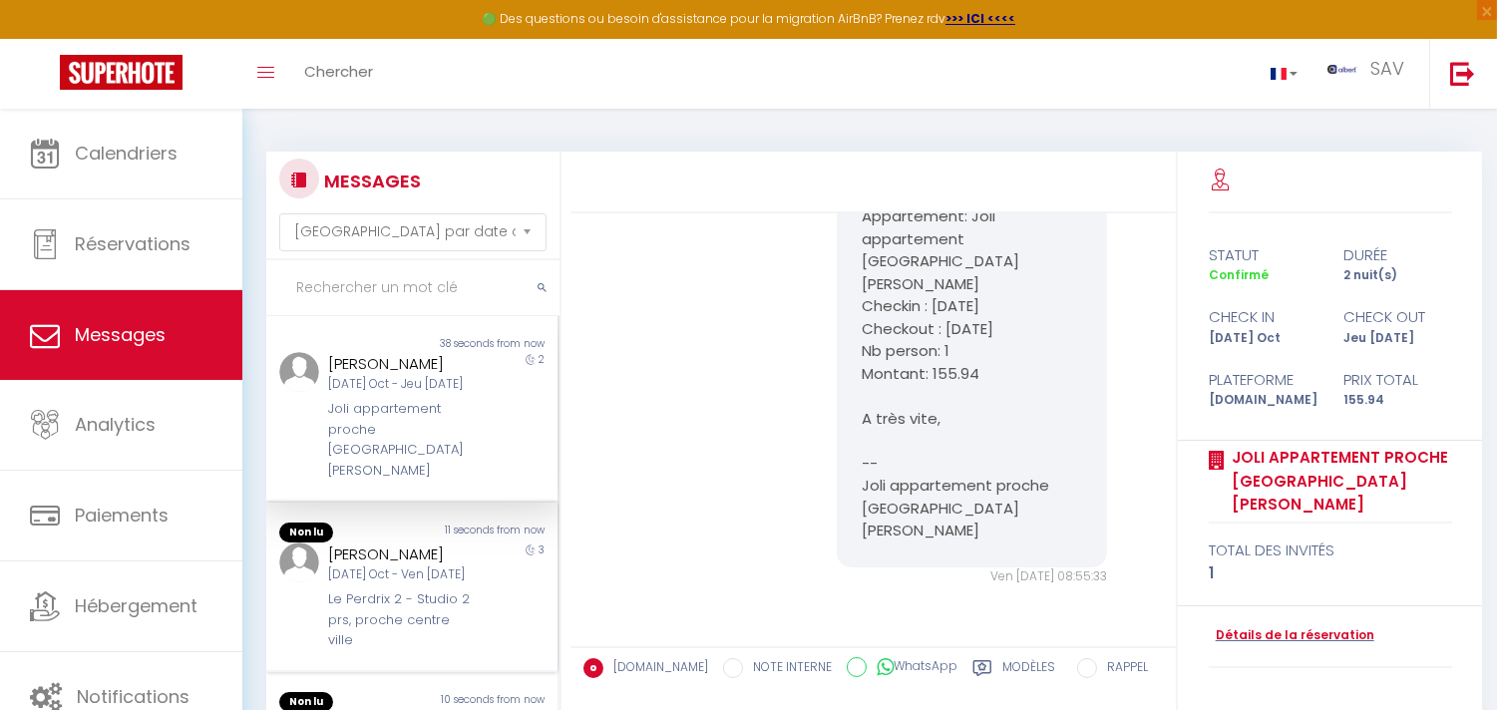
click at [422, 543] on div "Ahmad Al Aarouk" at bounding box center [400, 555] width 144 height 24
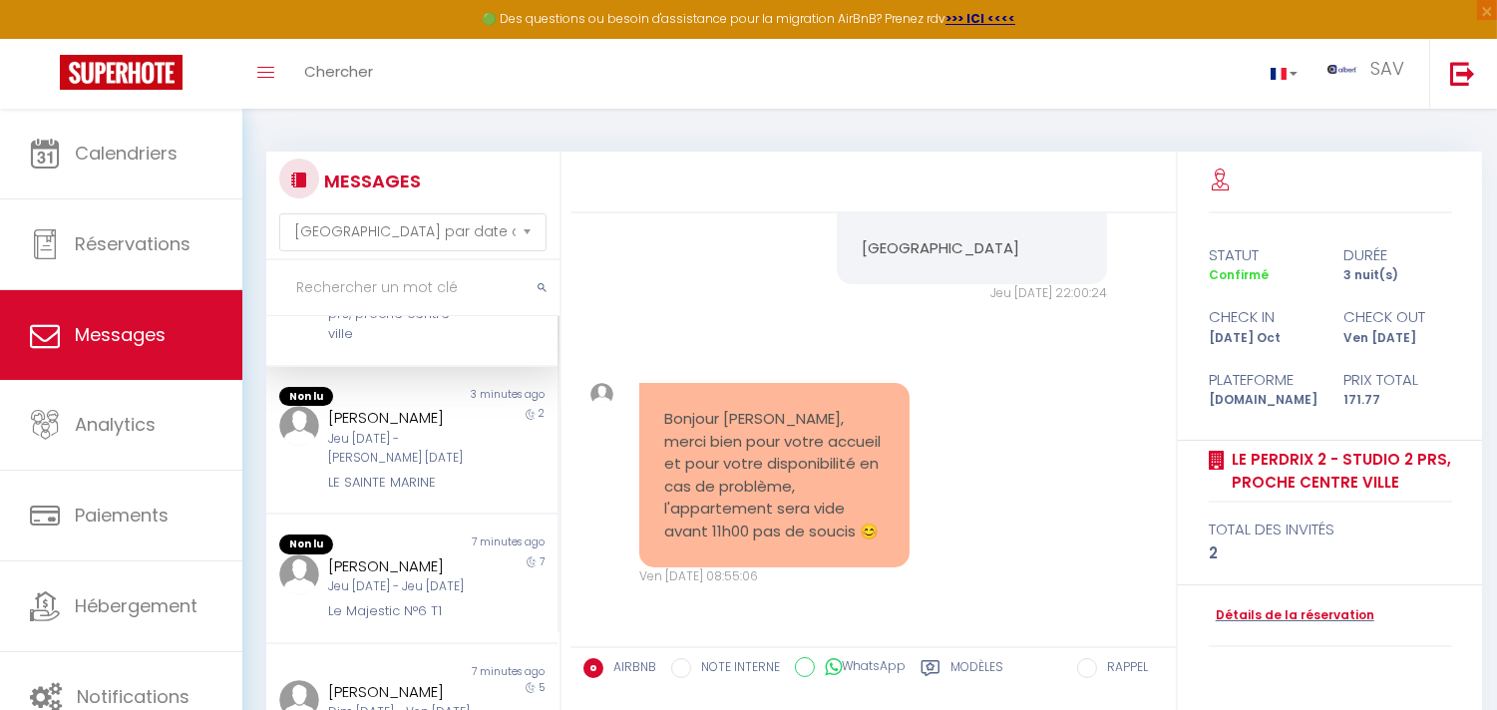
scroll to position [332, 0]
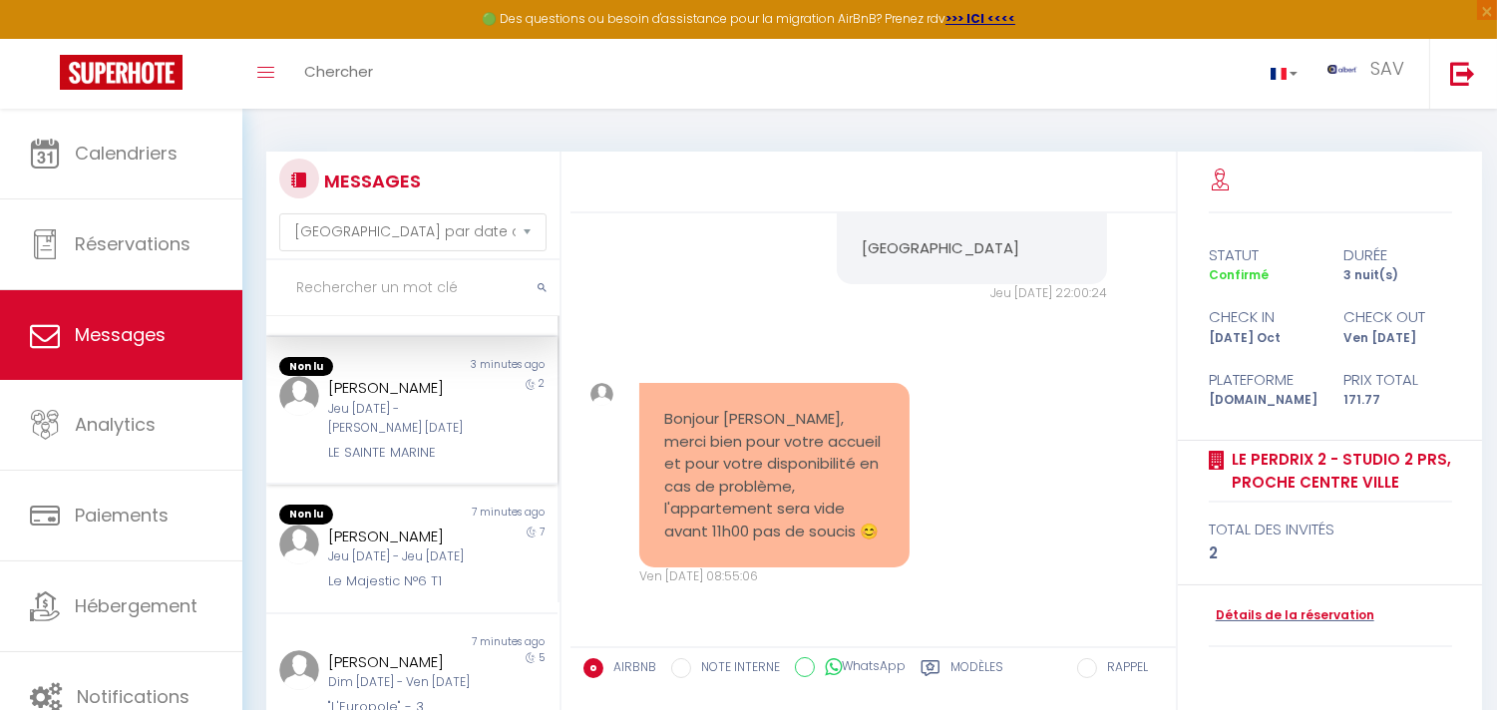
click at [411, 437] on div "Jeu 09 Oct - Sam 11 Oct" at bounding box center [400, 419] width 144 height 38
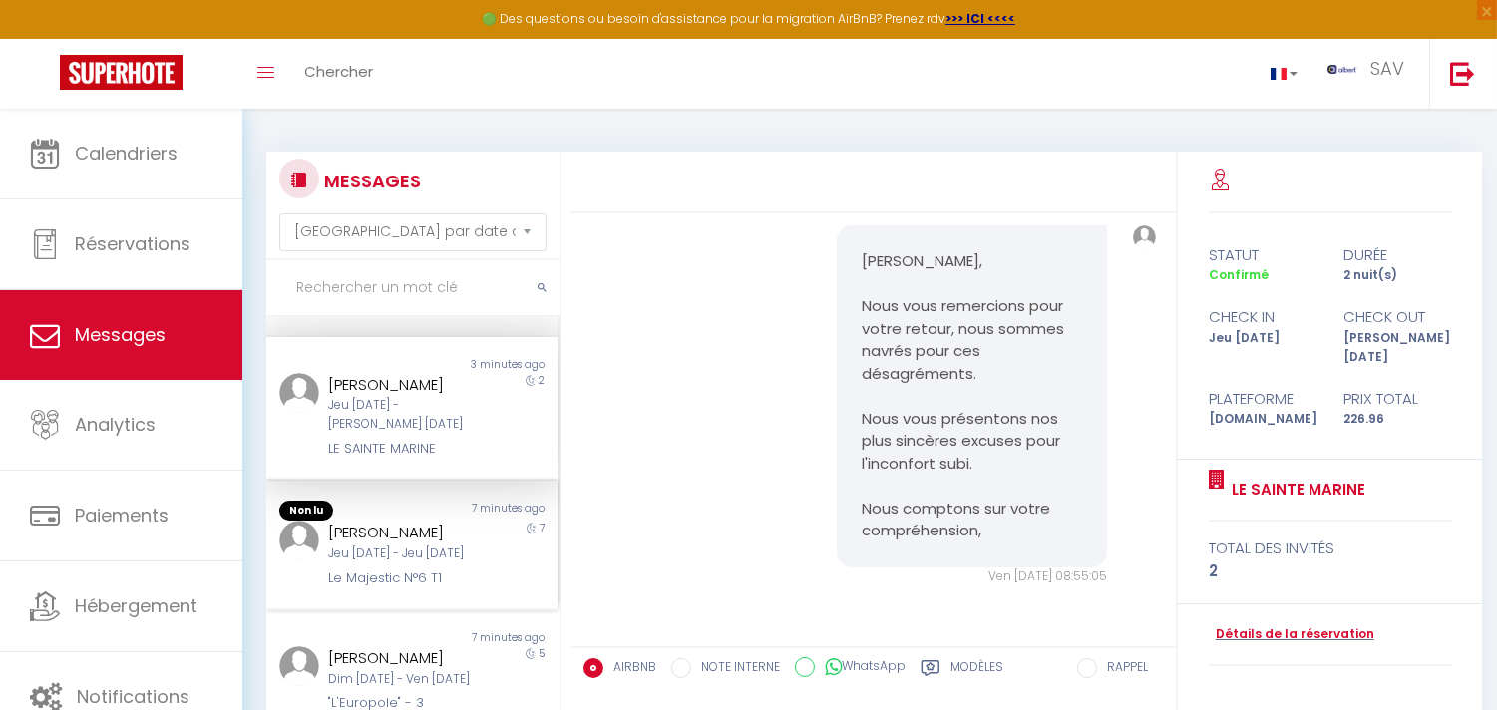
click at [425, 521] on div "7 minutes ago" at bounding box center [485, 511] width 146 height 20
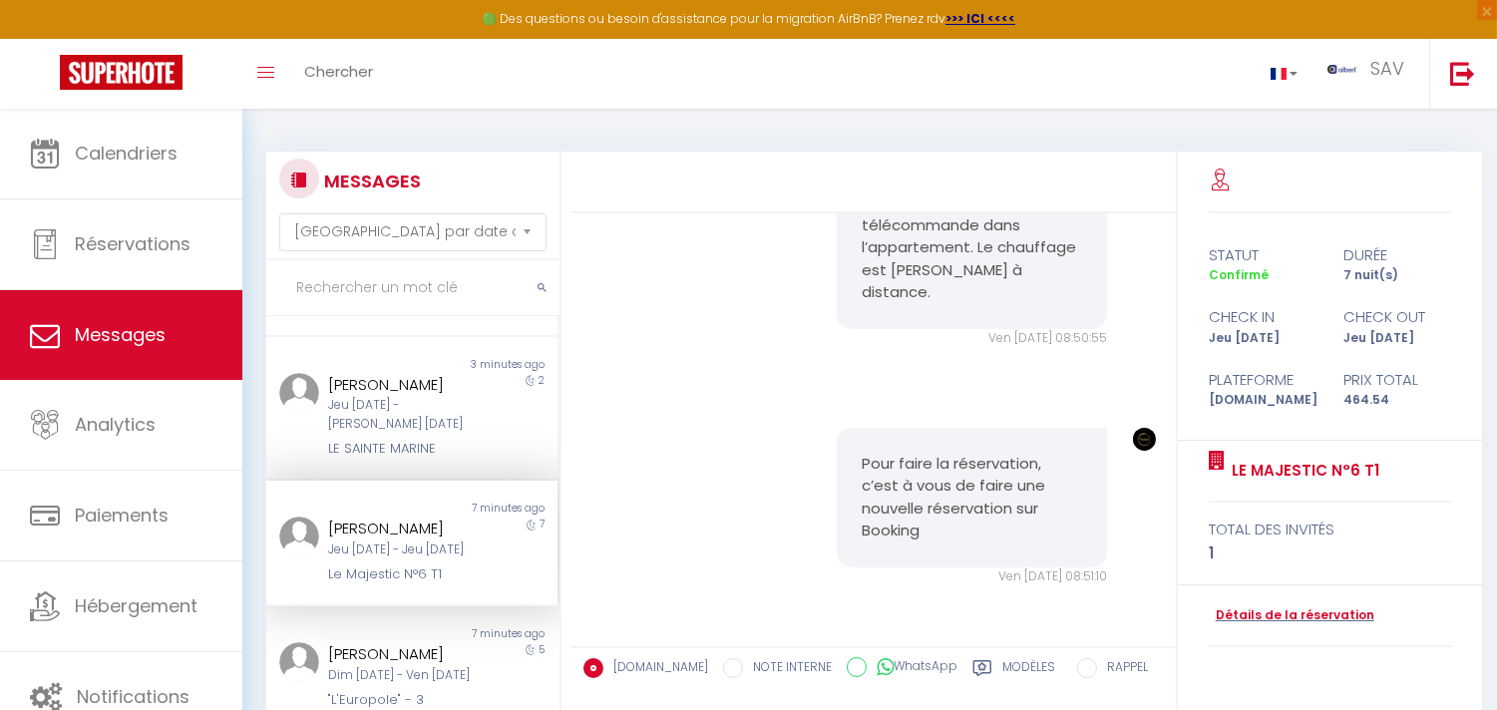
scroll to position [664, 0]
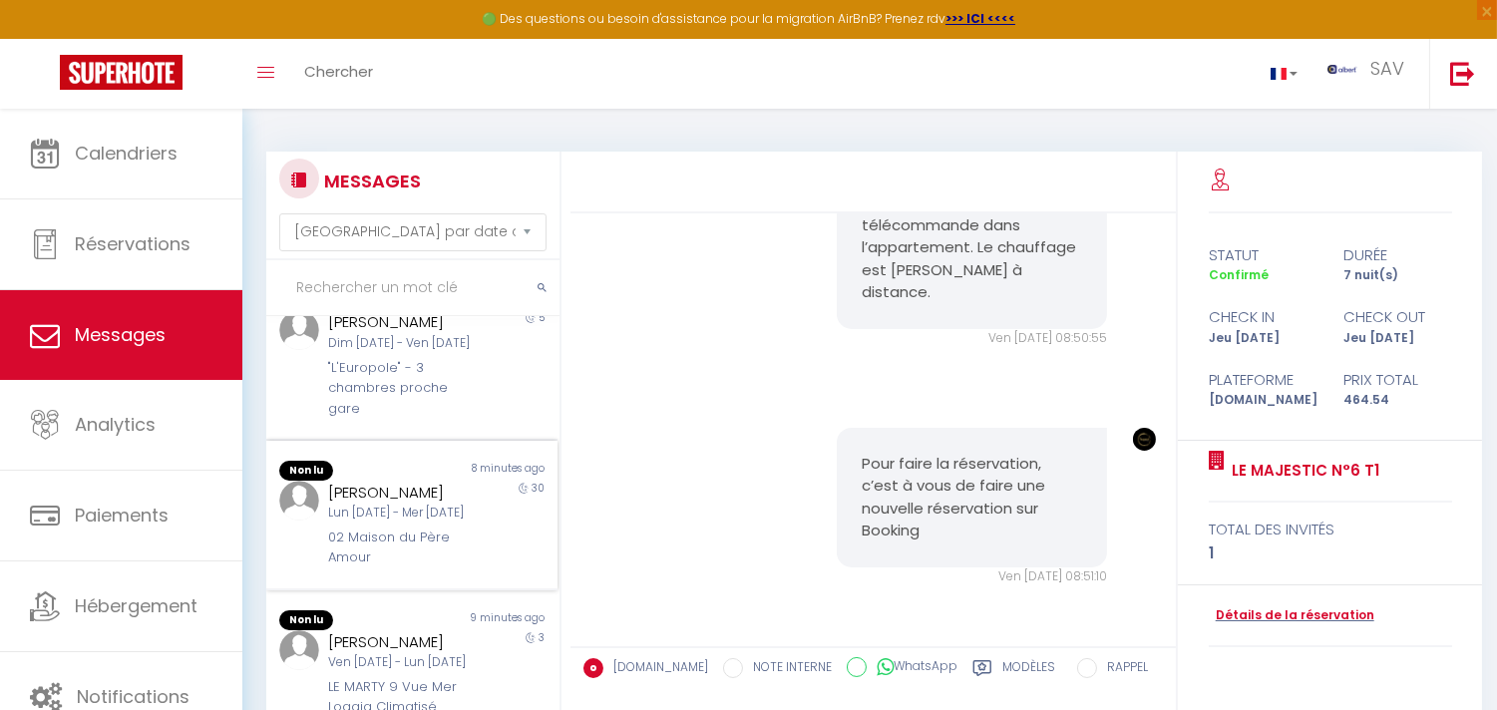
click at [423, 523] on div "Lun 08 Sep - Mer 08 Oct" at bounding box center [400, 513] width 144 height 19
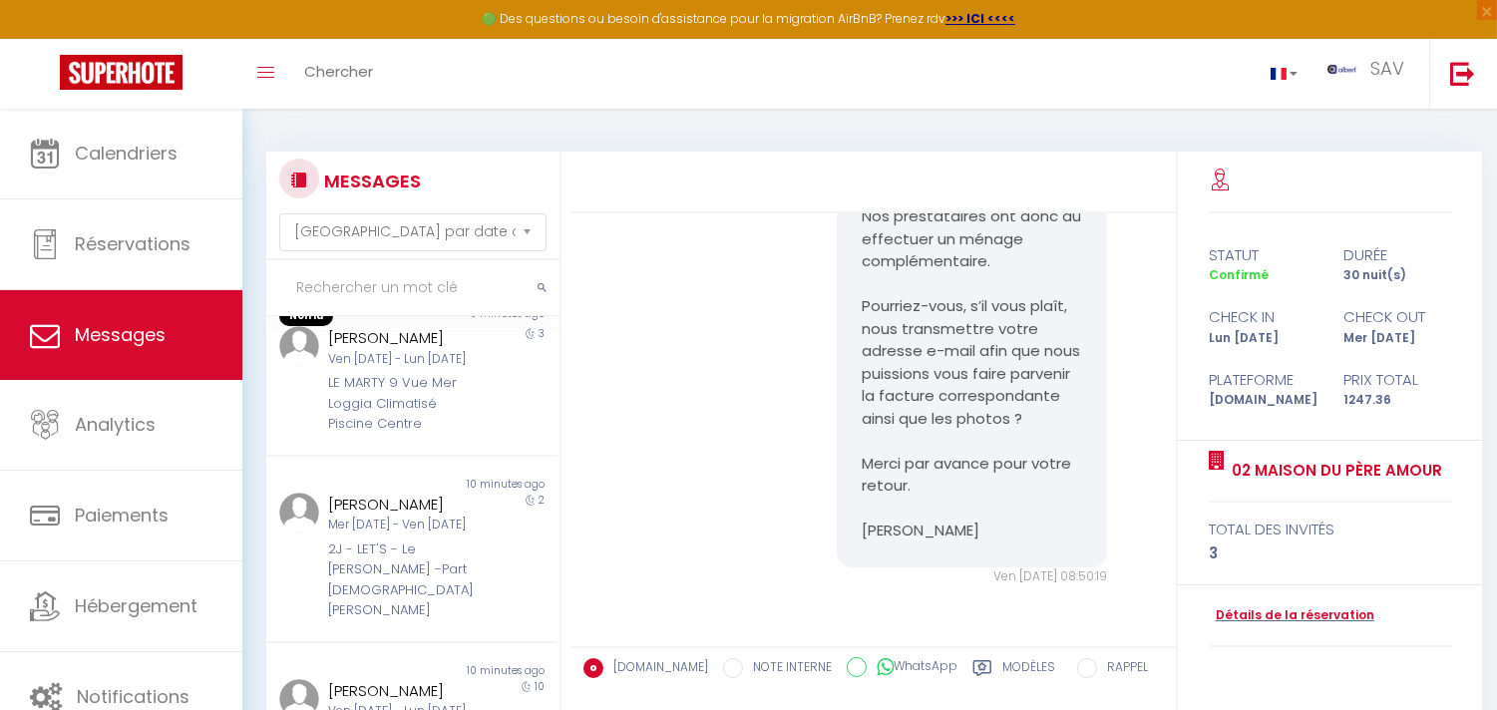
scroll to position [998, 0]
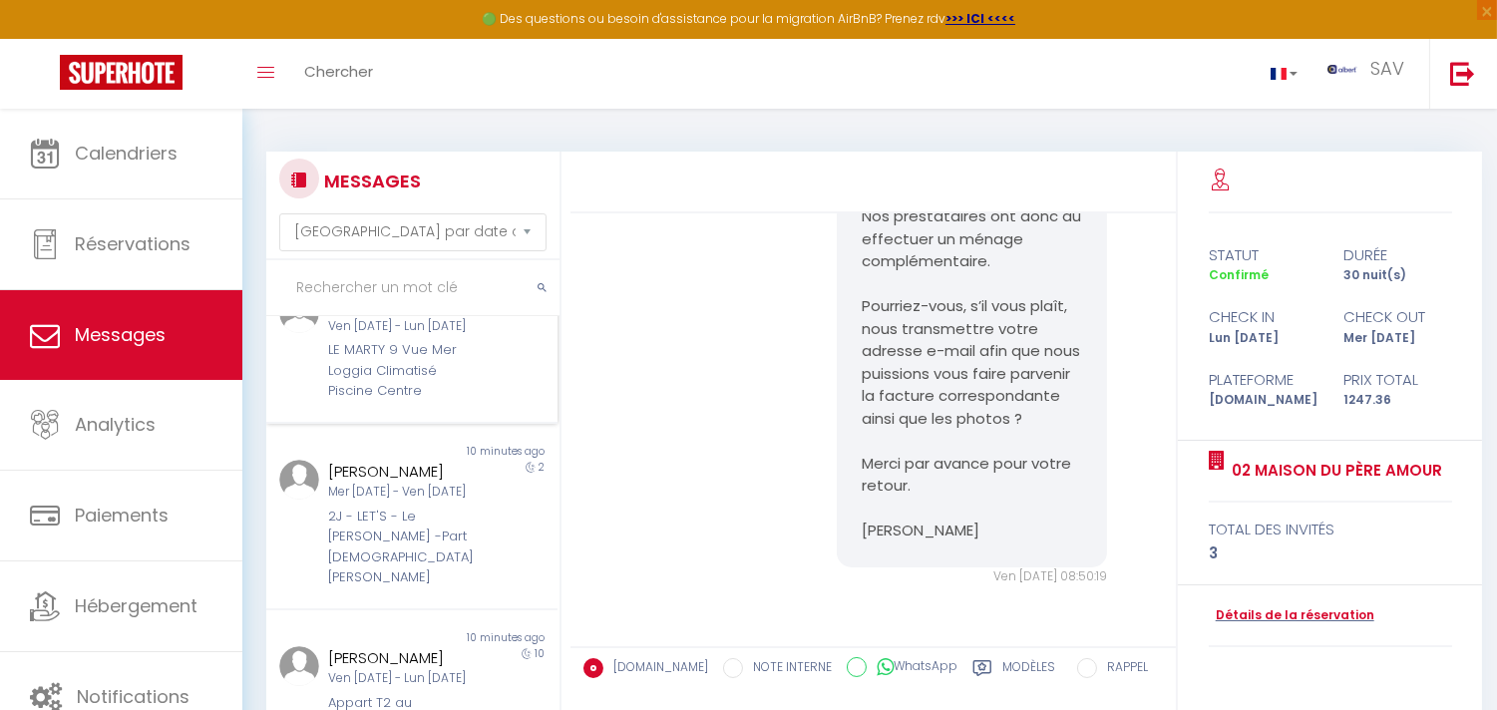
click at [417, 401] on div "LE MARTY 9 Vue Mer Loggia Climatisé Piscine Centre" at bounding box center [400, 370] width 144 height 61
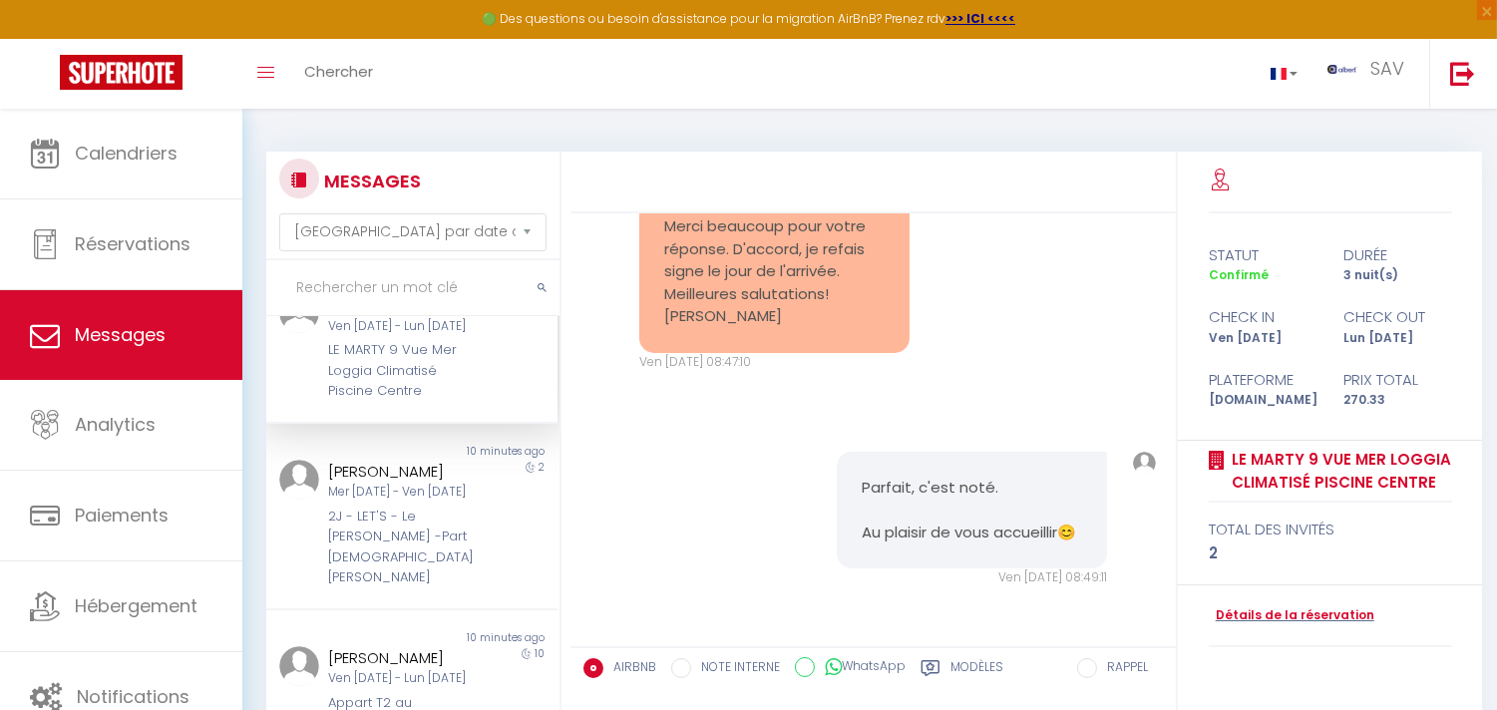
scroll to position [1201, 0]
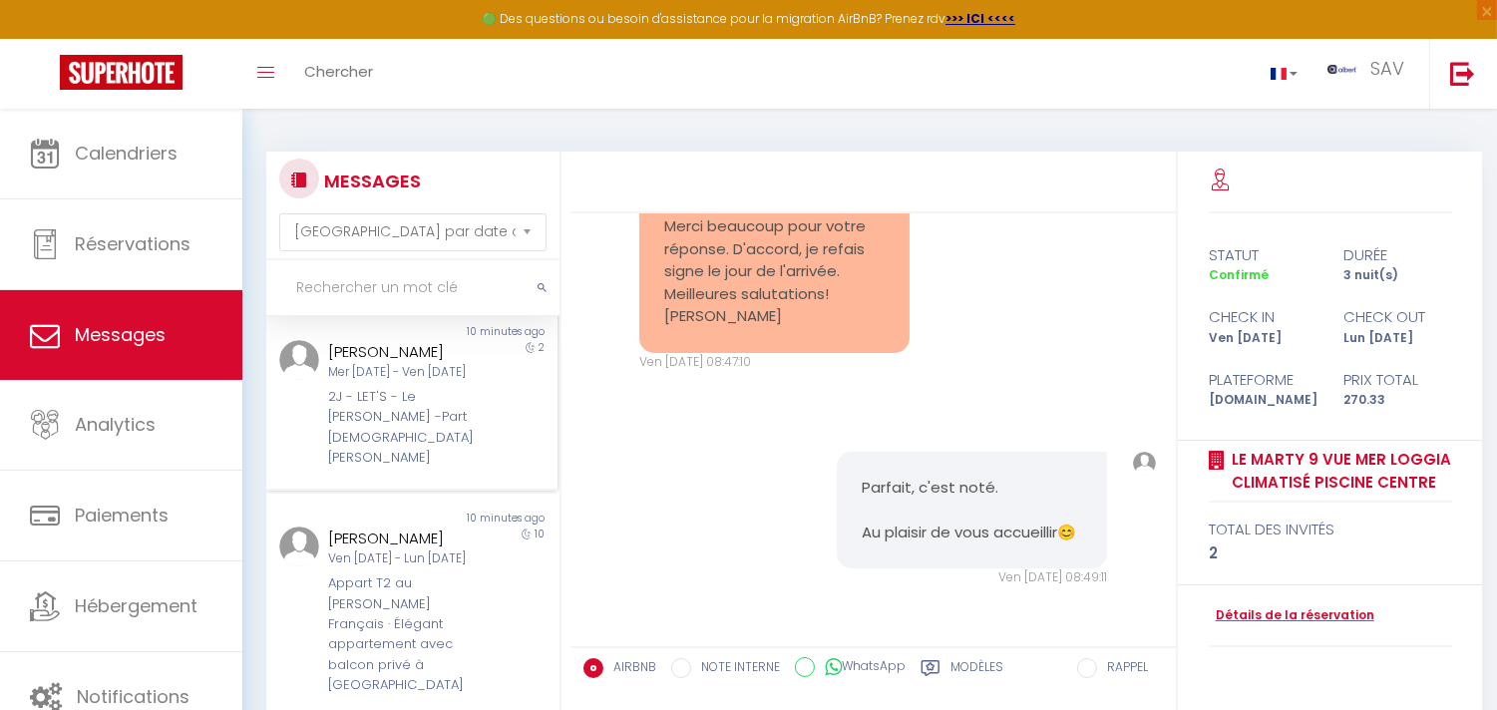
click at [413, 426] on div "2J - LET'S - Le [PERSON_NAME] -Part [DEMOGRAPHIC_DATA] [PERSON_NAME]" at bounding box center [400, 428] width 144 height 82
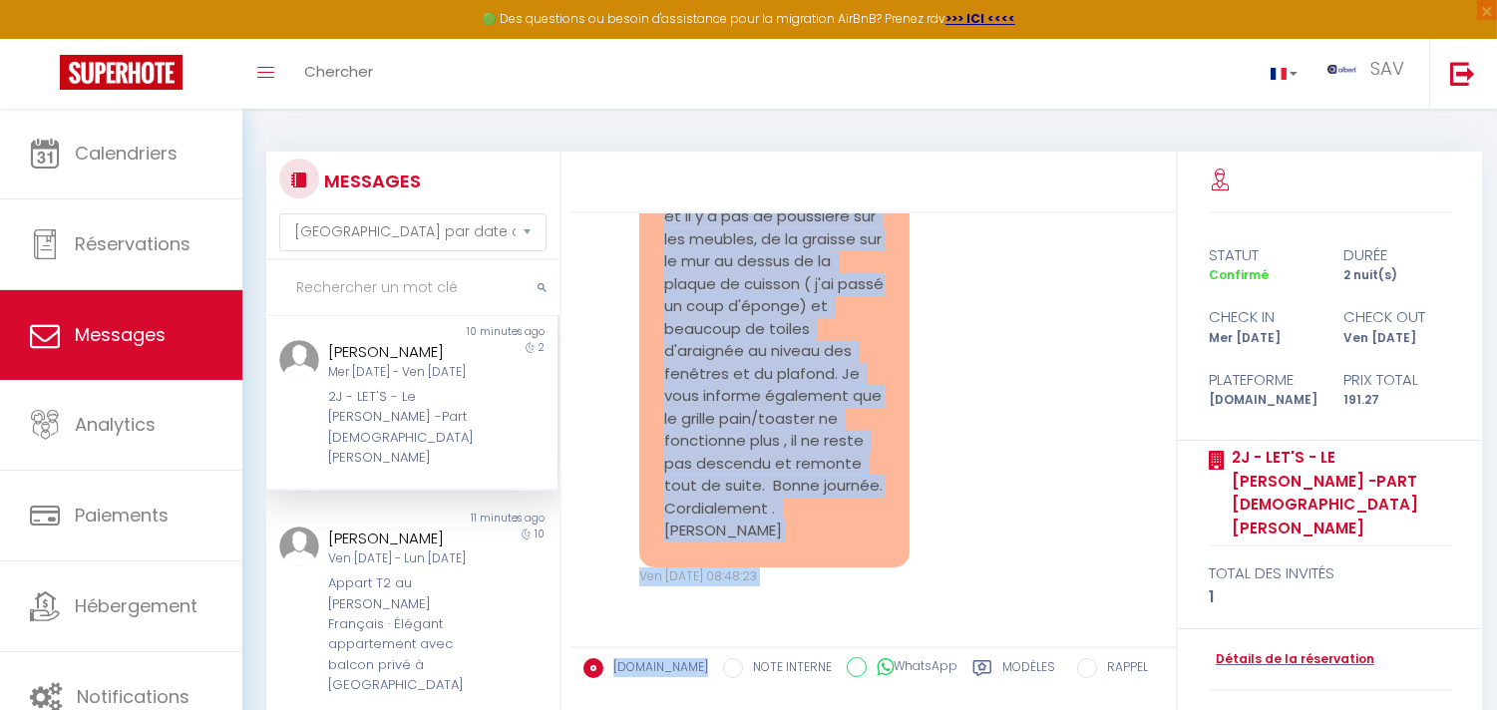
scroll to position [11151, 0]
copy pre "J'ai libéré le studio. J'ai descendu les poubelles, remis la clé dans la boîte …"
drag, startPoint x: 703, startPoint y: 382, endPoint x: 815, endPoint y: 563, distance: 212.3
click at [815, 563] on div "J'ai libéré le studio. J'ai descendu les poubelles, remis la clé dans la boîte …" at bounding box center [774, 296] width 270 height 544
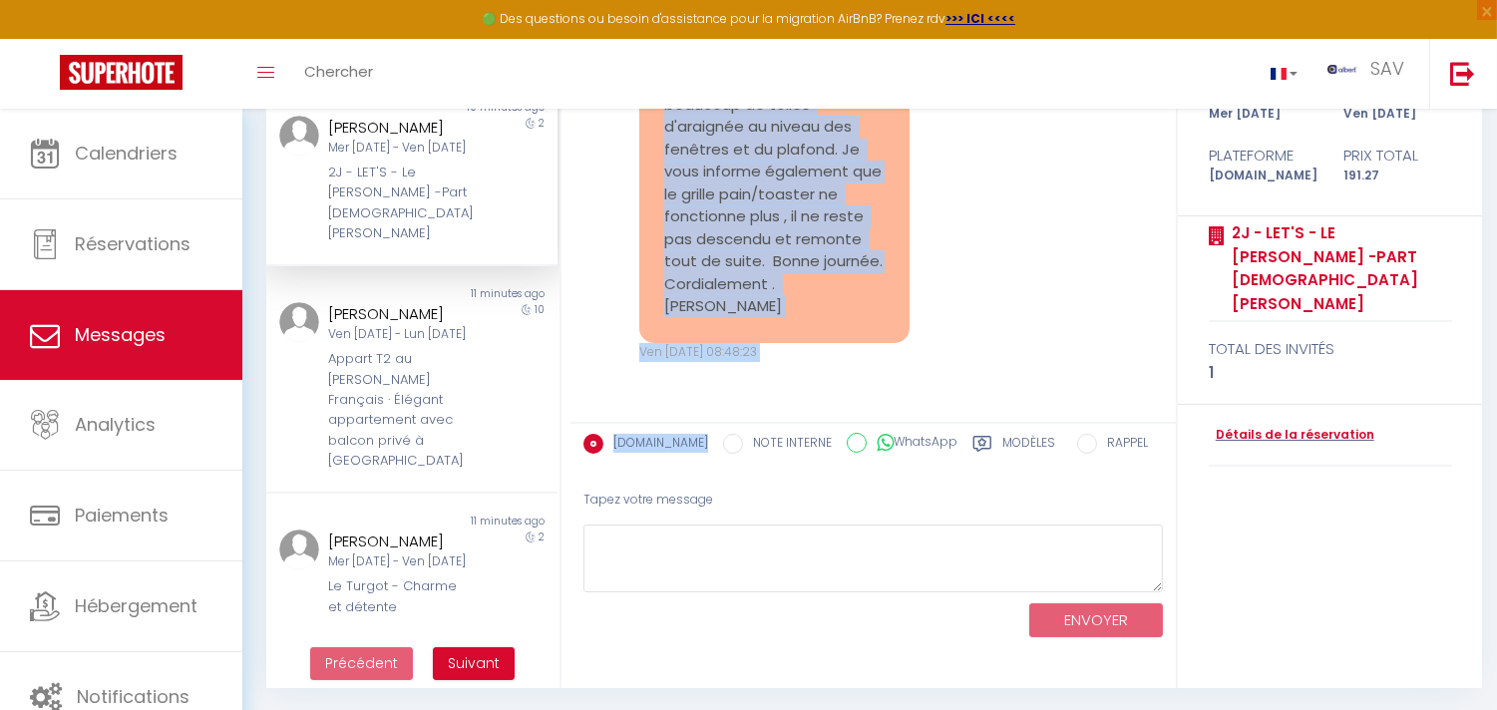
scroll to position [225, 0]
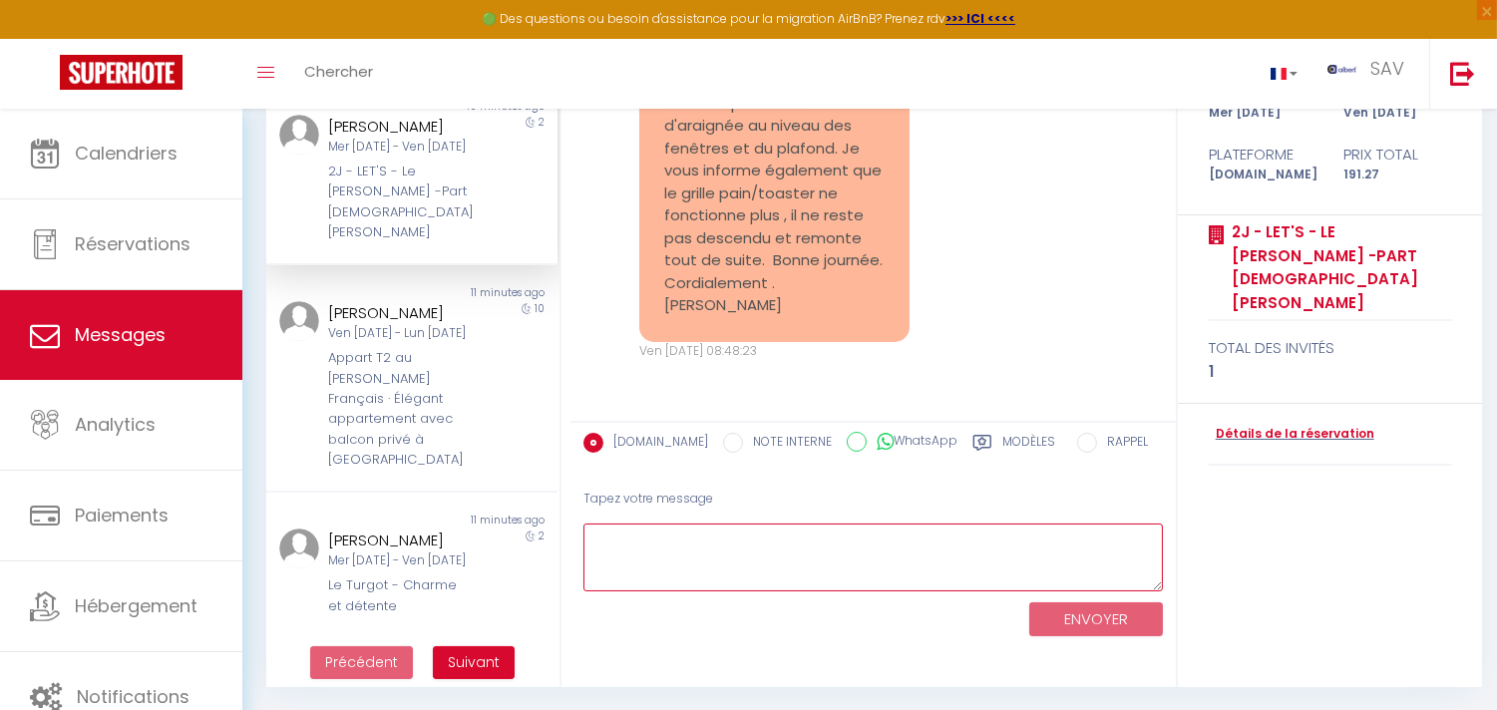
click at [871, 564] on textarea at bounding box center [874, 558] width 580 height 69
paste textarea "Bonjour Véronique, Nous vous remercions de votre retour d'information, Nous som…"
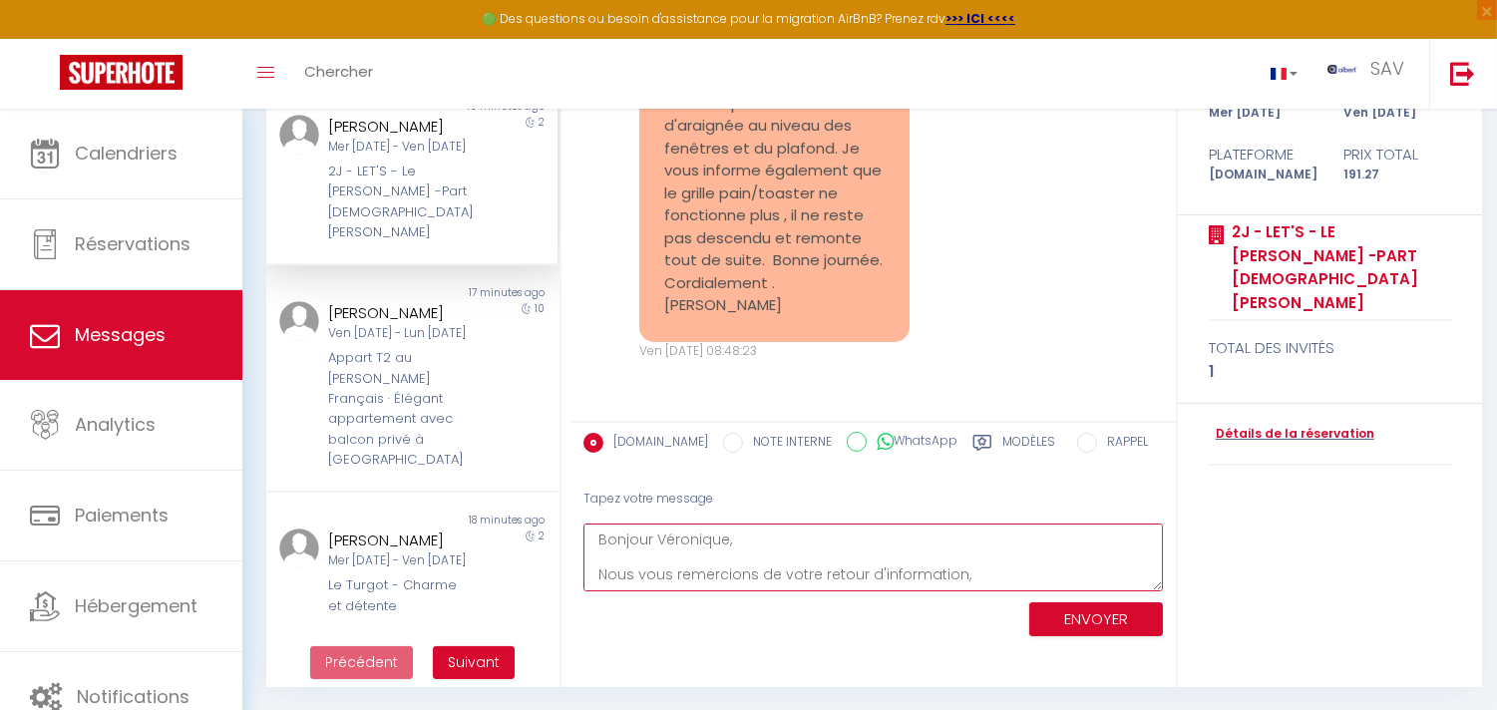
scroll to position [185, 0]
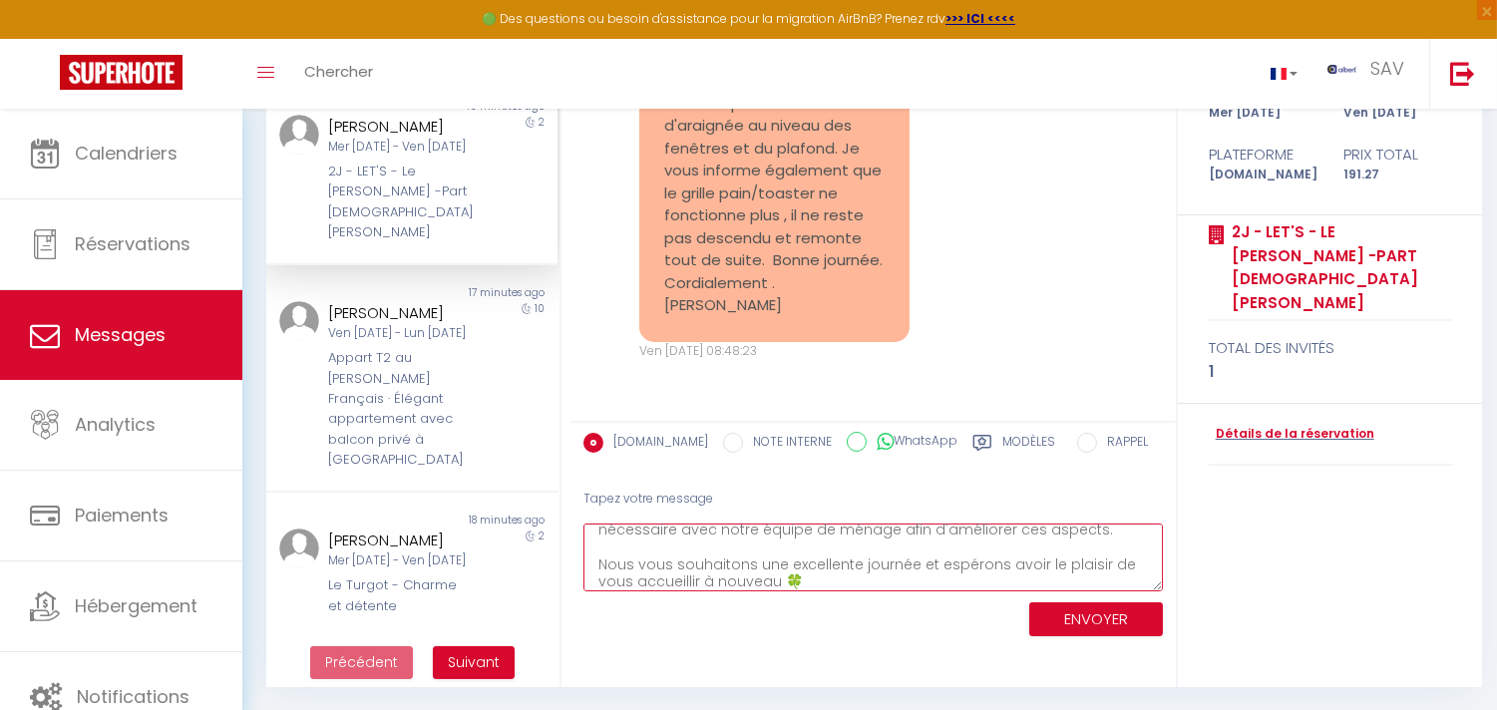
click at [871, 564] on textarea "Bonjour Véronique, Nous vous remercions de votre retour d'information, Nous som…" at bounding box center [874, 558] width 580 height 69
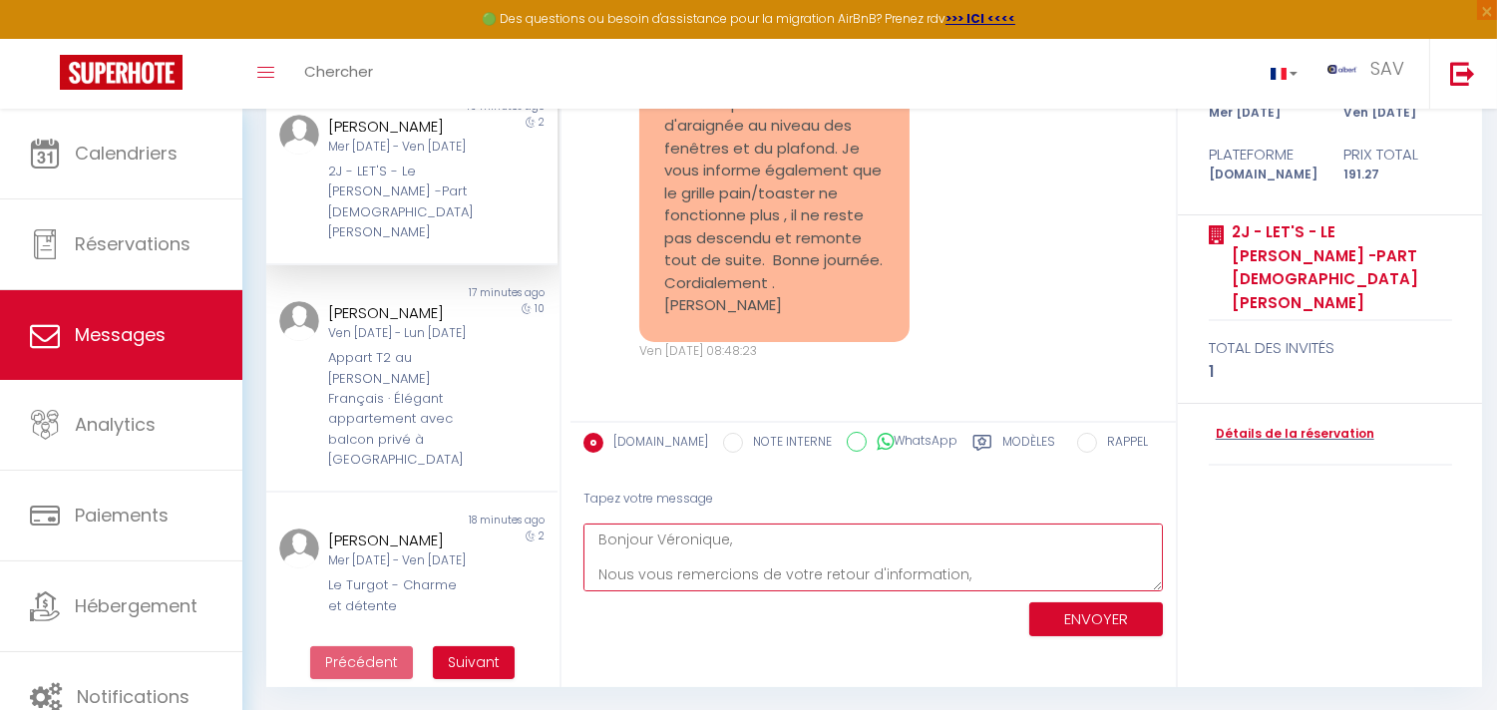
click at [808, 531] on textarea "Bonjour Véronique, Nous vous remercions de votre retour d'information, Nous som…" at bounding box center [874, 558] width 580 height 69
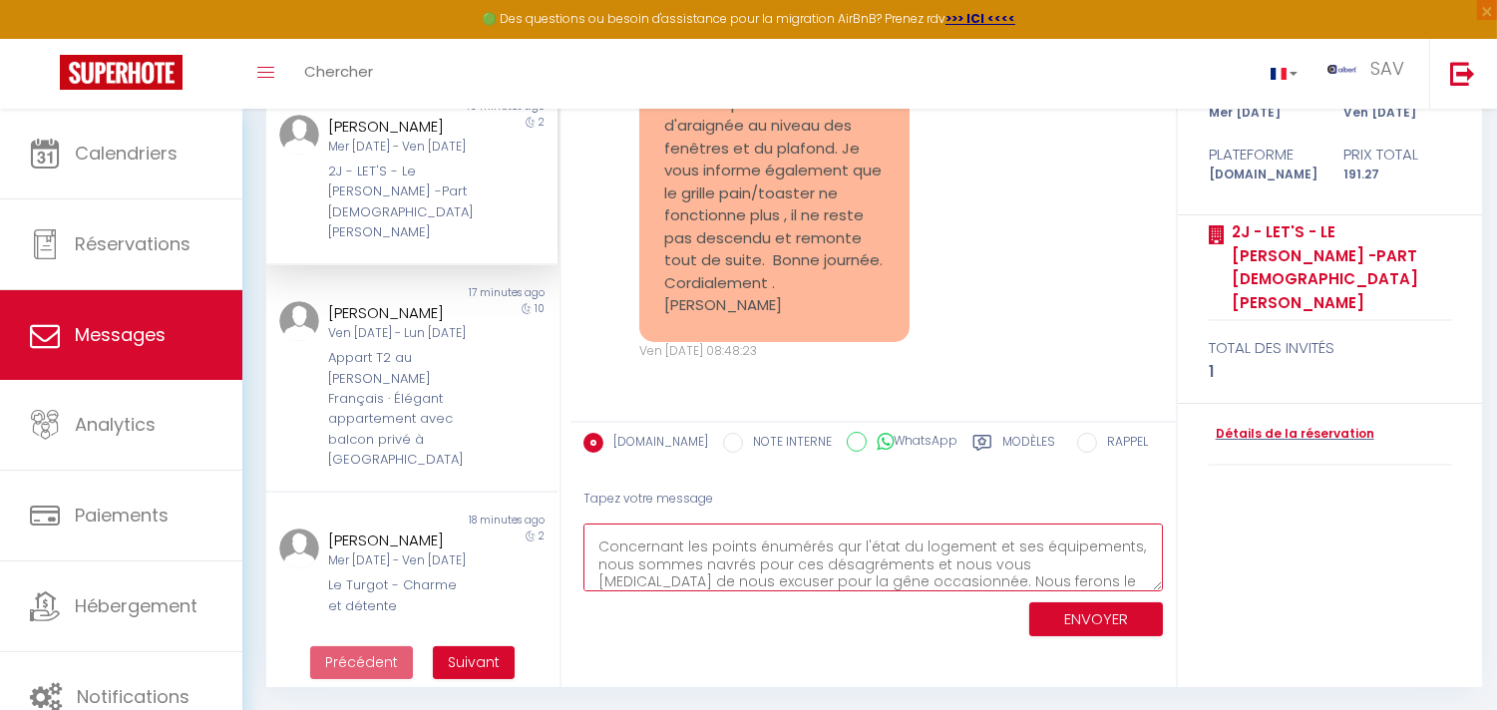
drag, startPoint x: 836, startPoint y: 543, endPoint x: 849, endPoint y: 560, distance: 21.3
click at [849, 566] on textarea "Bonjour Véronique, Nous vous remercions de votre retour d'information, Nous som…" at bounding box center [874, 558] width 580 height 69
click at [846, 547] on textarea "Bonjour Véronique, Nous vous remercions de votre retour d'information, Nous som…" at bounding box center [874, 558] width 580 height 69
type textarea "Bonjour Véronique, Nous vous remercions de votre retour d'information, Nous som…"
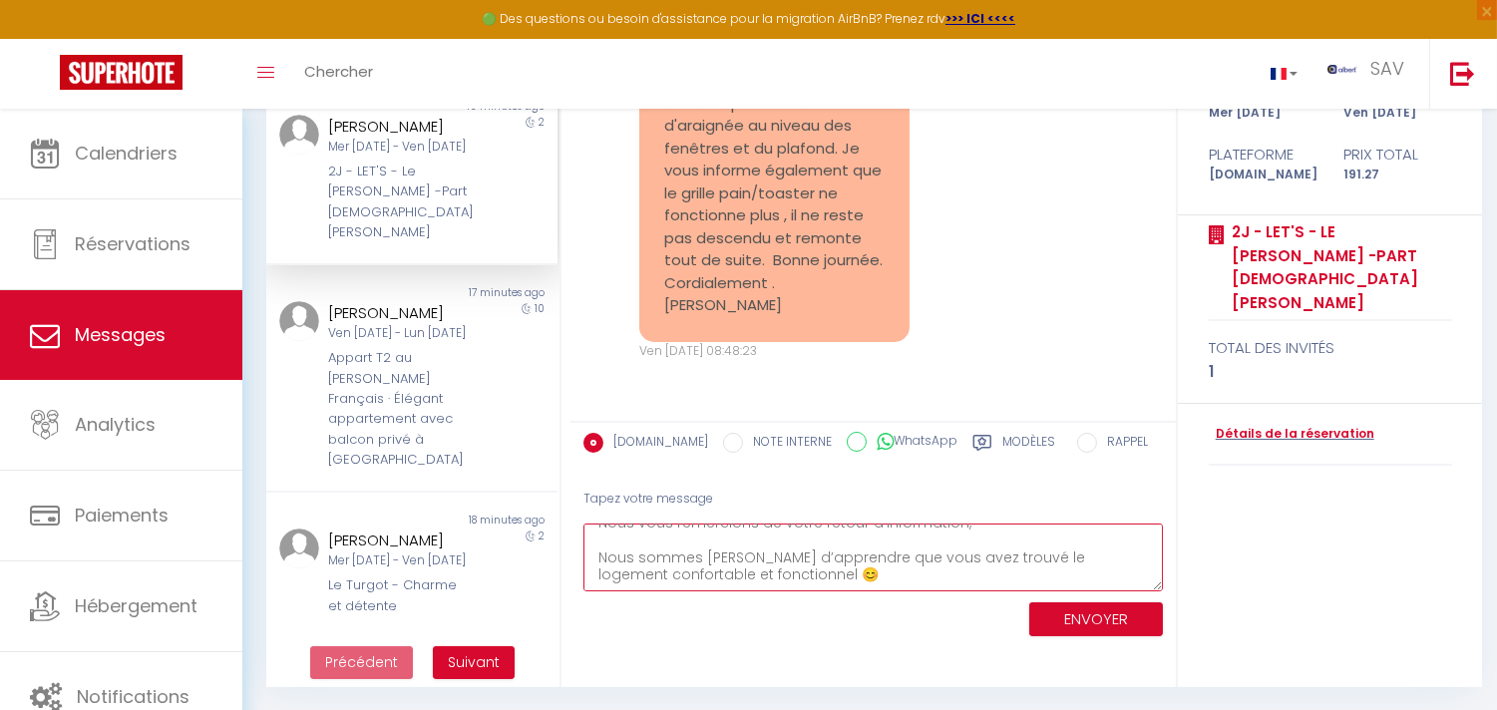
scroll to position [0, 0]
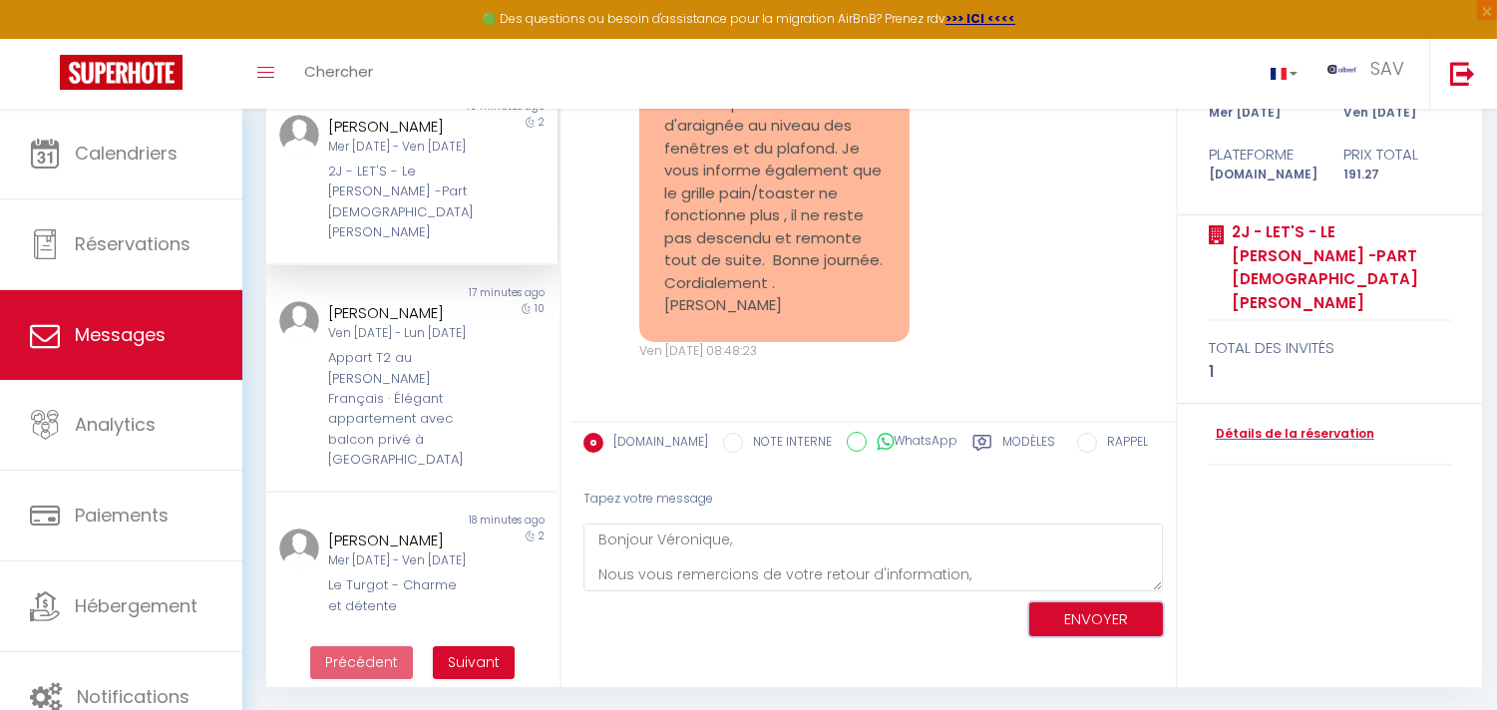
click at [1053, 610] on button "ENVOYER" at bounding box center [1097, 620] width 134 height 35
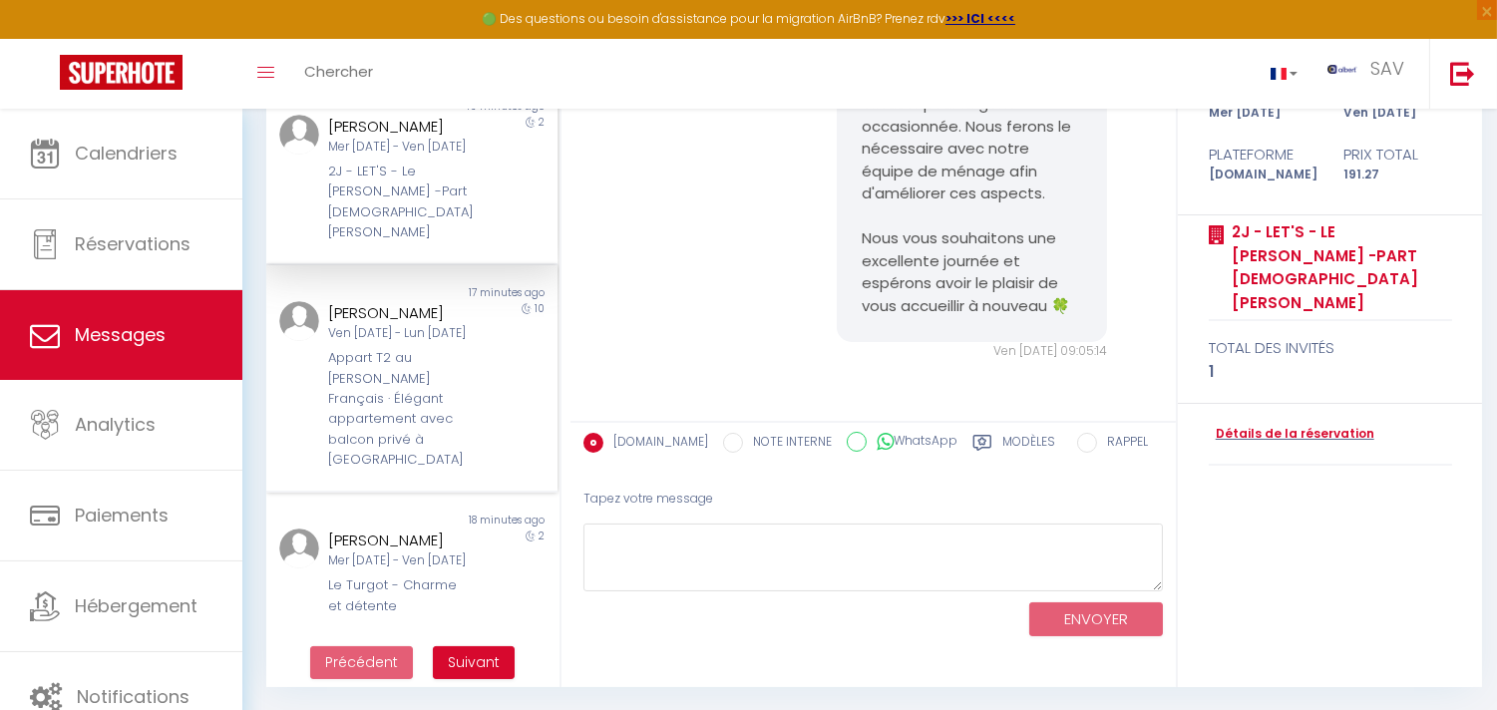
scroll to position [869, 0]
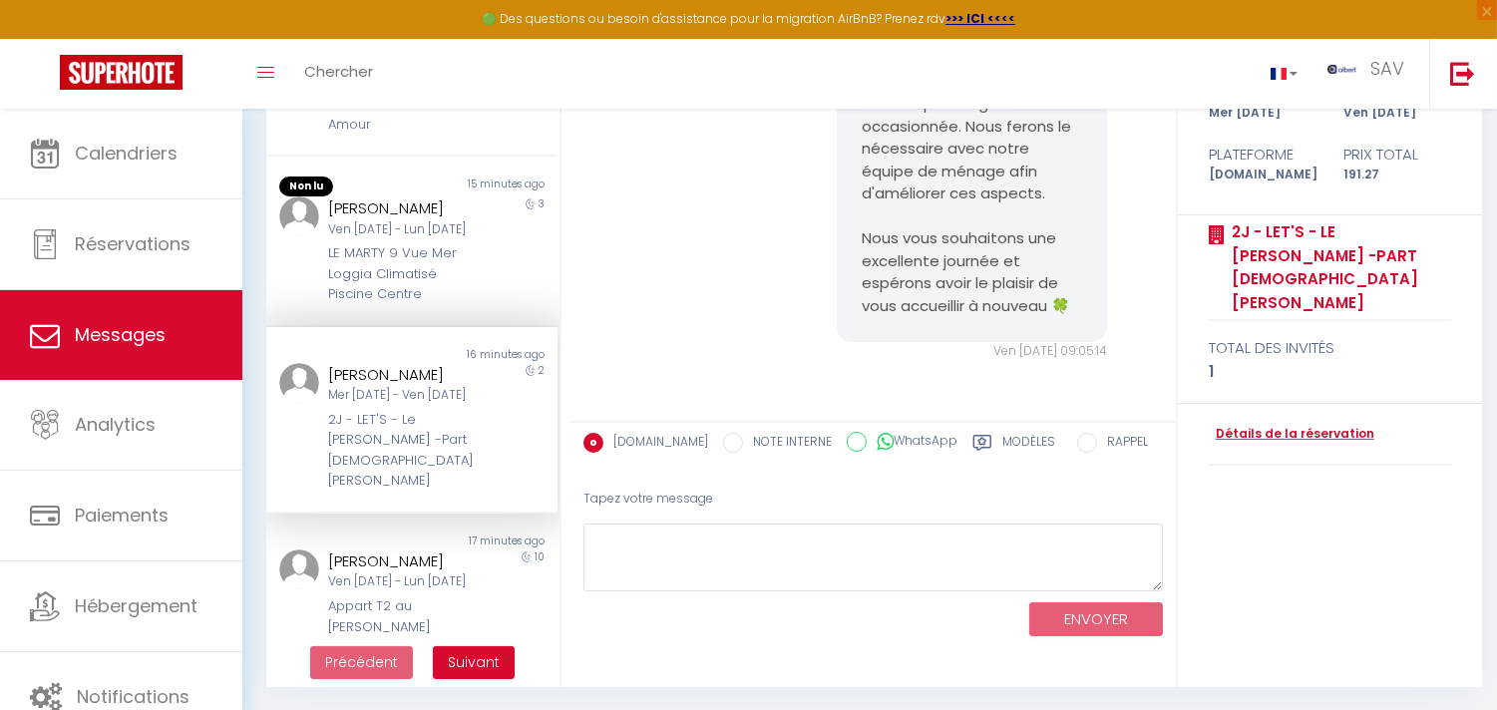
copy div "[PERSON_NAME]"
drag, startPoint x: 412, startPoint y: 462, endPoint x: 327, endPoint y: 463, distance: 84.8
click at [328, 387] on div "[PERSON_NAME]" at bounding box center [400, 375] width 144 height 24
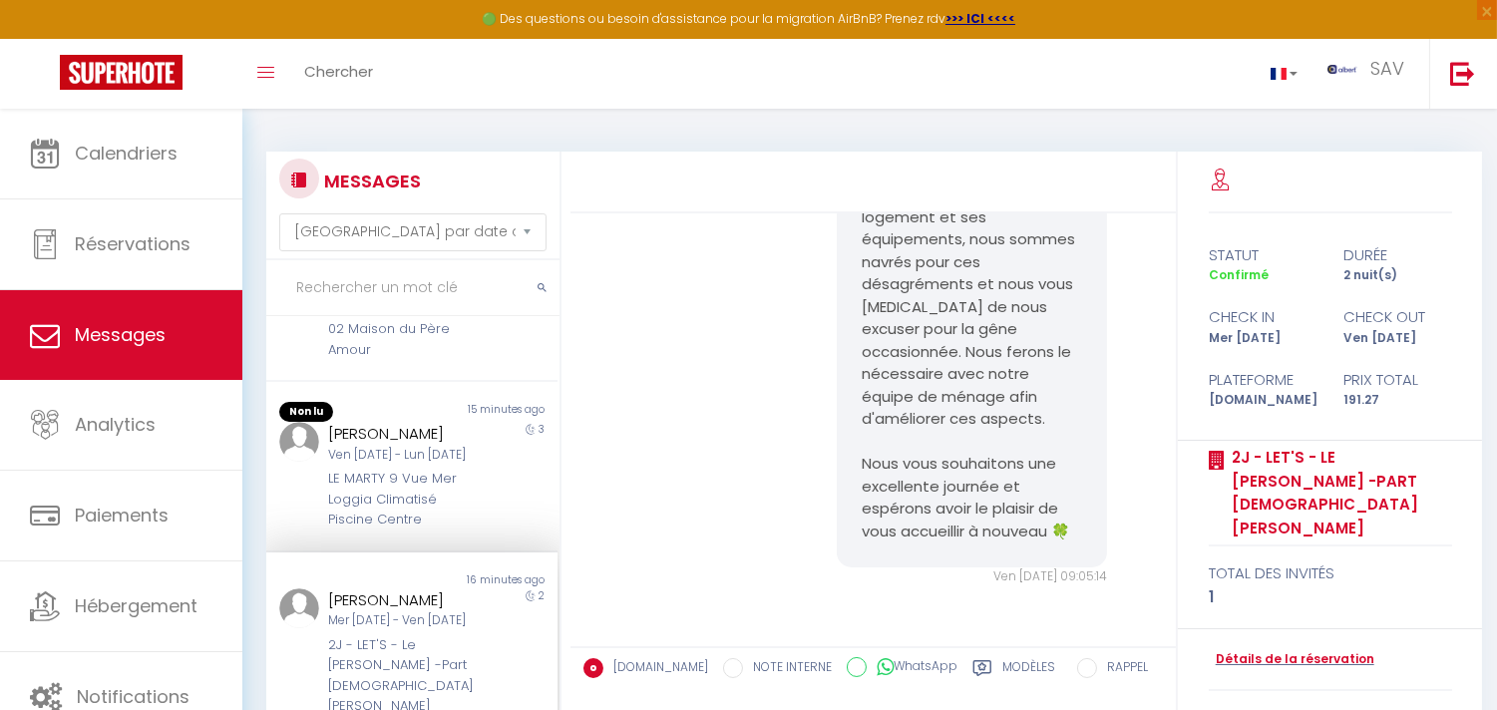
click at [1025, 421] on pre "Bonjour Véronique, Nous vous remercions de votre retour d'information, Nous som…" at bounding box center [972, 228] width 220 height 629
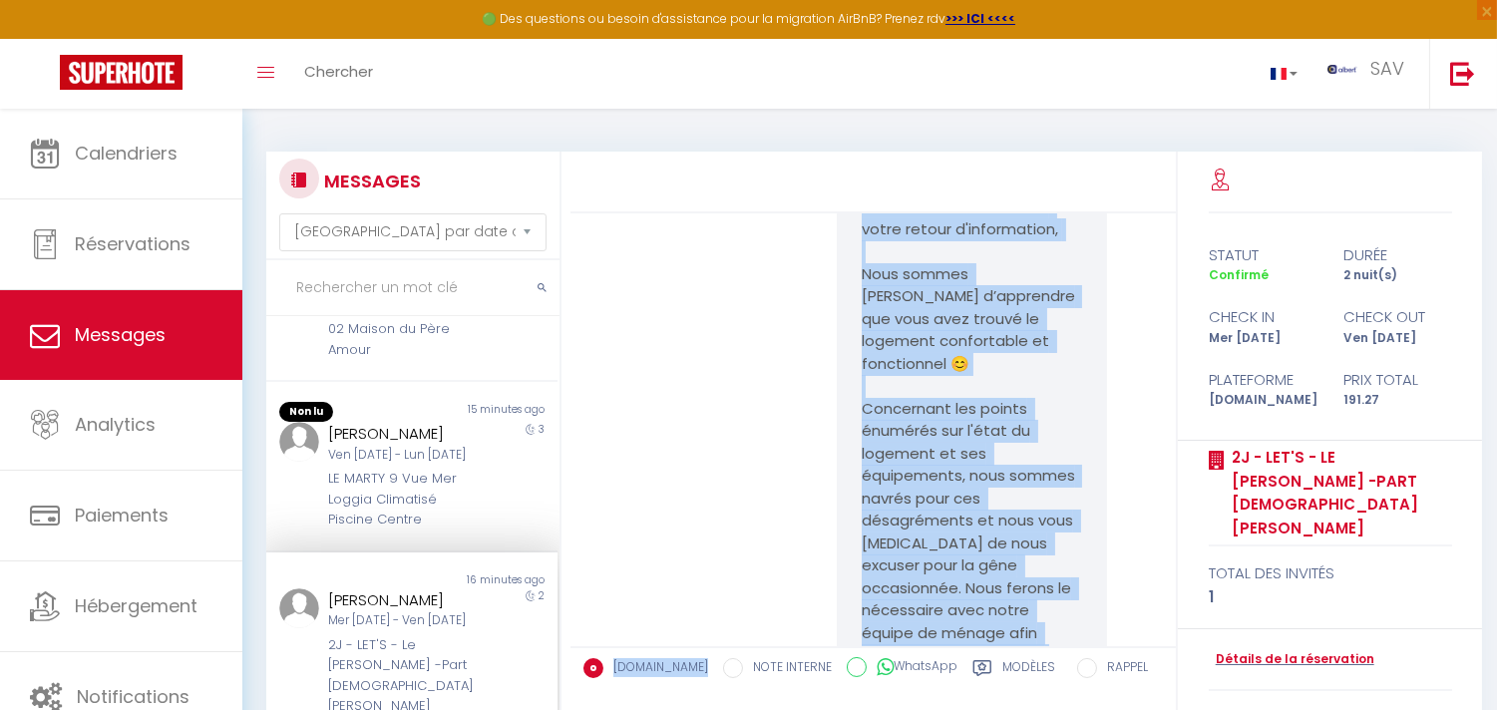
scroll to position [11401, 0]
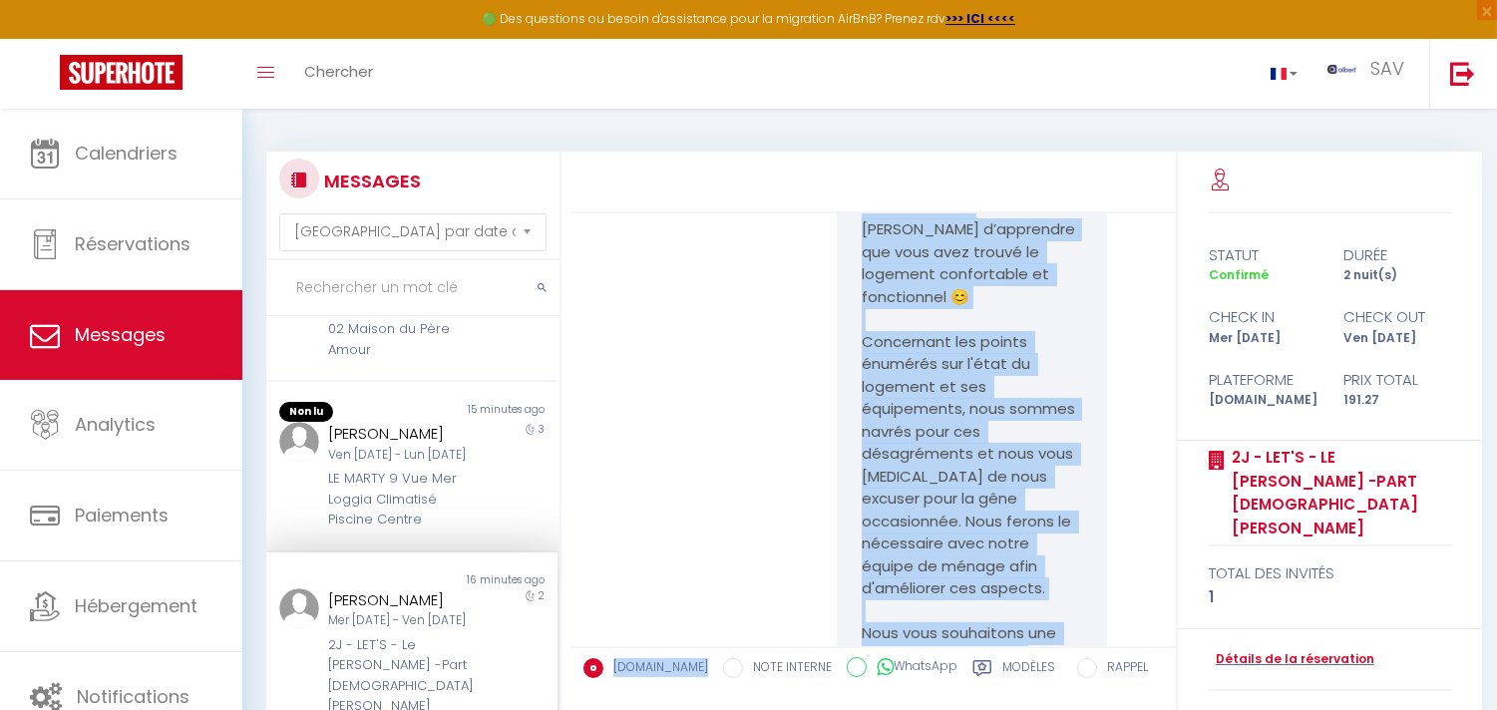
copy pre "J'ai libéré le studio. J'ai descendu les poubelles, remis la clé dans la boîte …"
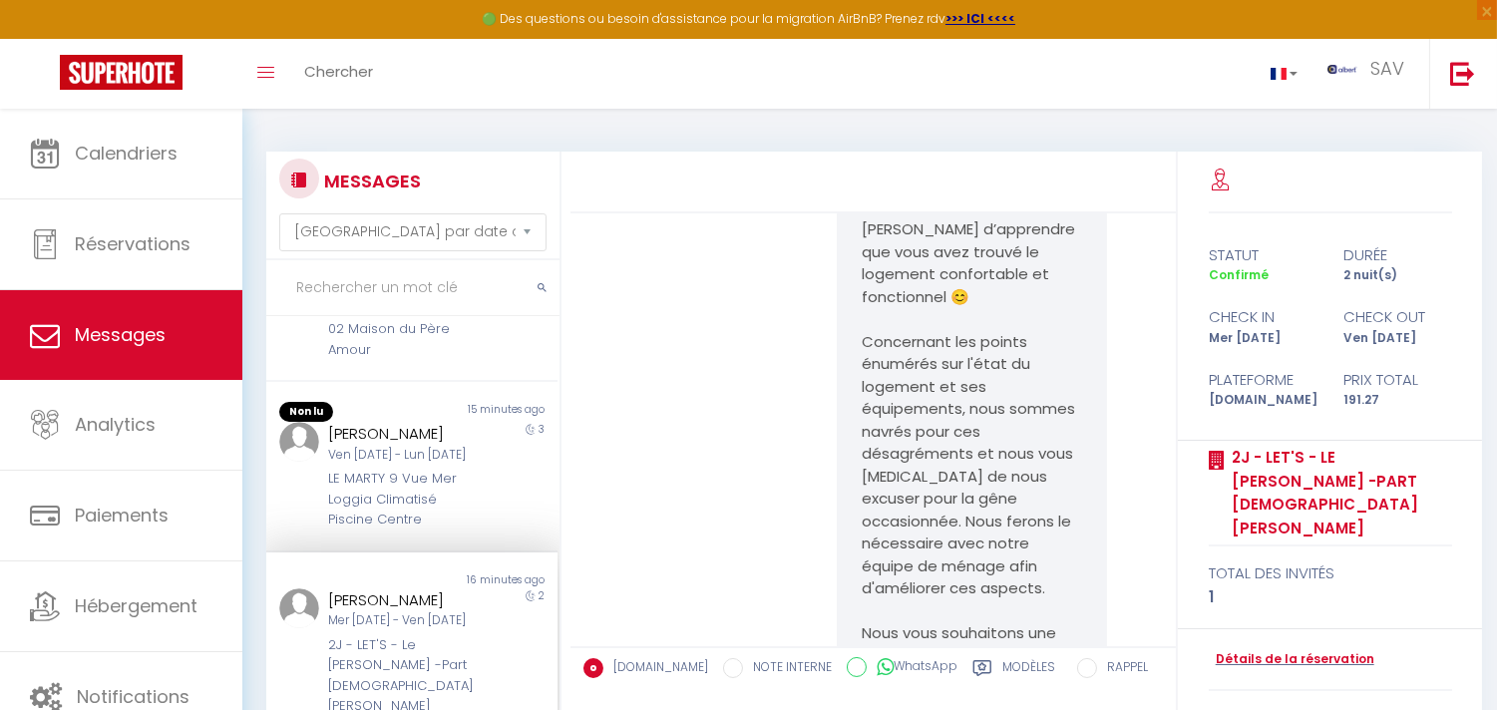
copy pre "J'ai libéré le studio. J'ai descendu les poubelles, remis la clé dans la boîte …"
drag, startPoint x: 656, startPoint y: 252, endPoint x: 848, endPoint y: 263, distance: 191.9
click at [505, 531] on div "3" at bounding box center [521, 476] width 73 height 109
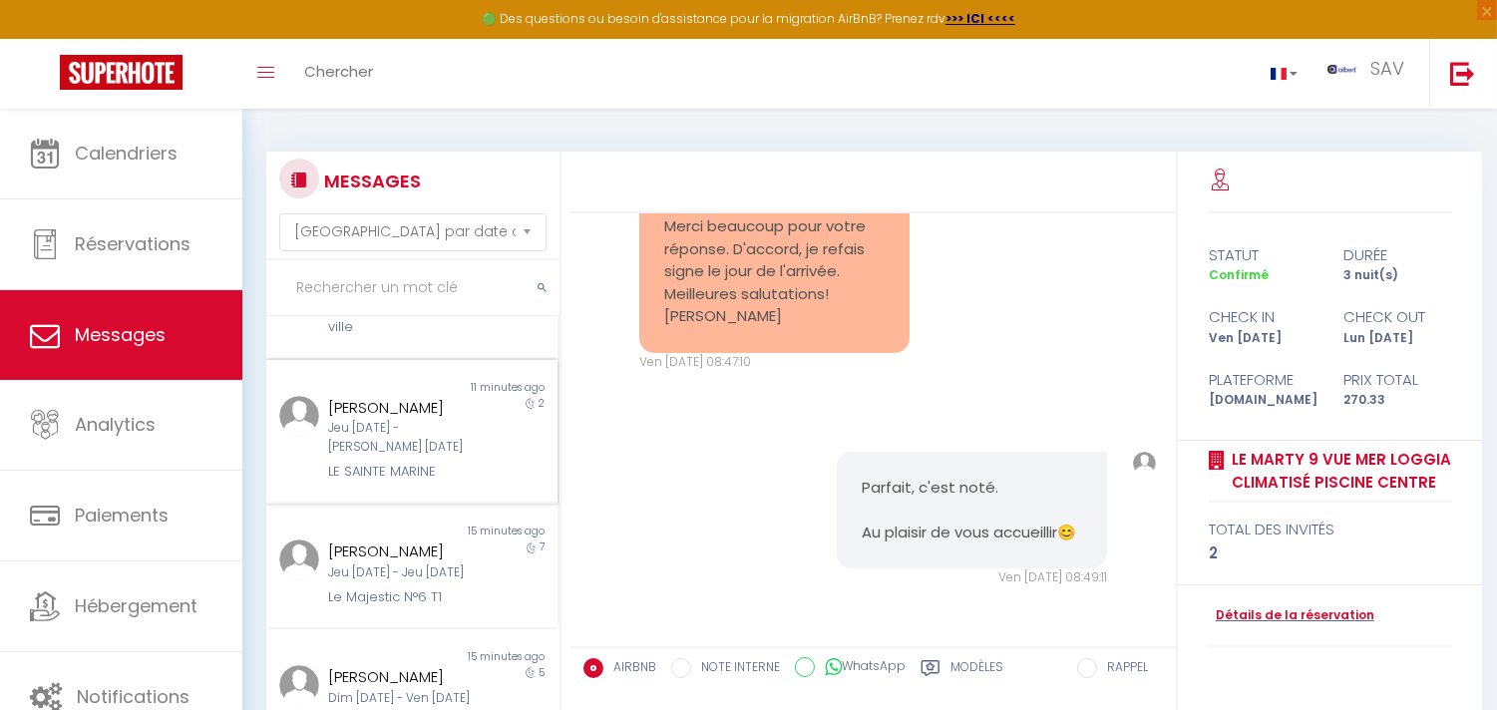
scroll to position [204, 0]
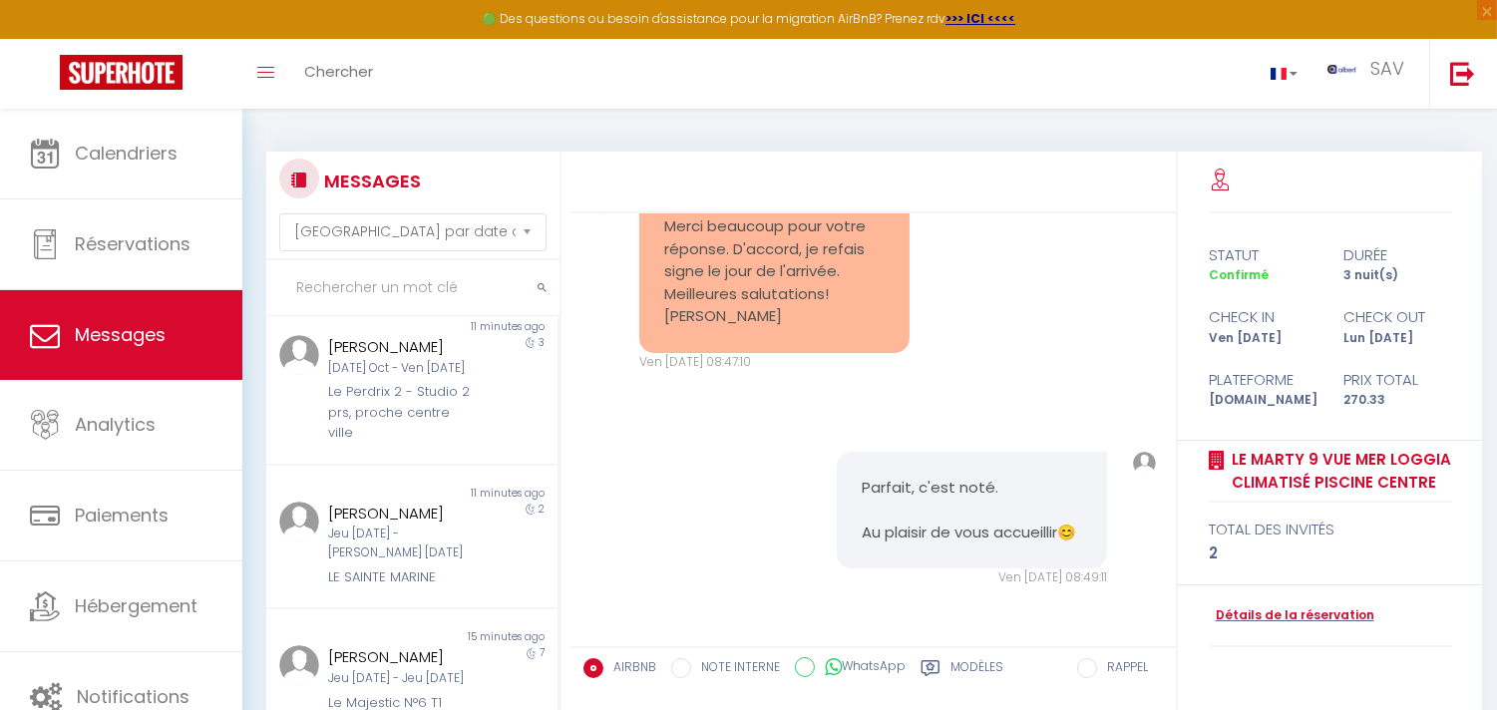
click at [733, 490] on div "Parfait, c'est noté. Au plaisir de vous accueillir😊 Ven 10 Oct. 2025 - 08:49:11…" at bounding box center [874, 519] width 593 height 215
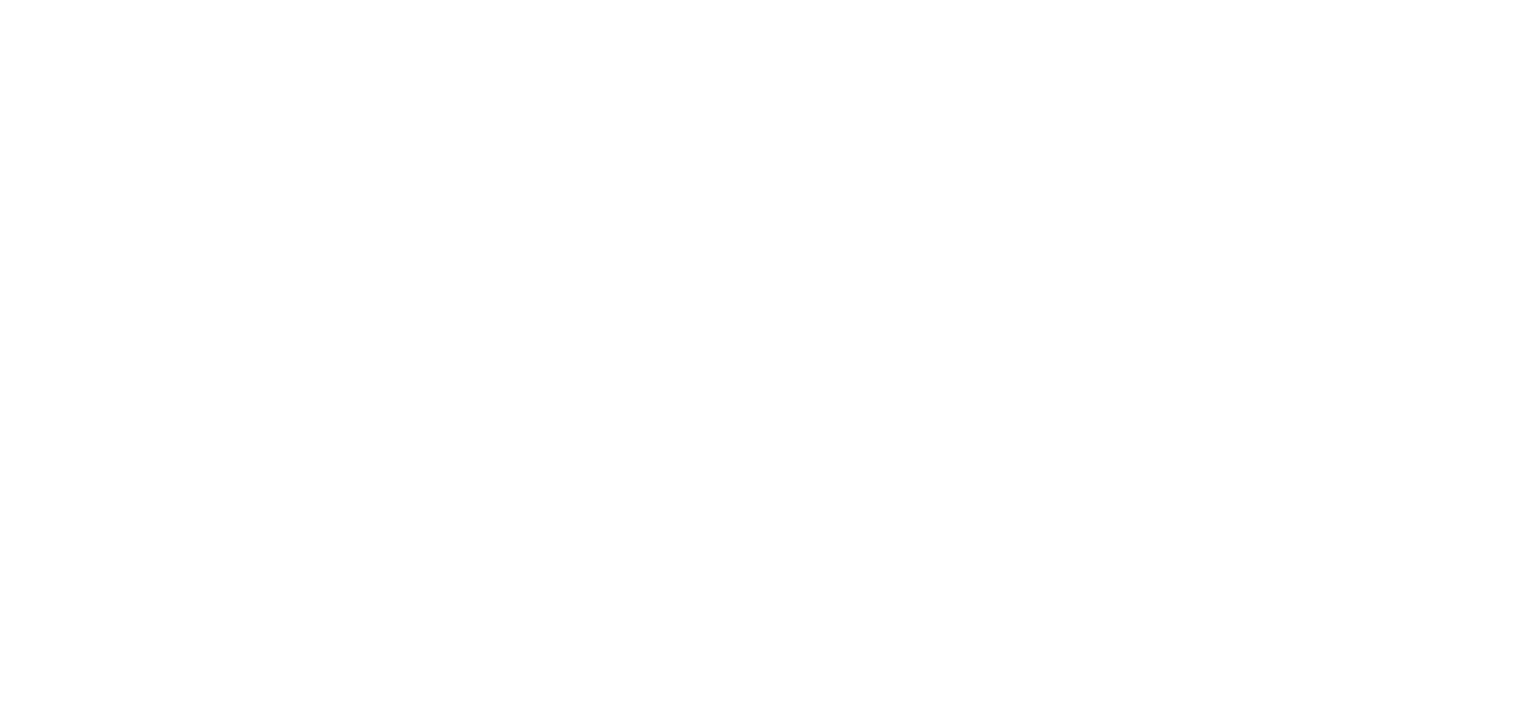
select select "message"
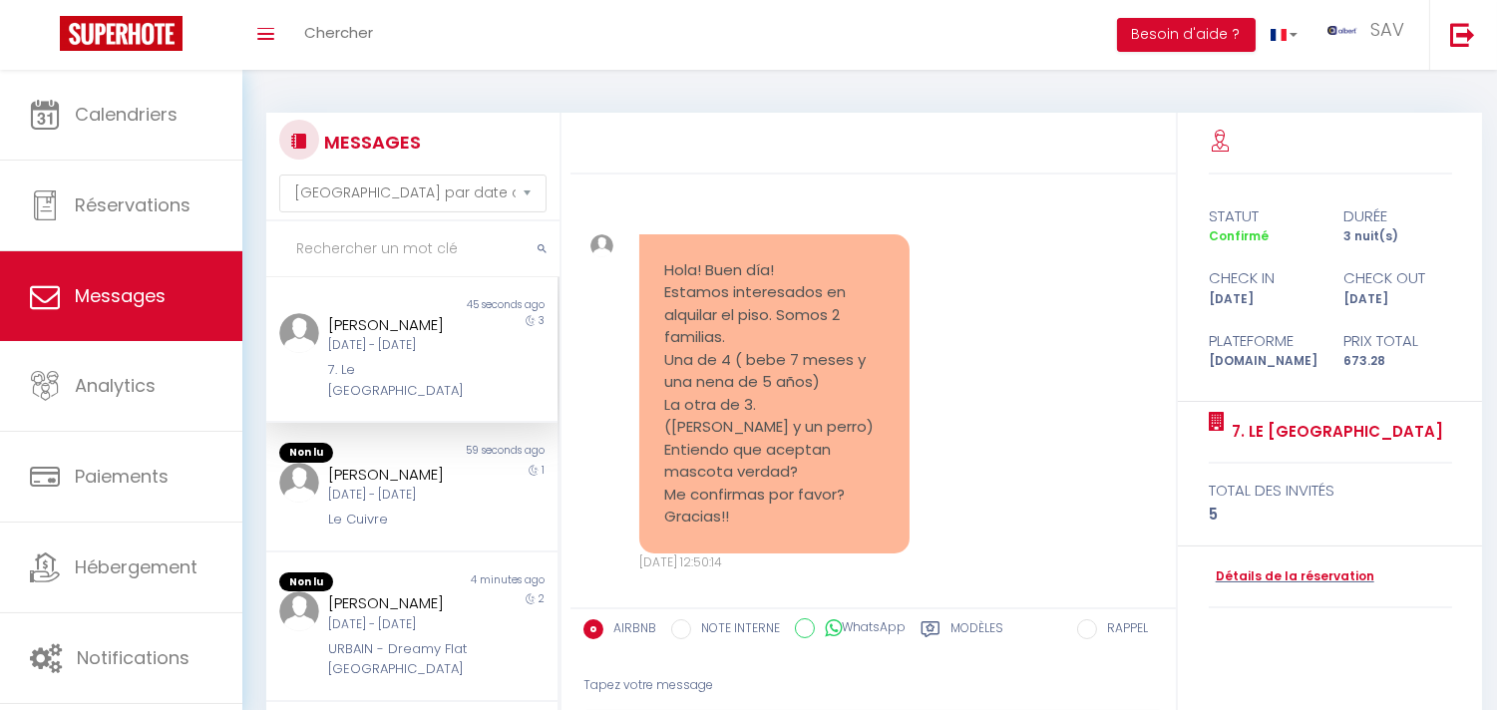
scroll to position [18735, 0]
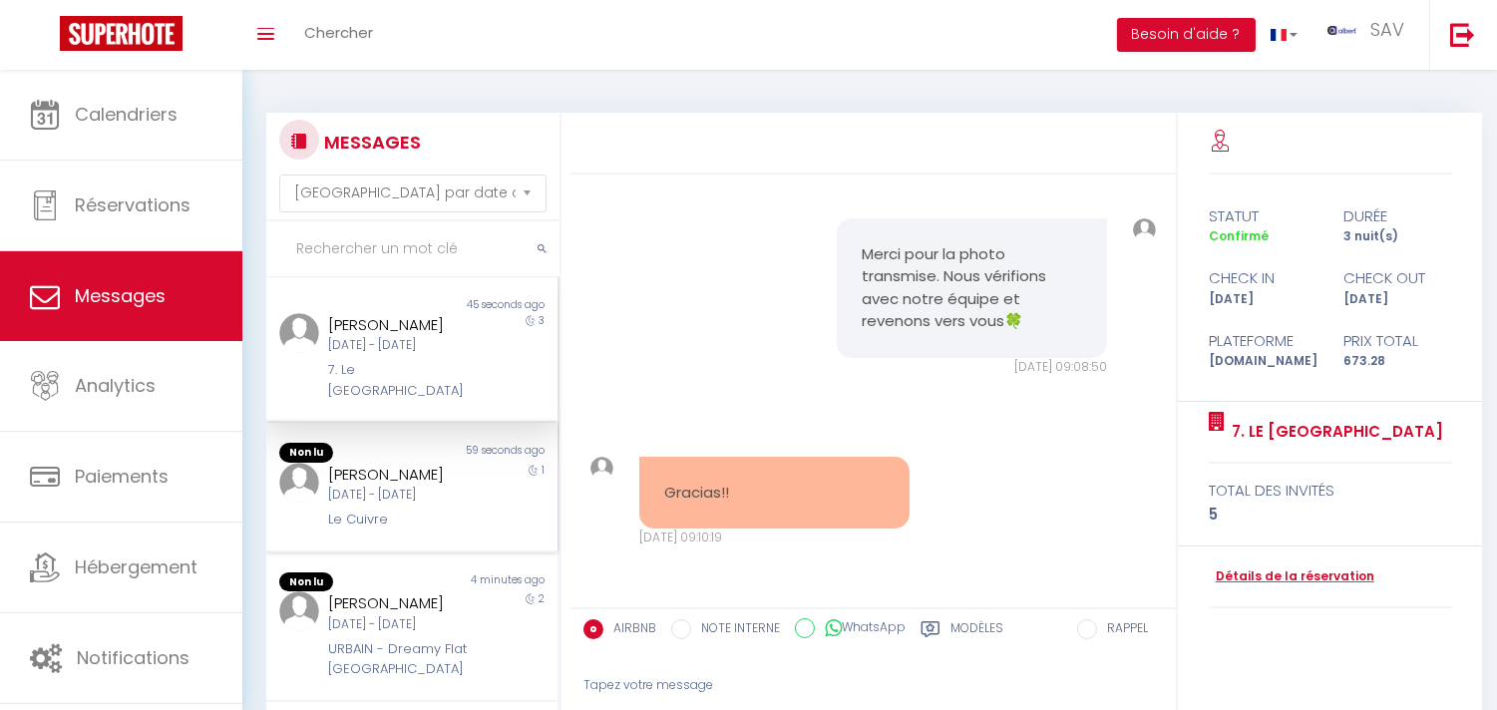
click at [345, 502] on div "[DATE] - [DATE]" at bounding box center [400, 495] width 144 height 19
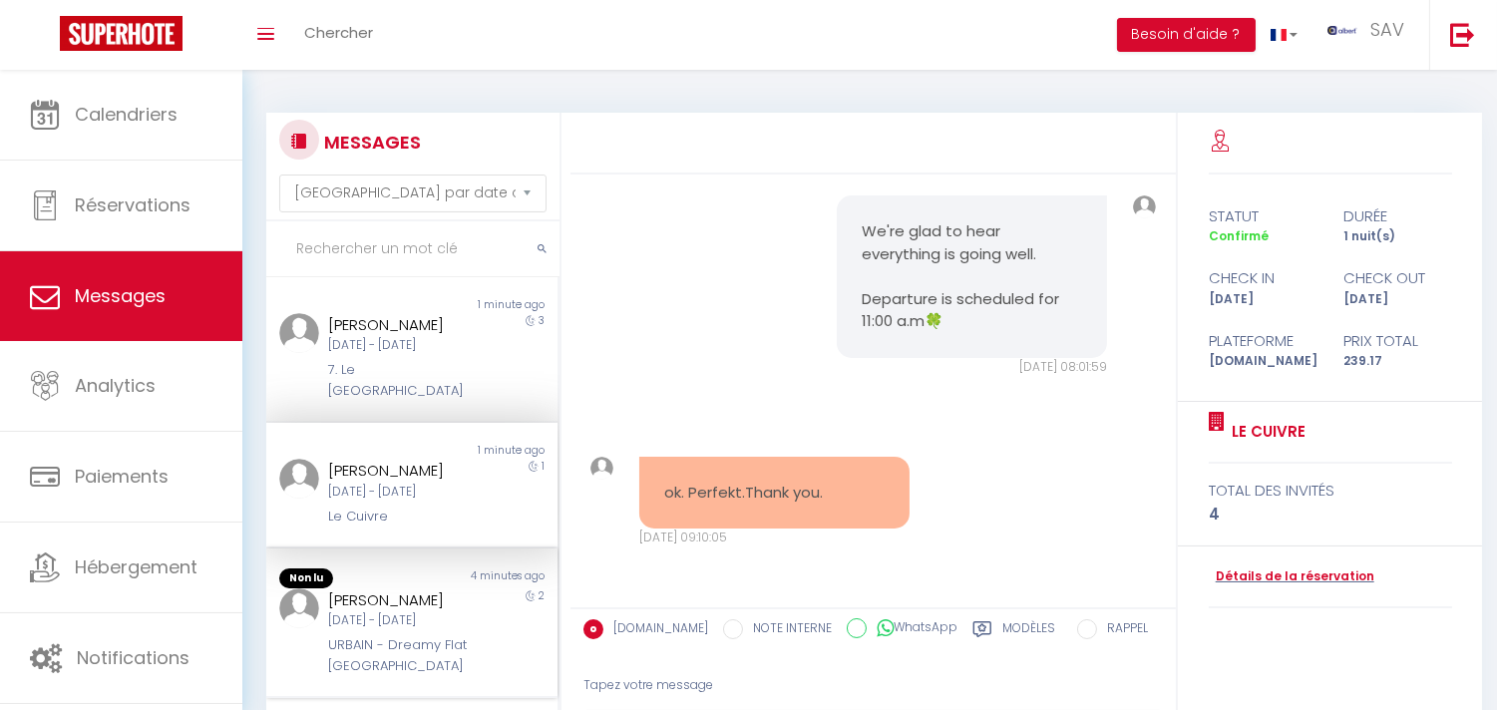
click at [410, 613] on div "[PERSON_NAME]" at bounding box center [400, 601] width 144 height 24
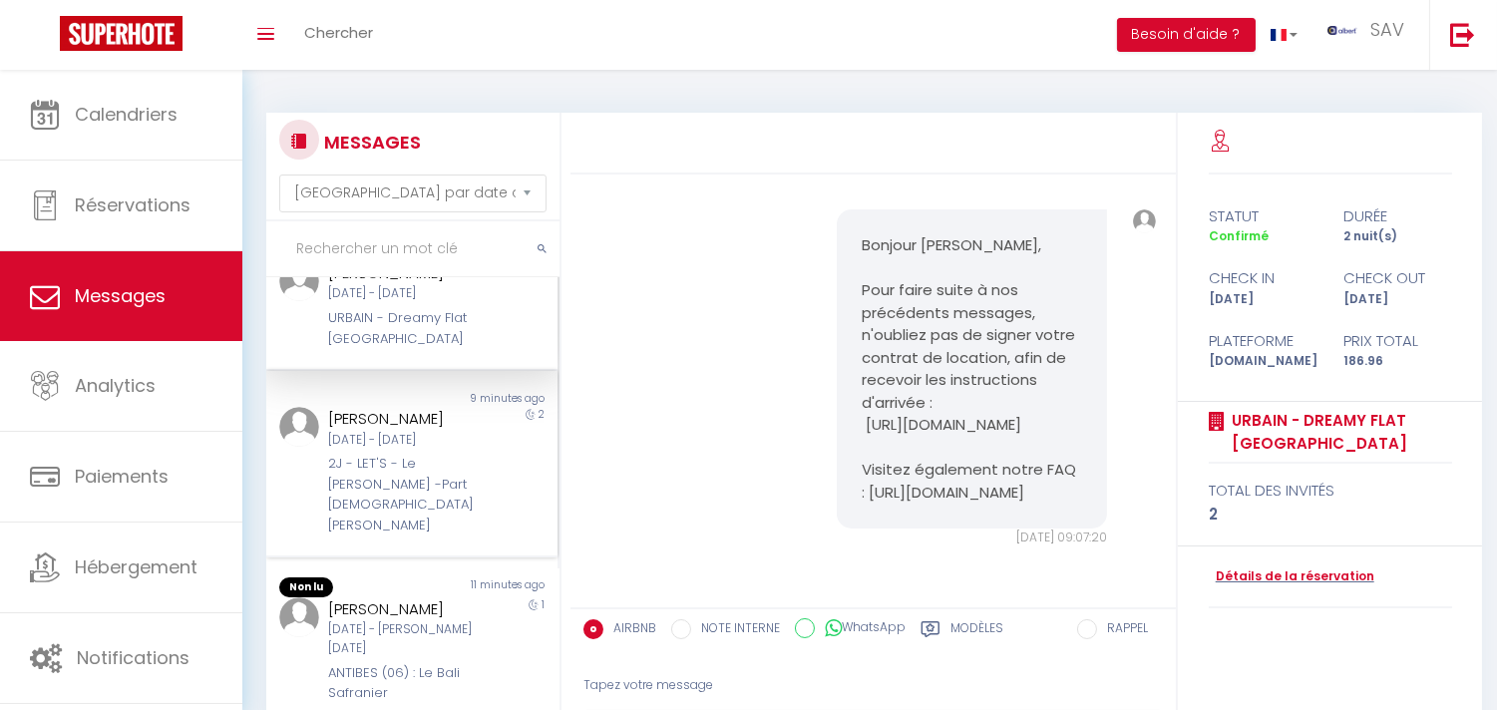
scroll to position [332, 0]
click at [424, 445] on div "[DATE] - [DATE]" at bounding box center [400, 435] width 144 height 19
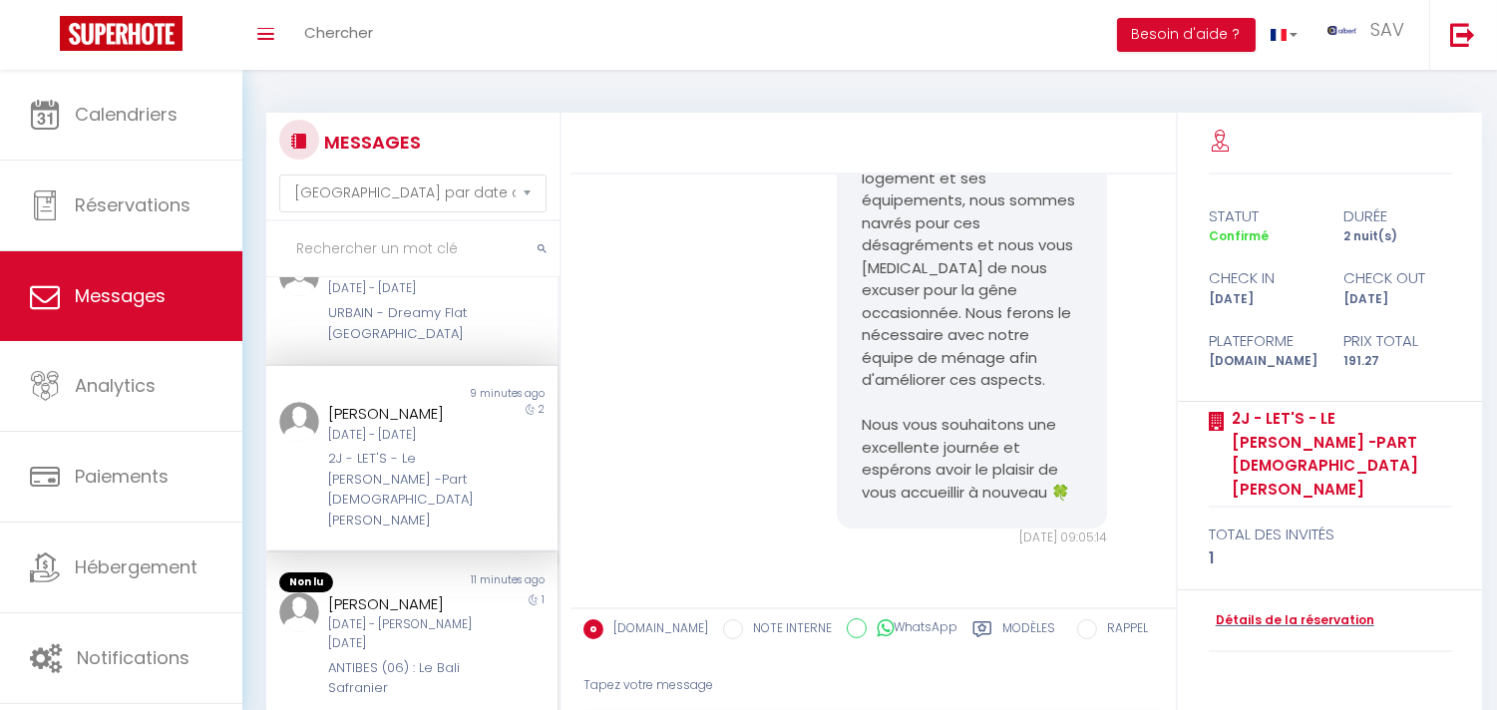
click at [434, 593] on div "11 minutes ago" at bounding box center [485, 583] width 146 height 20
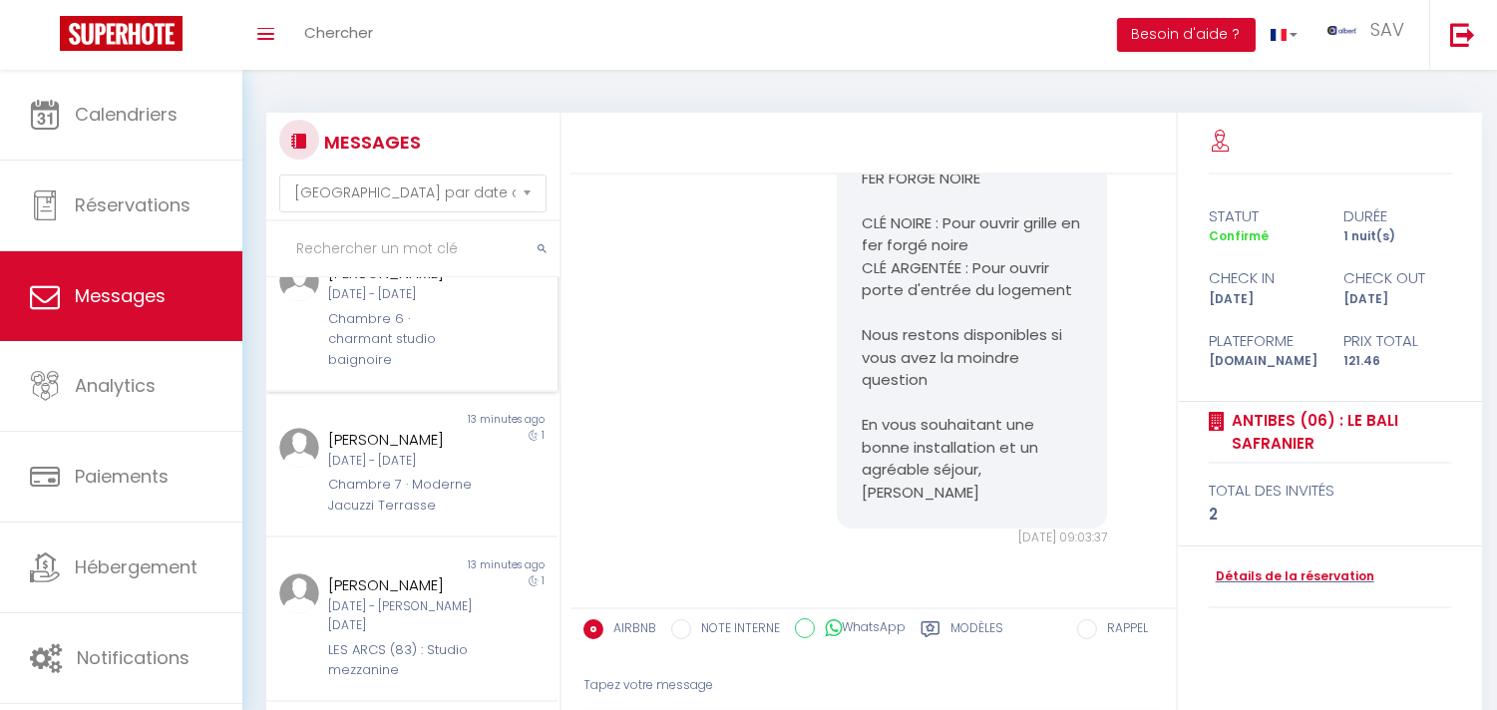
scroll to position [664, 0]
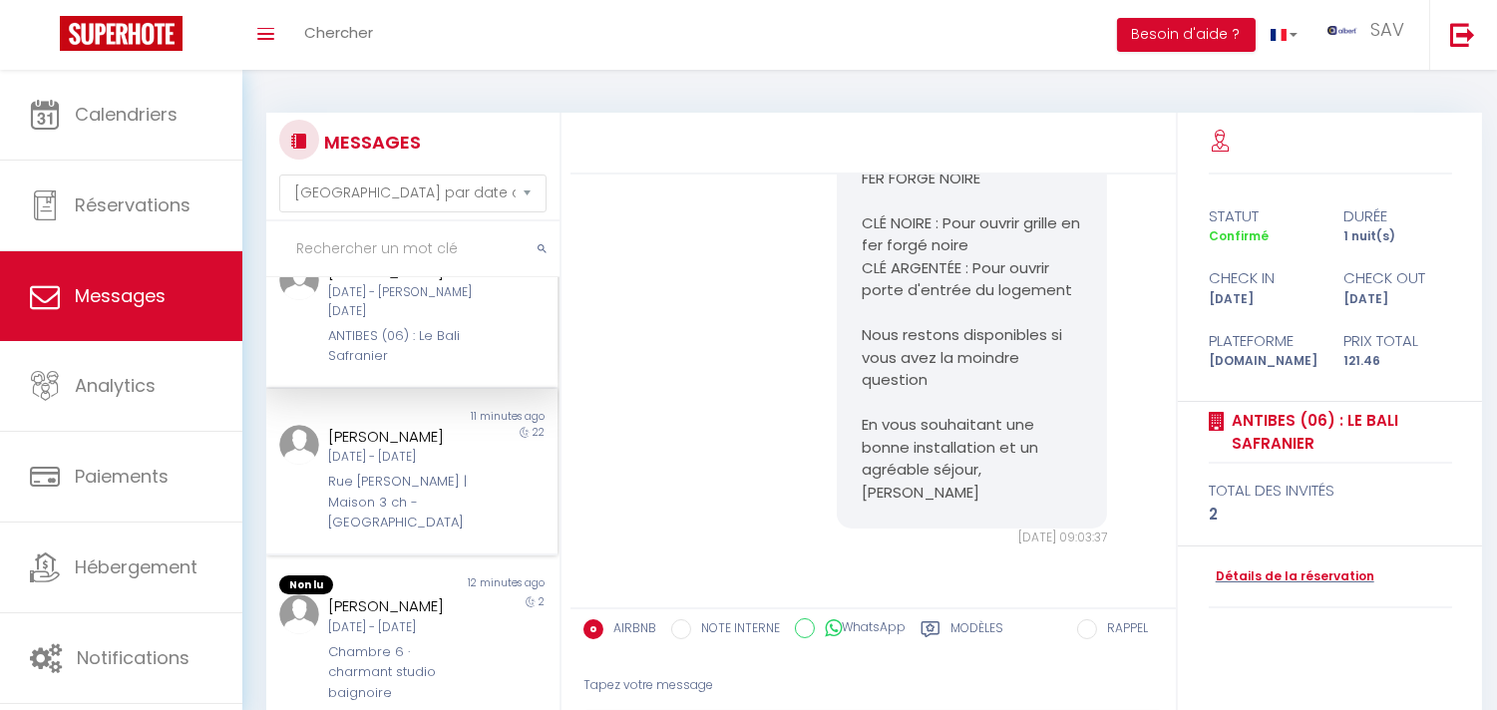
click at [411, 510] on div "Rue [PERSON_NAME] | Maison 3 ch - [GEOGRAPHIC_DATA]" at bounding box center [400, 502] width 144 height 61
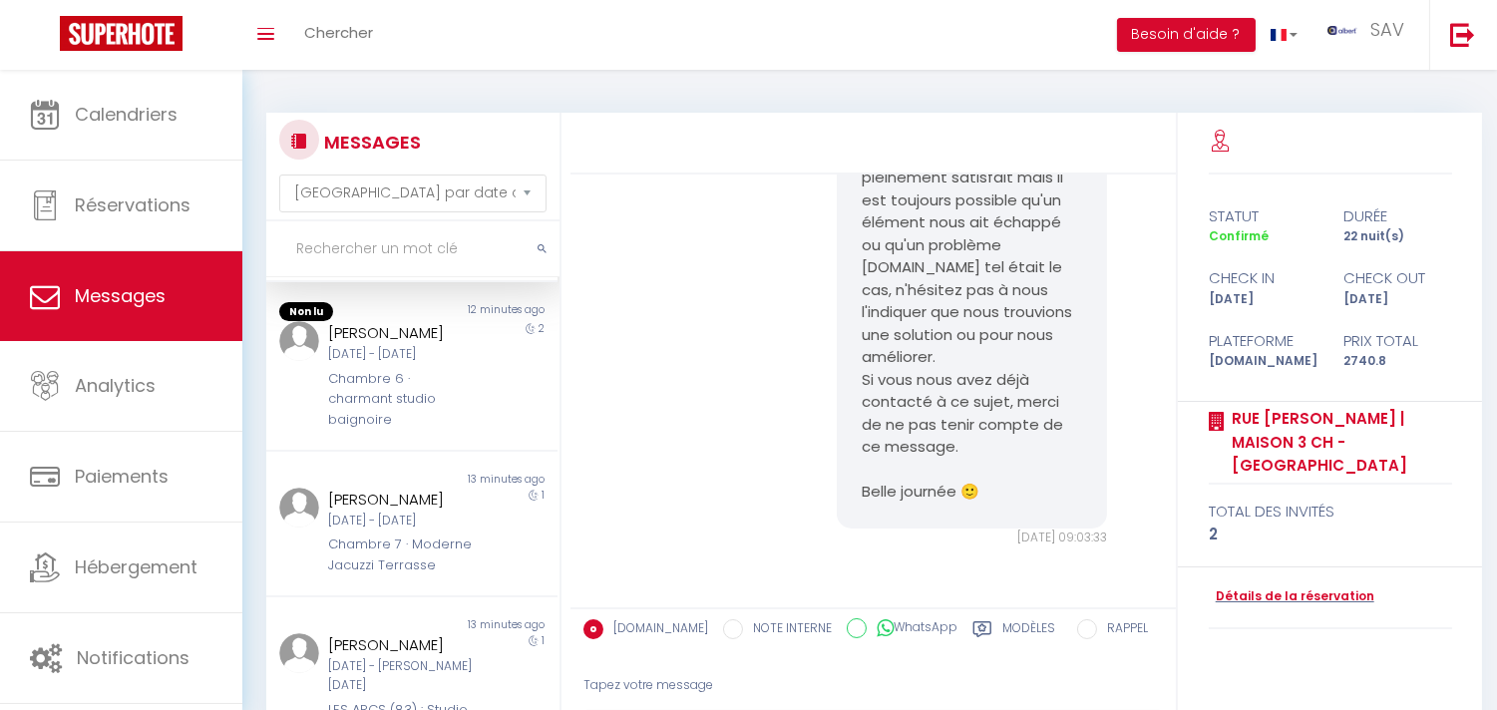
scroll to position [998, 0]
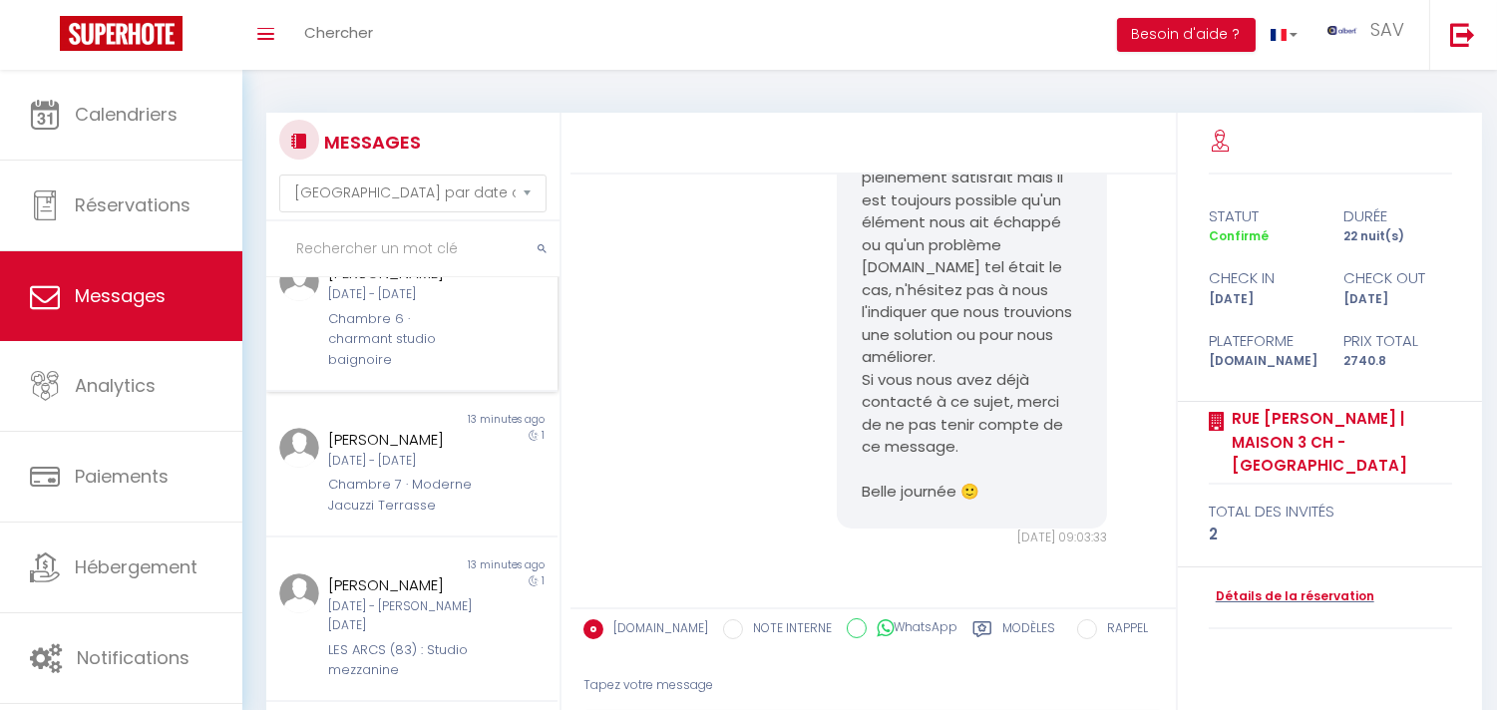
click at [424, 369] on div "Chambre 6 · charmant studio baignoire" at bounding box center [400, 339] width 144 height 61
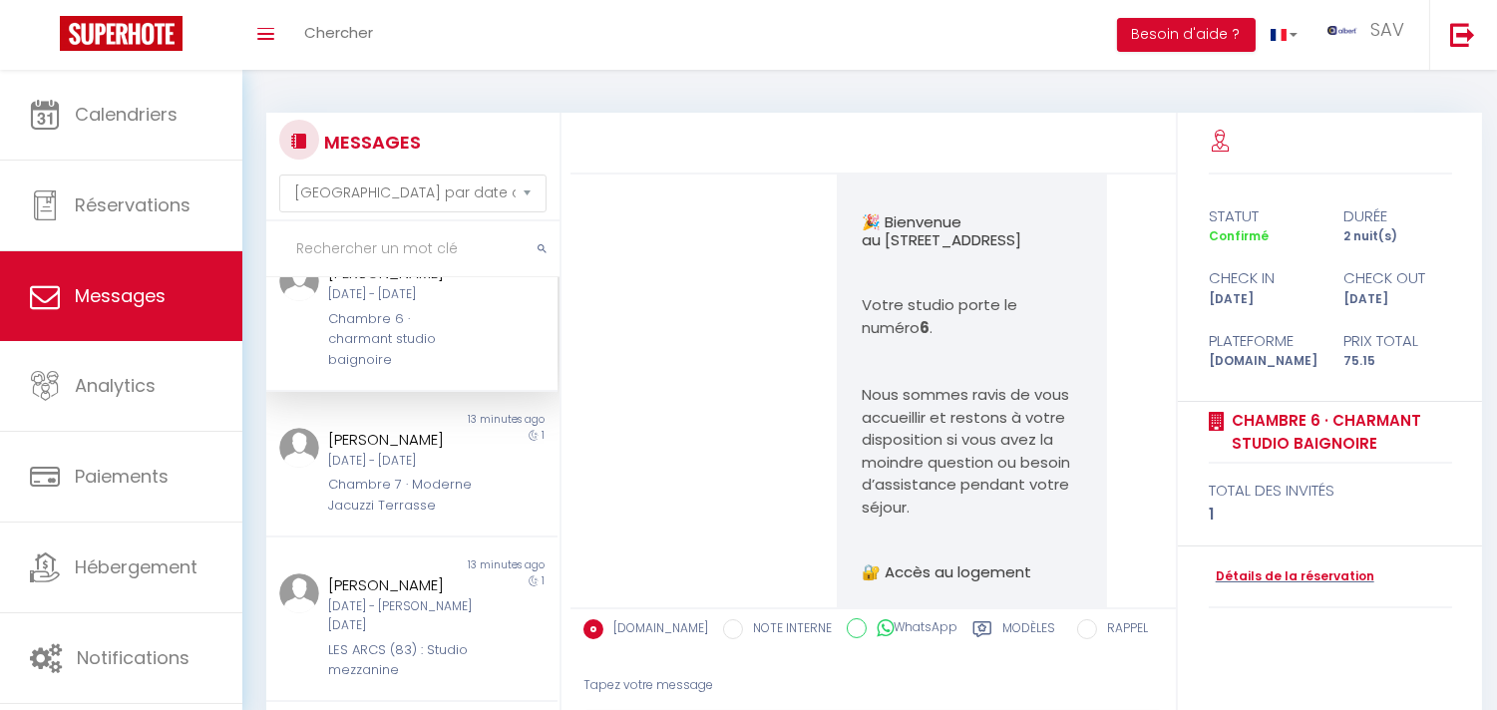
scroll to position [10002, 0]
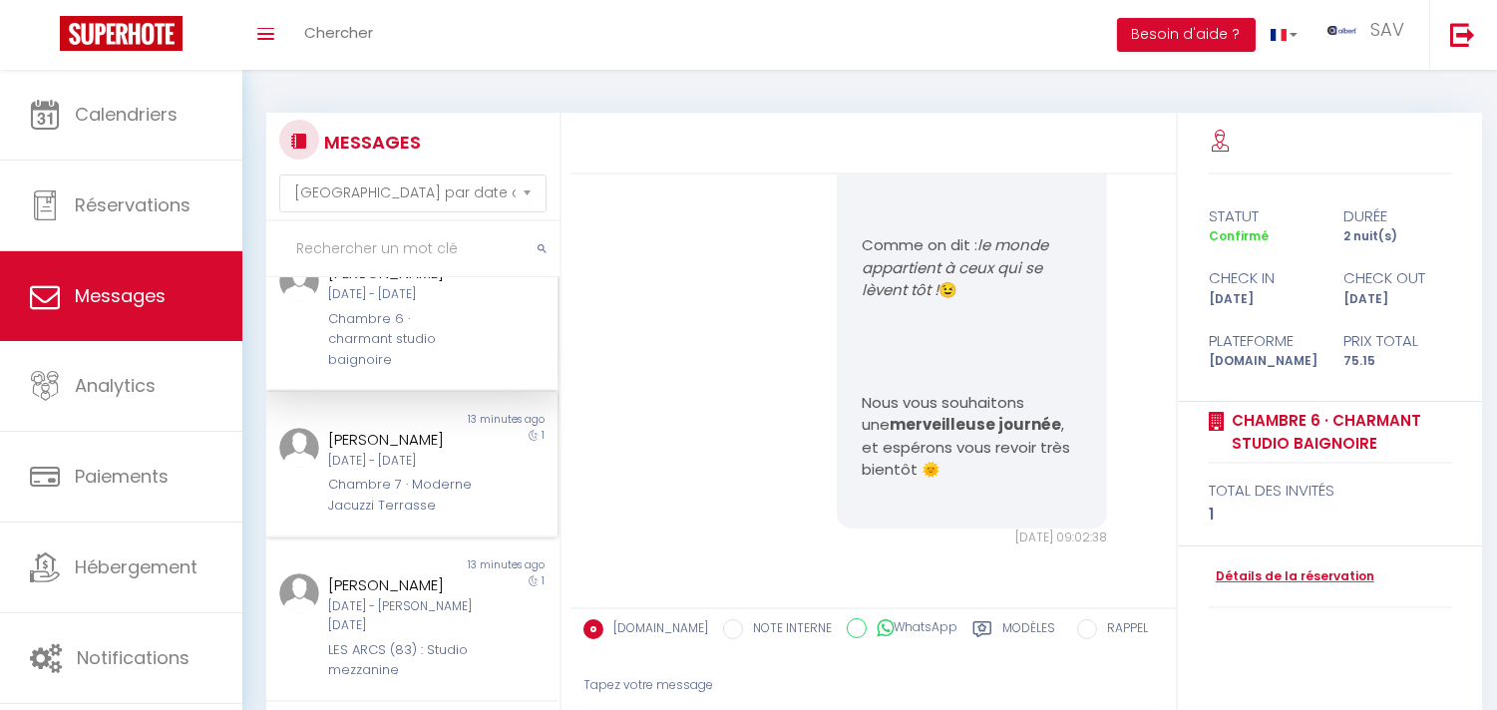
click at [425, 428] on div "13 minutes ago" at bounding box center [485, 420] width 146 height 16
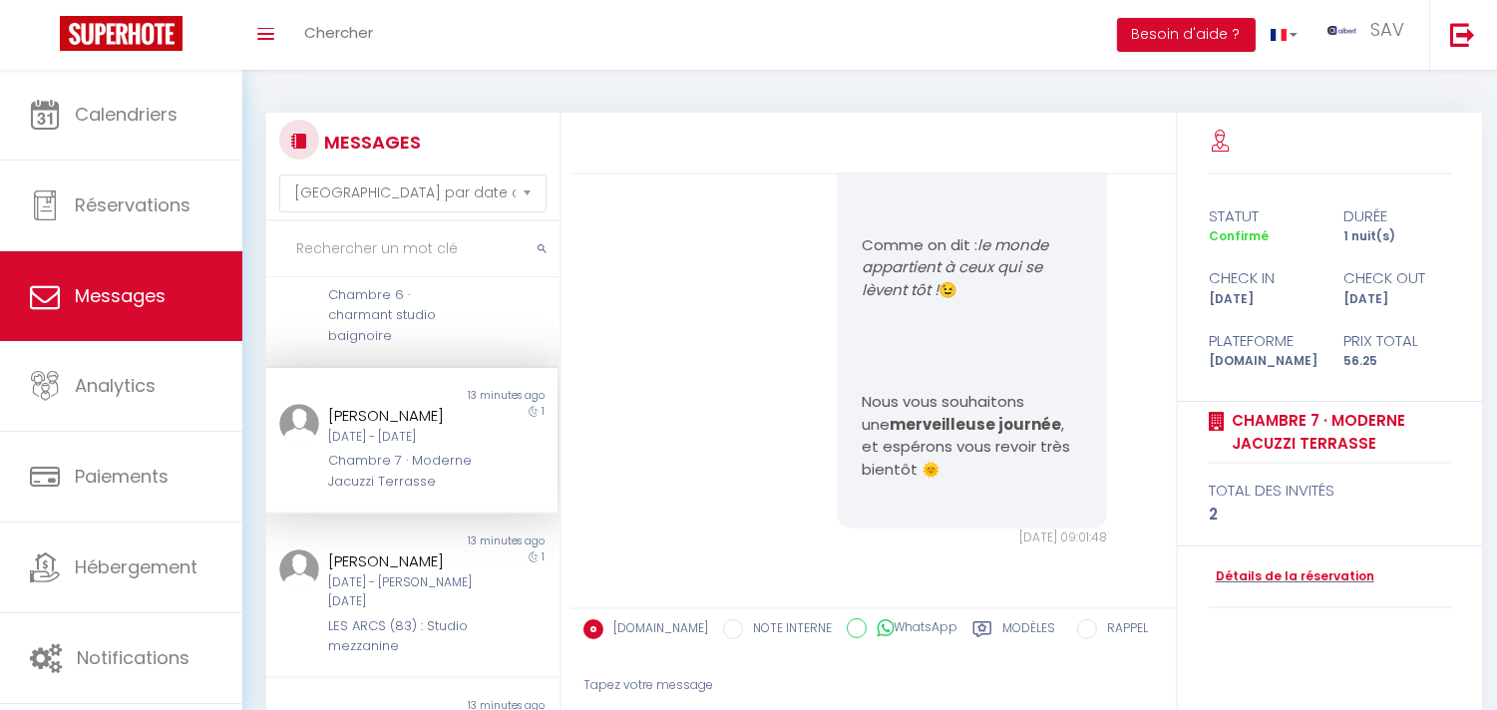
scroll to position [1122, 0]
click at [421, 587] on div "[DATE] - [PERSON_NAME][DATE]" at bounding box center [400, 593] width 144 height 38
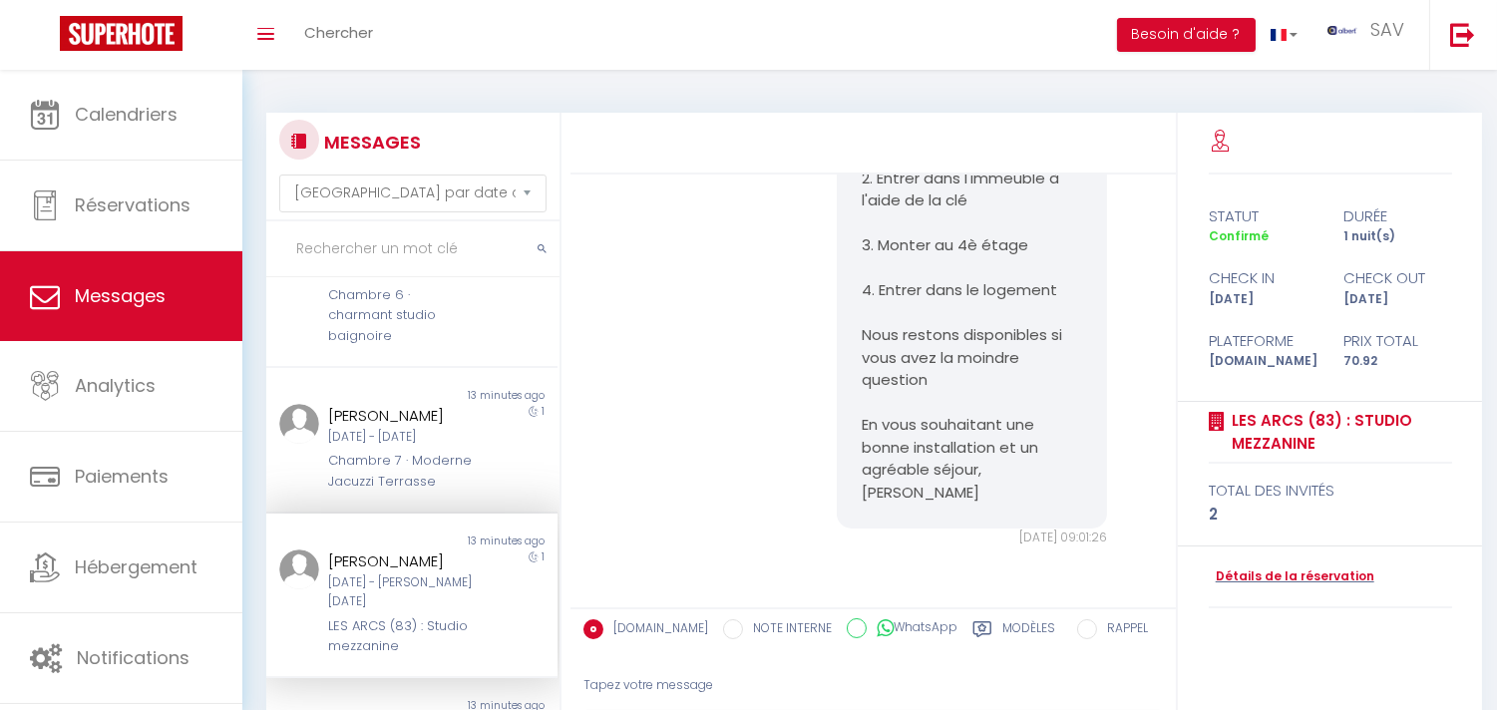
scroll to position [187, 0]
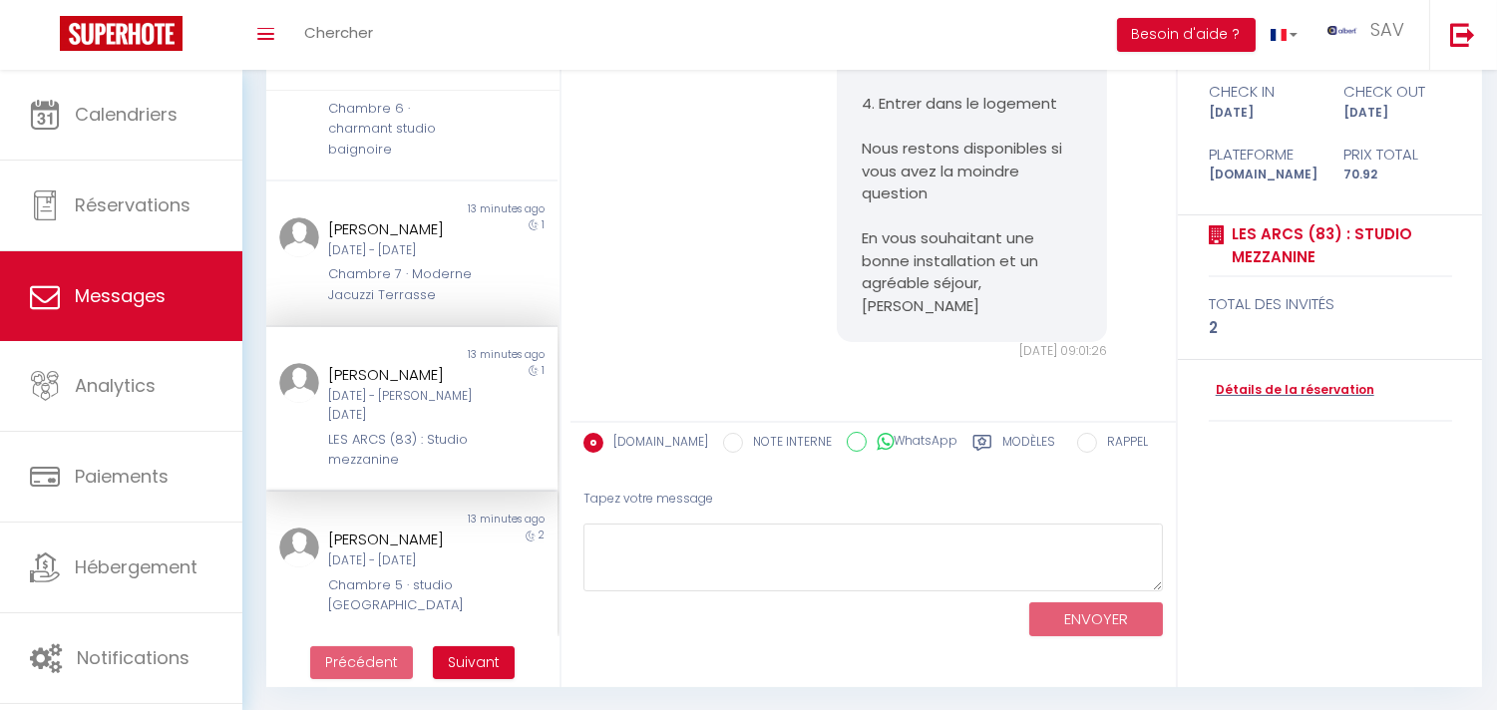
click at [424, 528] on div "[PERSON_NAME]" at bounding box center [400, 540] width 144 height 24
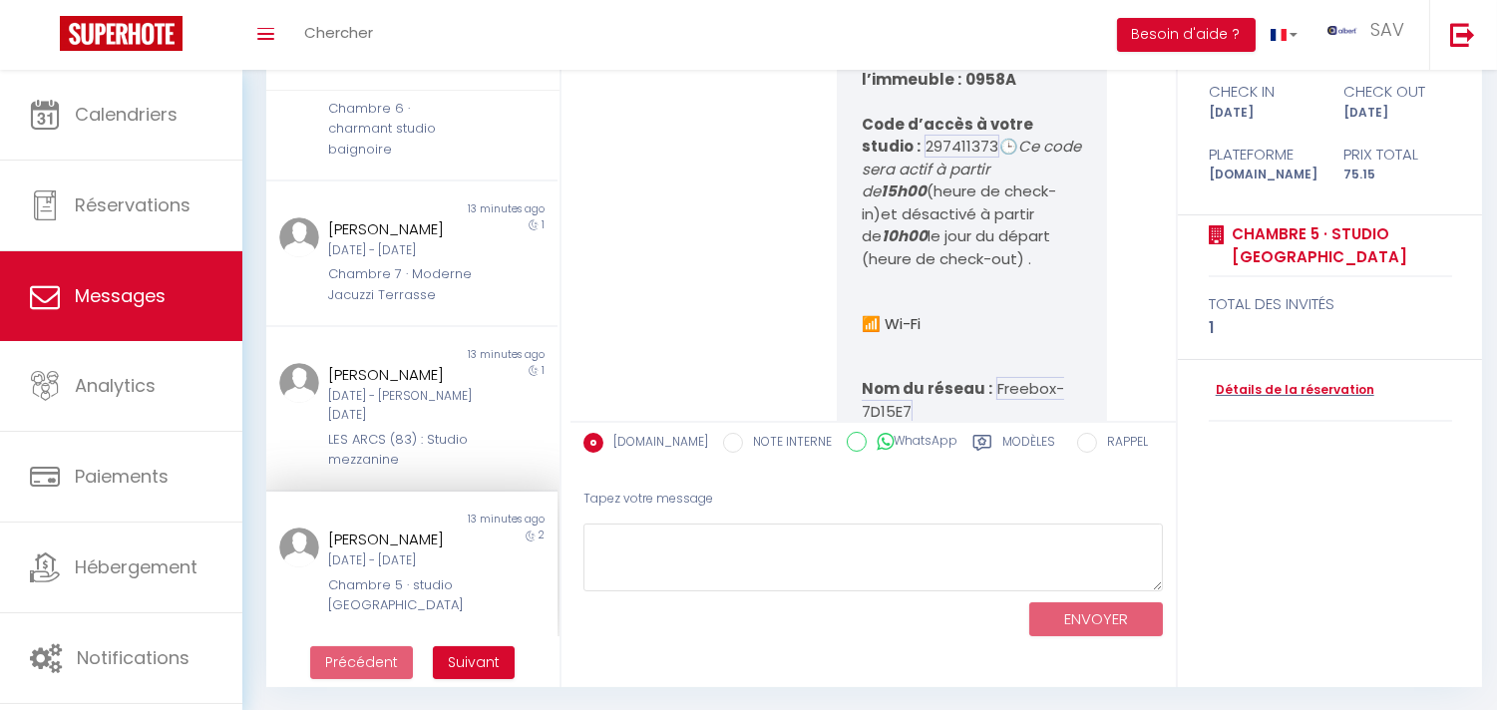
scroll to position [12831, 0]
